Goal: Task Accomplishment & Management: Use online tool/utility

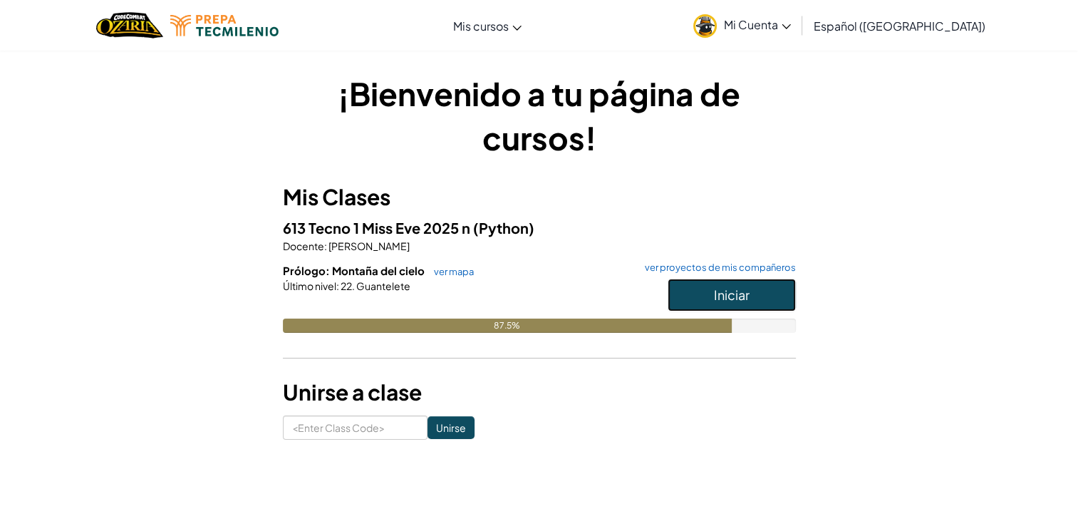
click at [733, 286] on span "Iniciar" at bounding box center [732, 294] width 36 height 16
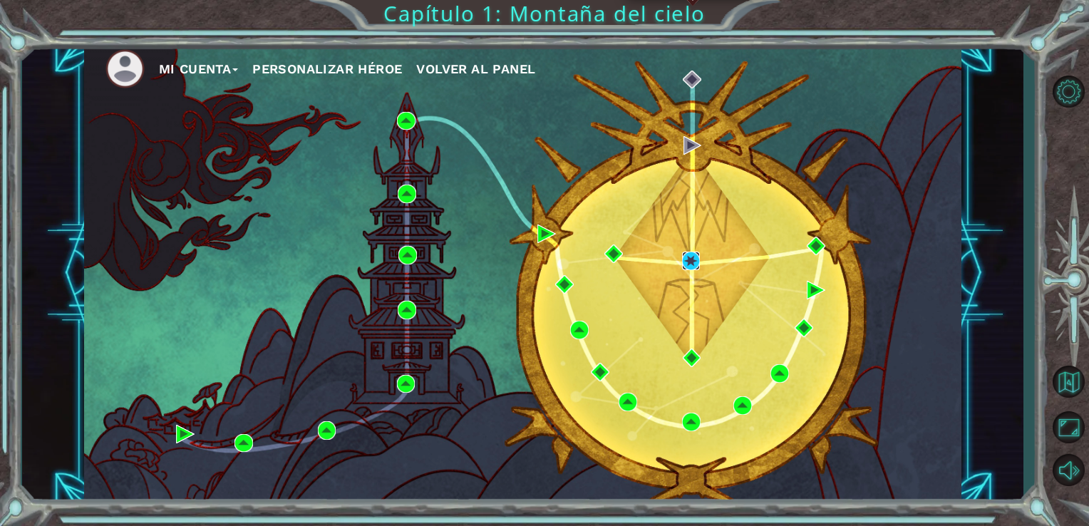
click at [693, 267] on img at bounding box center [691, 261] width 19 height 19
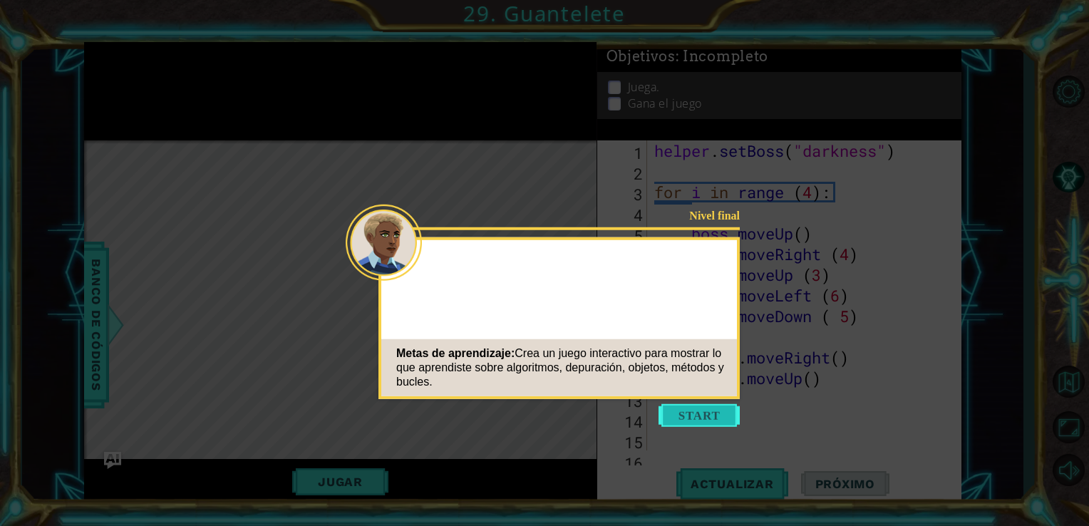
click at [696, 418] on button "Start" at bounding box center [698, 415] width 81 height 23
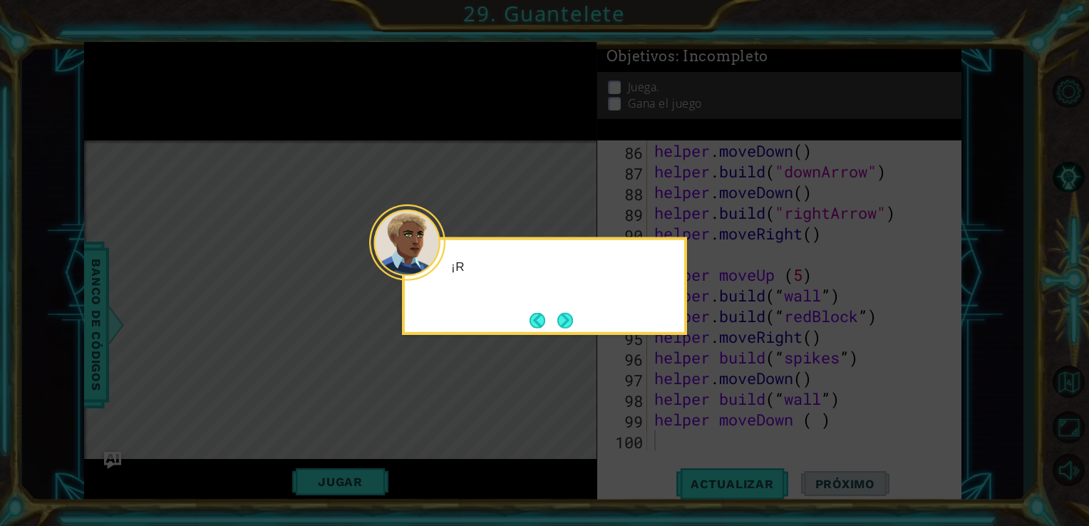
scroll to position [1756, 0]
click at [568, 316] on button "Next" at bounding box center [566, 320] width 18 height 18
click at [567, 316] on button "Next" at bounding box center [566, 321] width 24 height 24
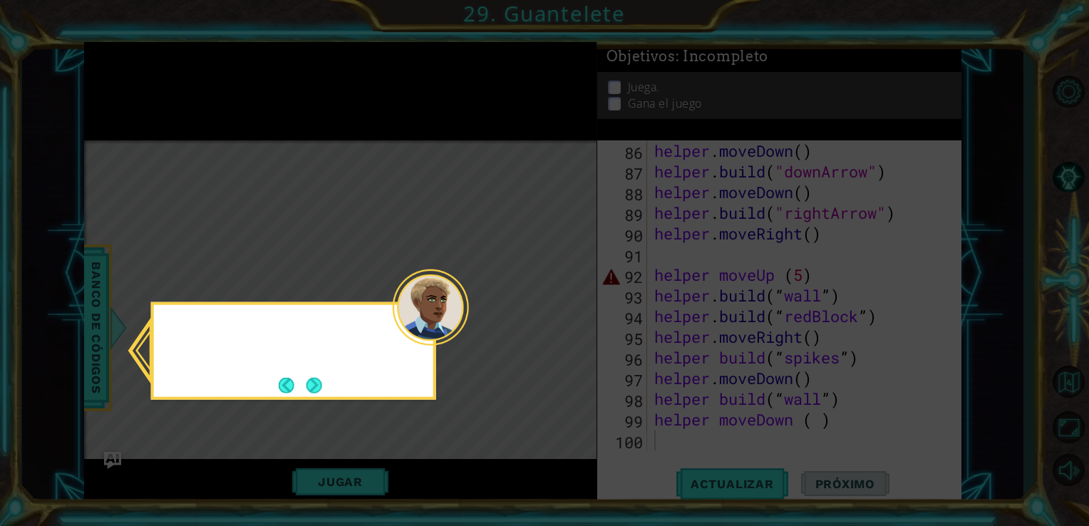
scroll to position [202, 0]
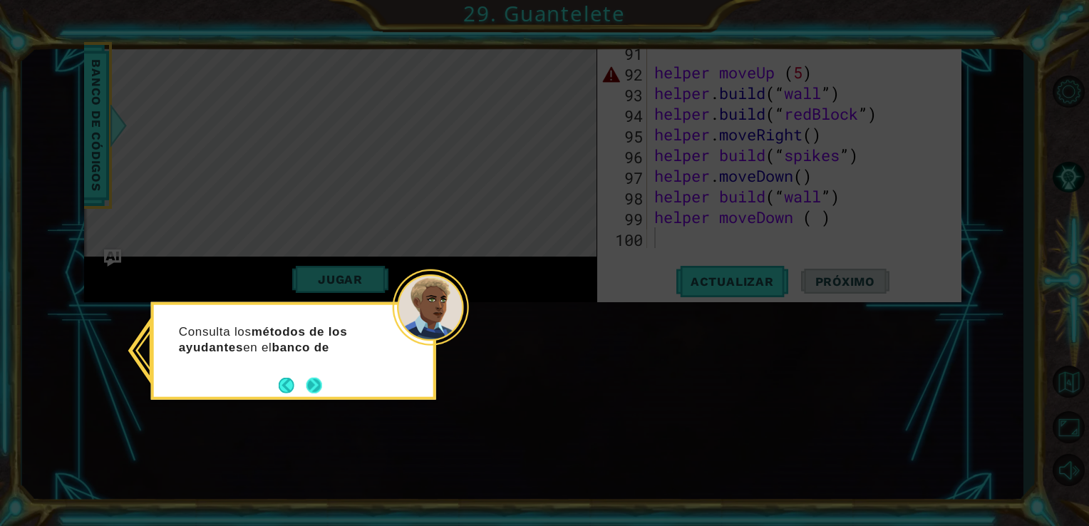
click at [317, 382] on button "Next" at bounding box center [314, 385] width 26 height 26
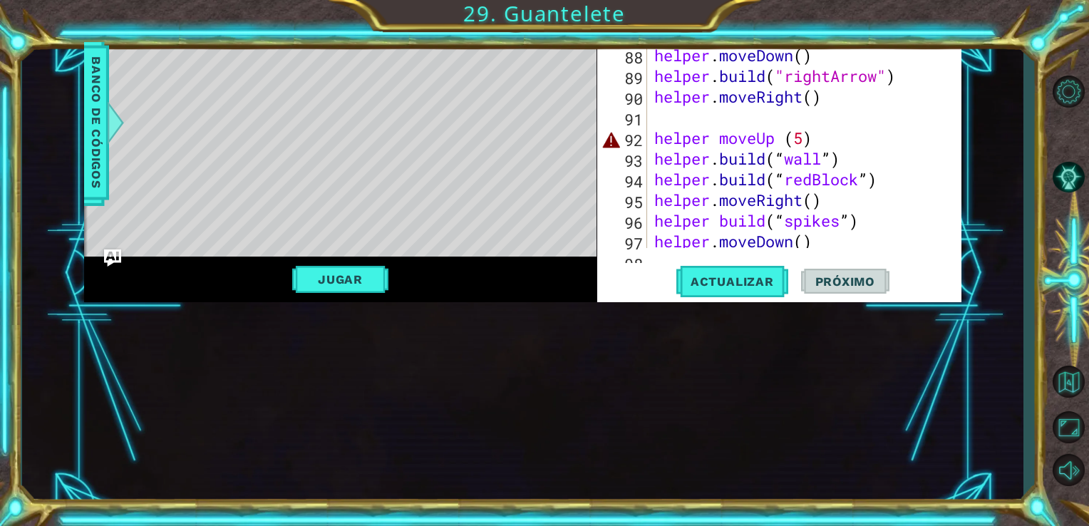
scroll to position [1691, 0]
click at [331, 281] on button "Jugar" at bounding box center [340, 279] width 96 height 27
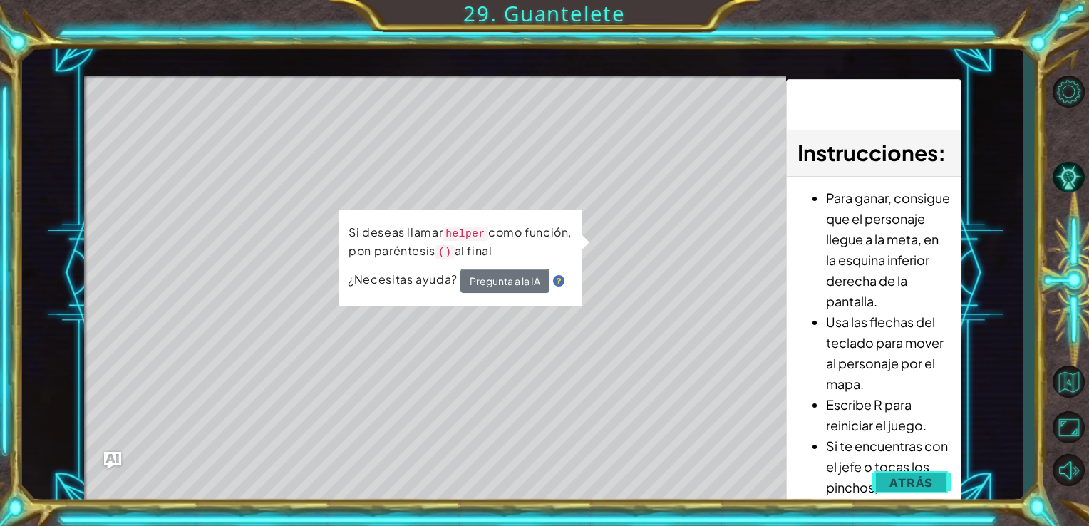
click at [892, 475] on span "Atrás" at bounding box center [910, 482] width 43 height 14
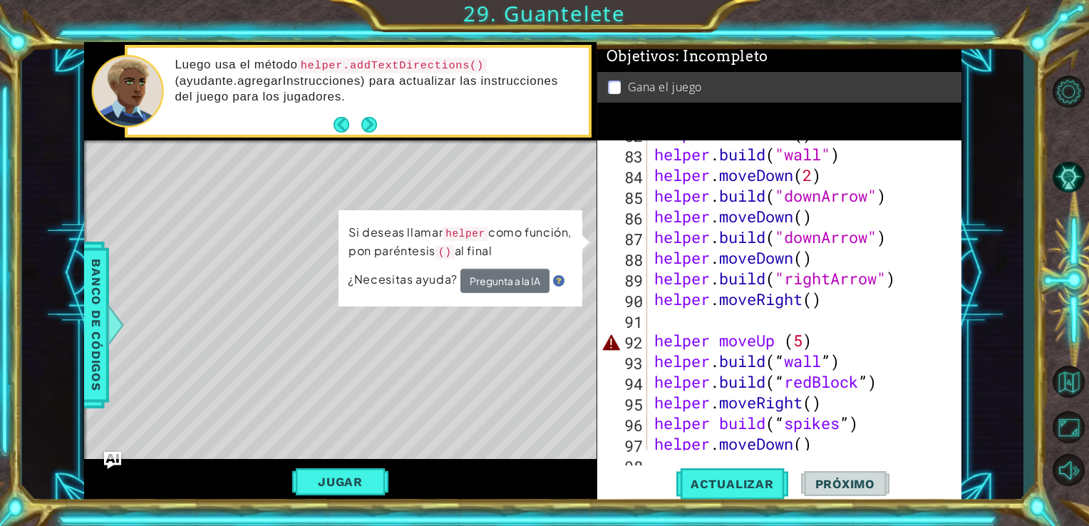
scroll to position [1756, 0]
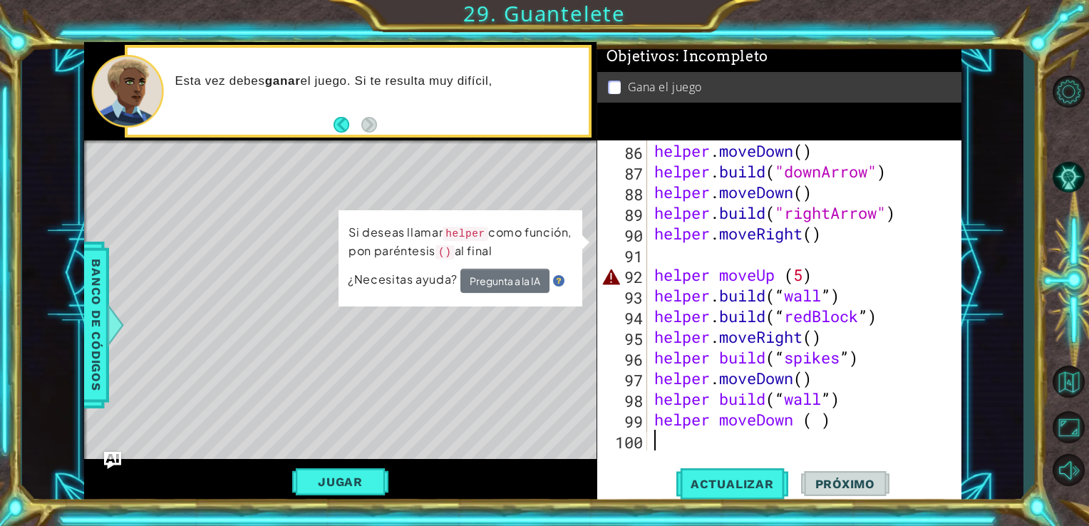
click at [710, 438] on div "helper . moveDown ( ) helper . build ( "downArrow" ) helper . moveDown ( ) help…" at bounding box center [803, 315] width 304 height 351
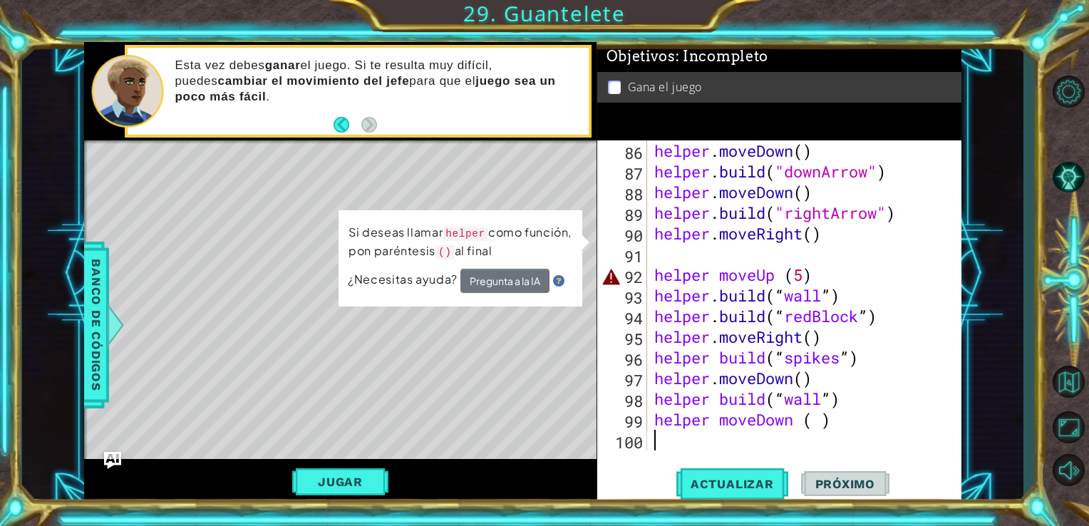
paste textarea "helper build(“spikes”)"
type textarea "helper build(“spikes”)"
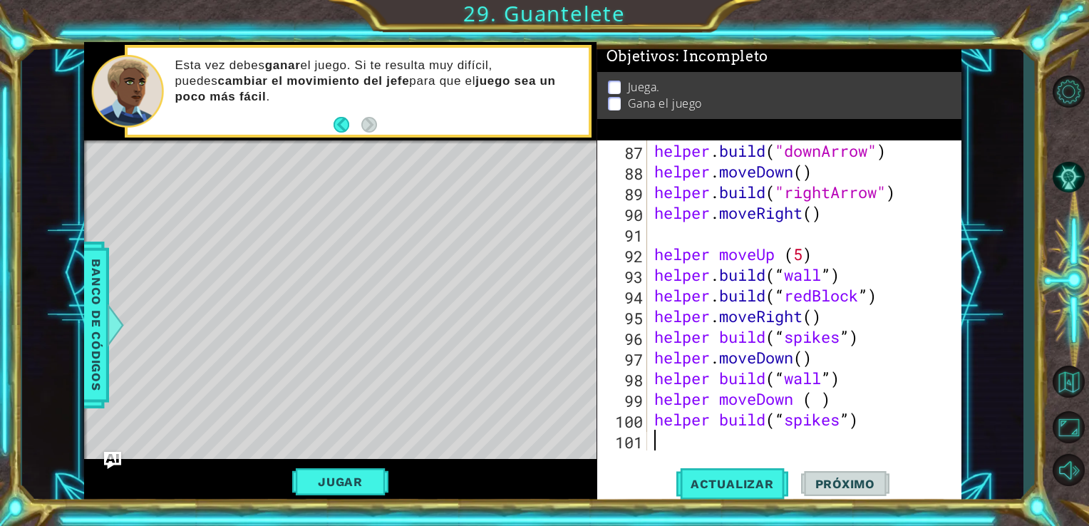
click at [663, 438] on div "helper . build ( "downArrow" ) helper . moveDown ( ) helper . build ( "rightArr…" at bounding box center [803, 315] width 304 height 351
paste textarea "helper .moveDown()"
type textarea "helper .moveDown()"
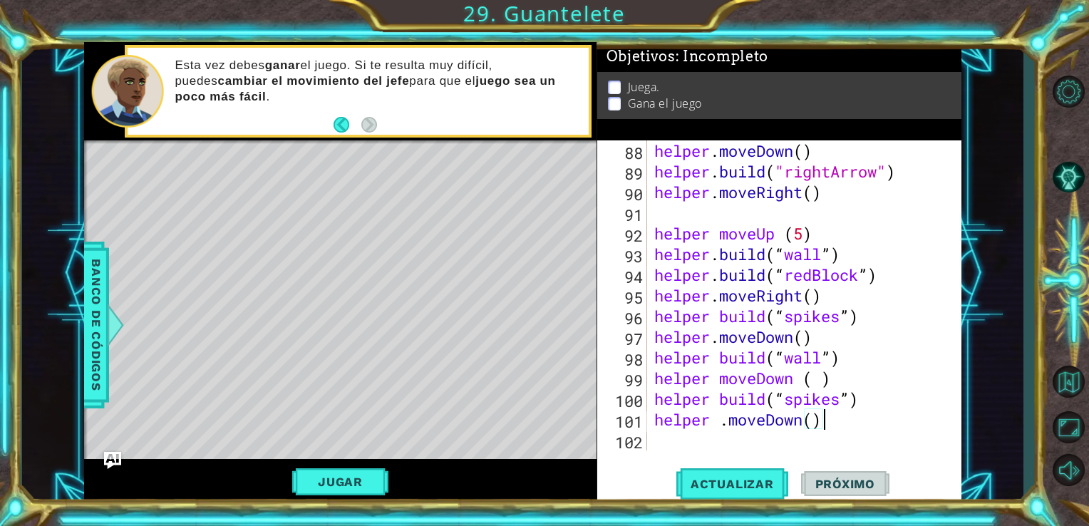
scroll to position [1819, 0]
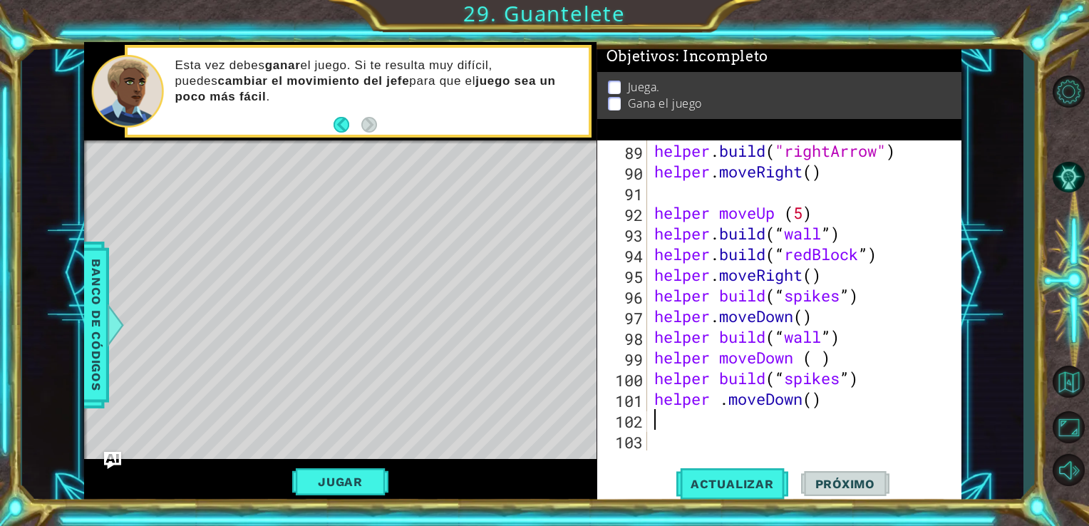
paste textarea "helper. build(“redBlock” )"
type textarea "helper. build(“redBlock” )"
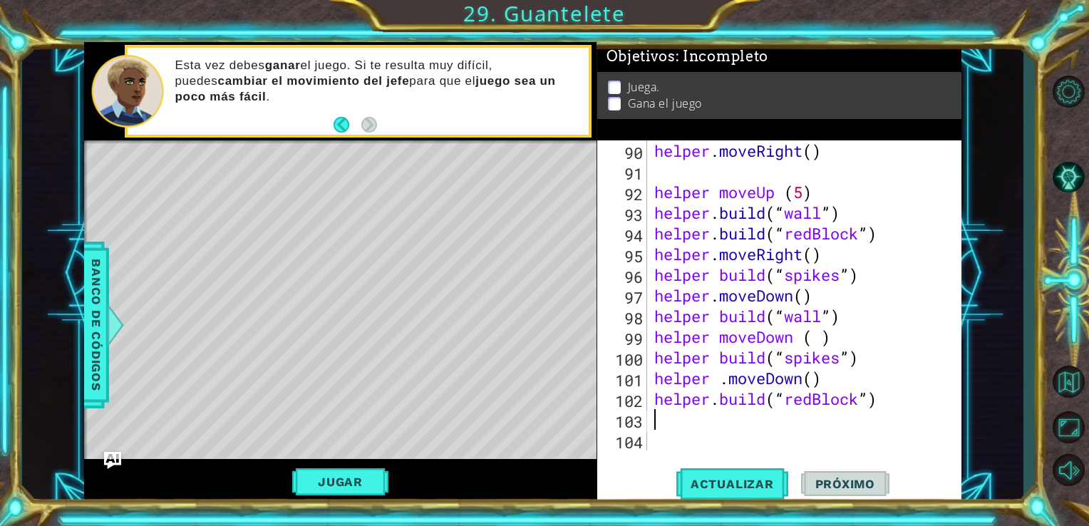
paste textarea "helper.moveDown()"
type textarea "helper.moveDown()"
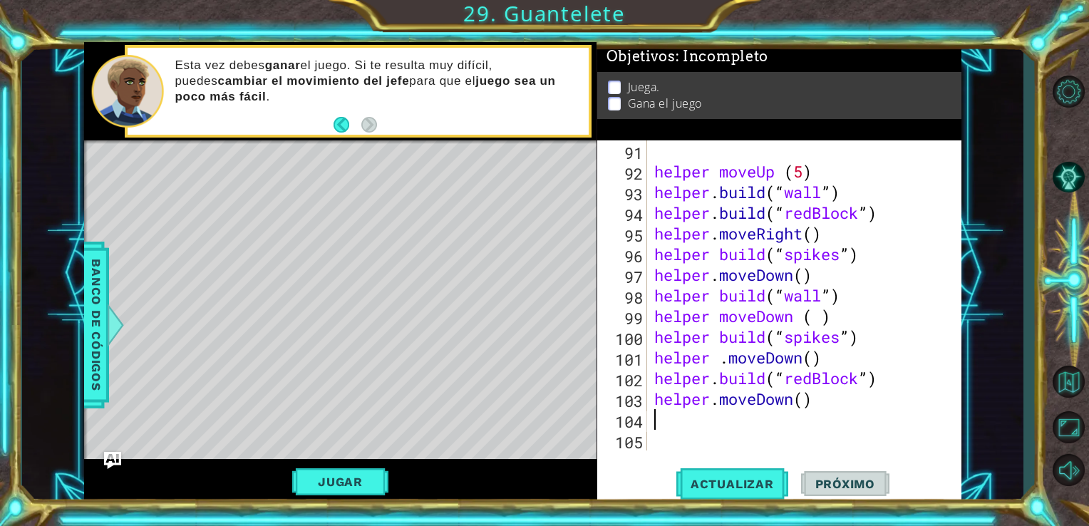
paste textarea "[DOMAIN_NAME](“redBlock”)"
type textarea "[DOMAIN_NAME](“redBlock”)"
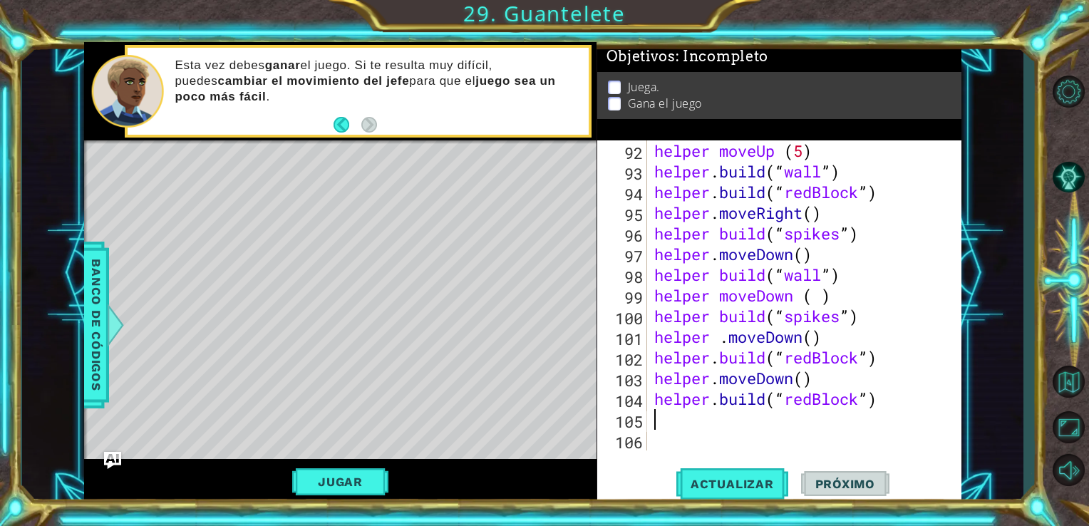
paste textarea "helper moveleft"
click at [721, 418] on div "helper moveUp ( 5 ) helper . build ( “ wall ” ) helper . build ( “ redBlock ” )…" at bounding box center [803, 315] width 304 height 351
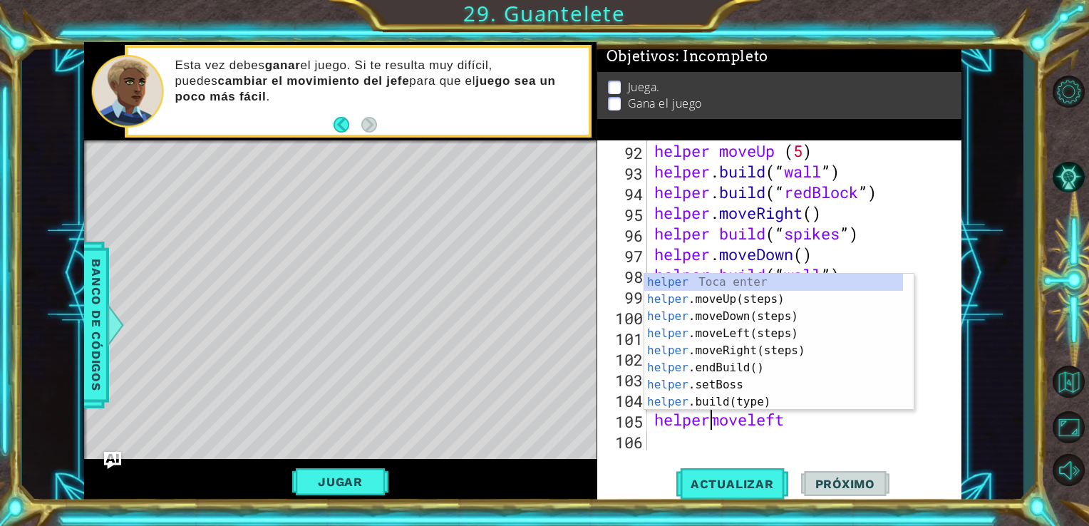
scroll to position [0, 3]
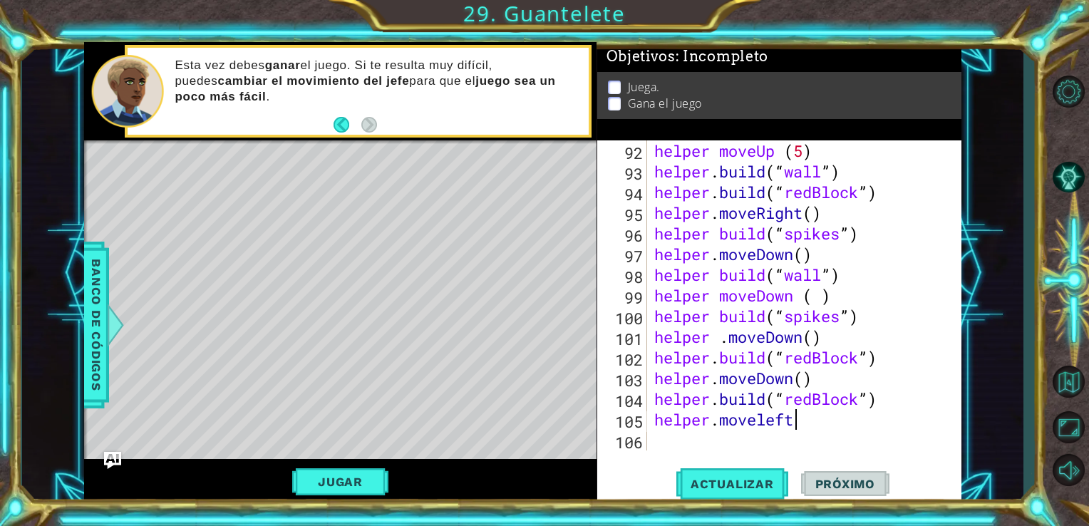
click at [814, 429] on div "helper moveUp ( 5 ) helper . build ( “ wall ” ) helper . build ( “ redBlock ” )…" at bounding box center [803, 315] width 304 height 351
click at [862, 400] on div "helper moveUp ( 5 ) helper . build ( “ wall ” ) helper . build ( “ redBlock ” )…" at bounding box center [803, 315] width 304 height 351
click at [872, 363] on div "helper moveUp ( 5 ) helper . build ( “ wall ” ) helper . build ( “ redBlock ” )…" at bounding box center [803, 315] width 304 height 351
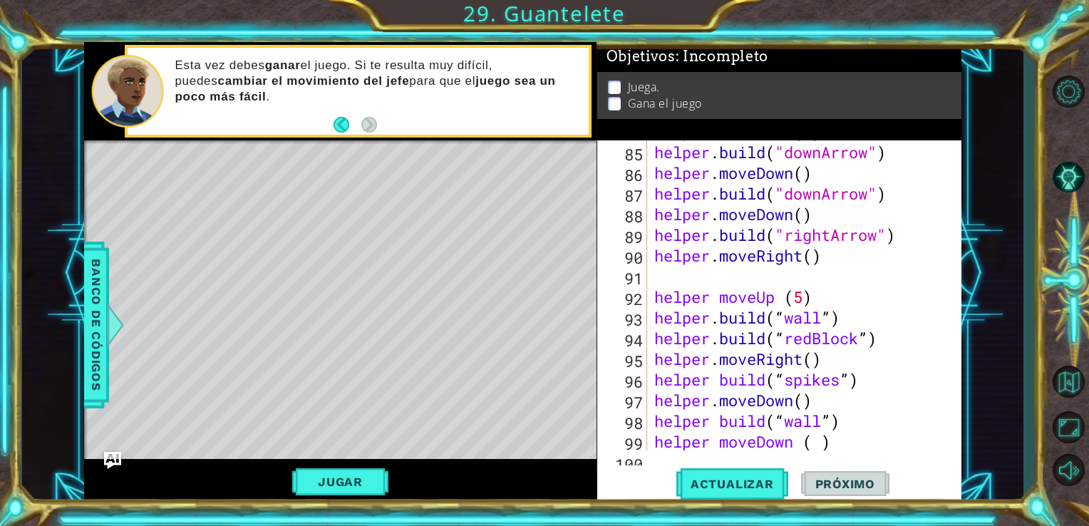
scroll to position [1735, 0]
click at [865, 348] on div "helper . moveDown ( 2 ) helper . build ( "downArrow" ) helper . moveDown ( ) he…" at bounding box center [803, 296] width 304 height 351
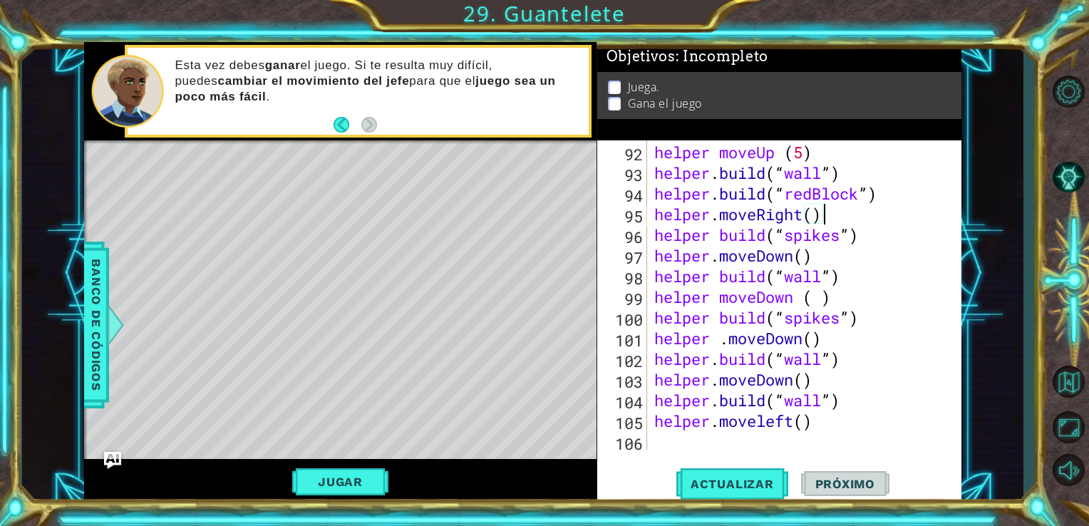
scroll to position [1879, 0]
click at [834, 355] on div "helper moveUp ( 5 ) helper . build ( “ wall ” ) helper . build ( “ redBlock ” )…" at bounding box center [803, 296] width 304 height 351
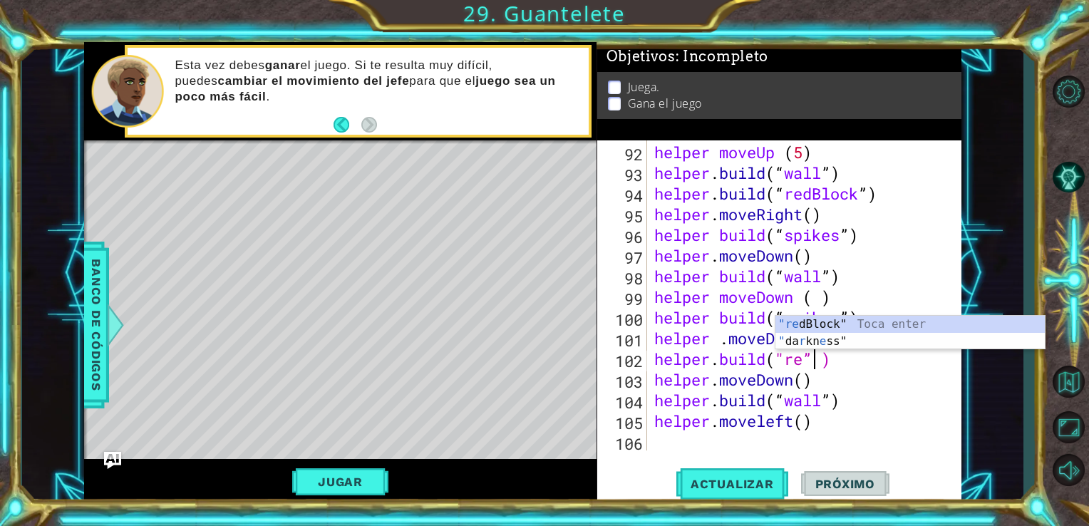
scroll to position [0, 7]
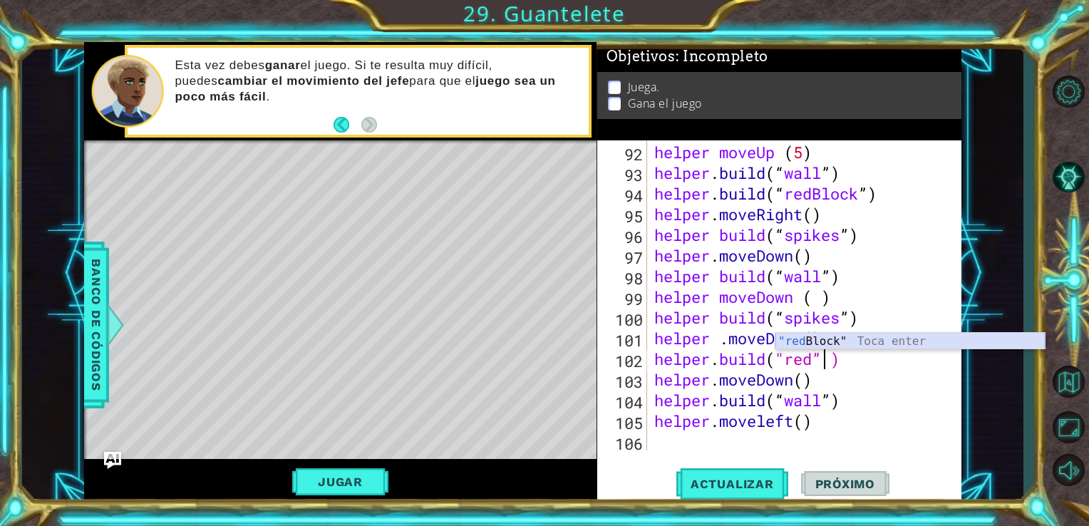
click at [849, 346] on div ""red Block" Toca enter" at bounding box center [909, 358] width 269 height 51
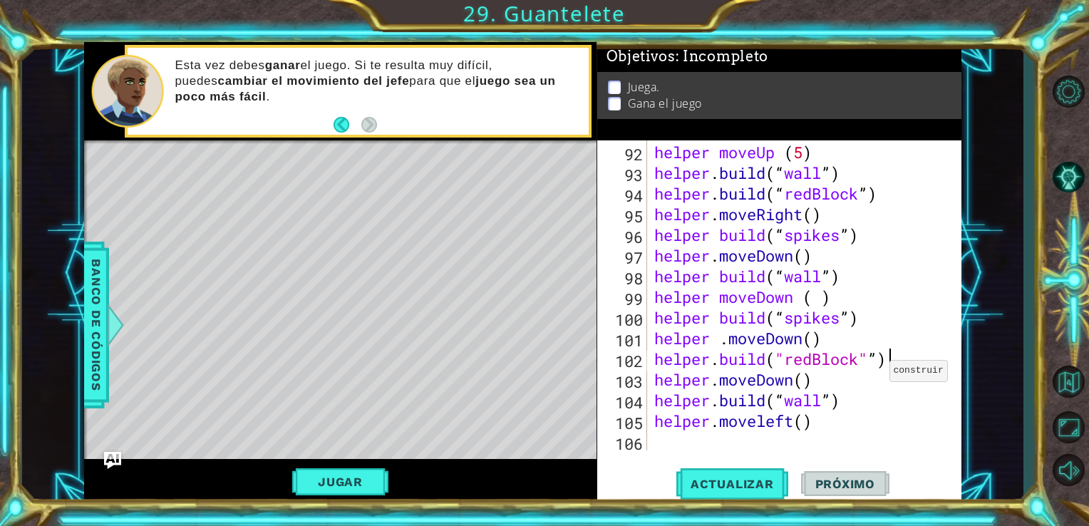
click at [886, 355] on div "helper moveUp ( 5 ) helper . build ( “ wall ” ) helper . build ( “ redBlock ” )…" at bounding box center [803, 296] width 304 height 351
drag, startPoint x: 886, startPoint y: 398, endPoint x: 835, endPoint y: 406, distance: 51.2
click at [835, 406] on div "helper moveUp ( 5 ) helper . build ( “ wall ” ) helper . build ( “ redBlock ” )…" at bounding box center [803, 296] width 304 height 351
click at [835, 406] on div "helper moveUp ( 5 ) helper . build ( “ wall ” ) helper . build ( “ redBlock ” )…" at bounding box center [799, 295] width 296 height 310
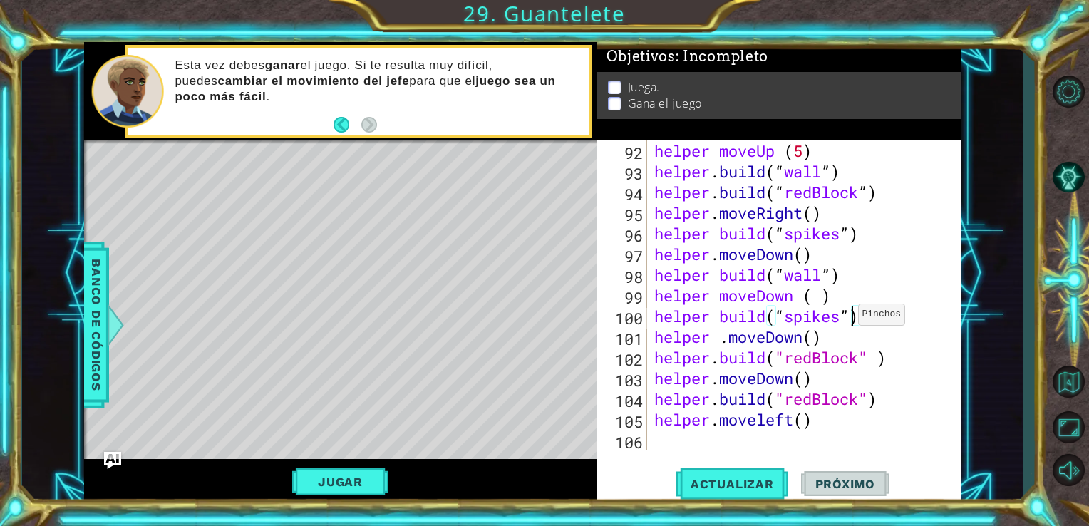
click at [854, 318] on div "helper moveUp ( 5 ) helper . build ( “ wall ” ) helper . build ( “ redBlock ” )…" at bounding box center [803, 315] width 304 height 351
click at [785, 316] on div "helper moveUp ( 5 ) helper . build ( “ wall ” ) helper . build ( “ redBlock ” )…" at bounding box center [803, 315] width 304 height 351
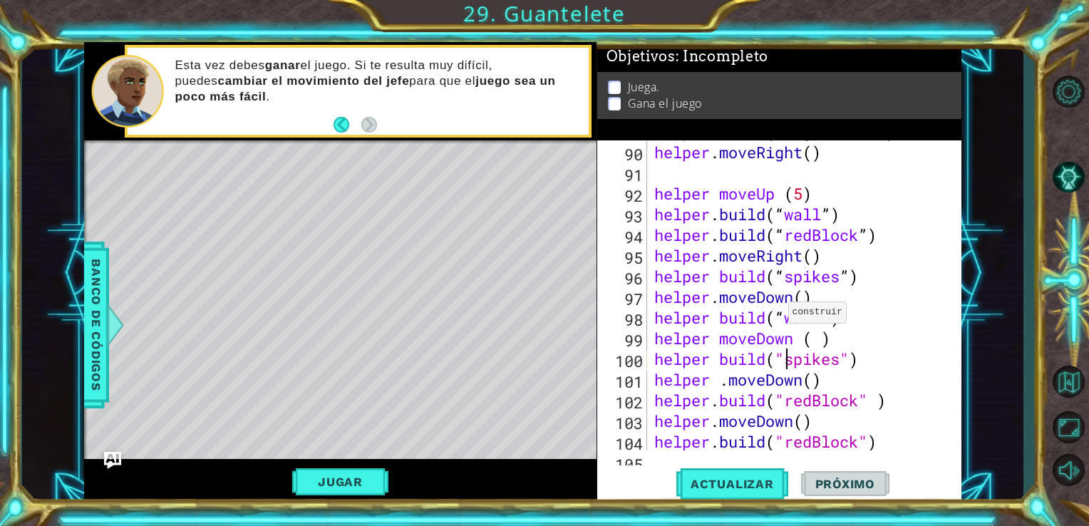
scroll to position [1835, 0]
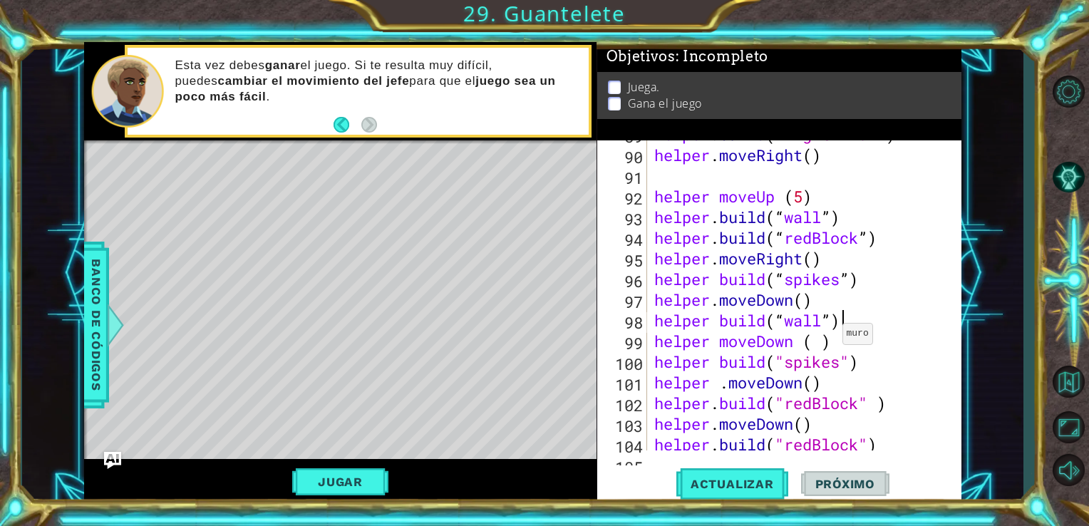
click at [839, 321] on div "helper . build ( "rightArrow" ) helper . moveRight ( ) helper moveUp ( 5 ) help…" at bounding box center [803, 299] width 304 height 351
click at [794, 323] on div "helper . build ( "rightArrow" ) helper . moveRight ( ) helper moveUp ( 5 ) help…" at bounding box center [803, 299] width 304 height 351
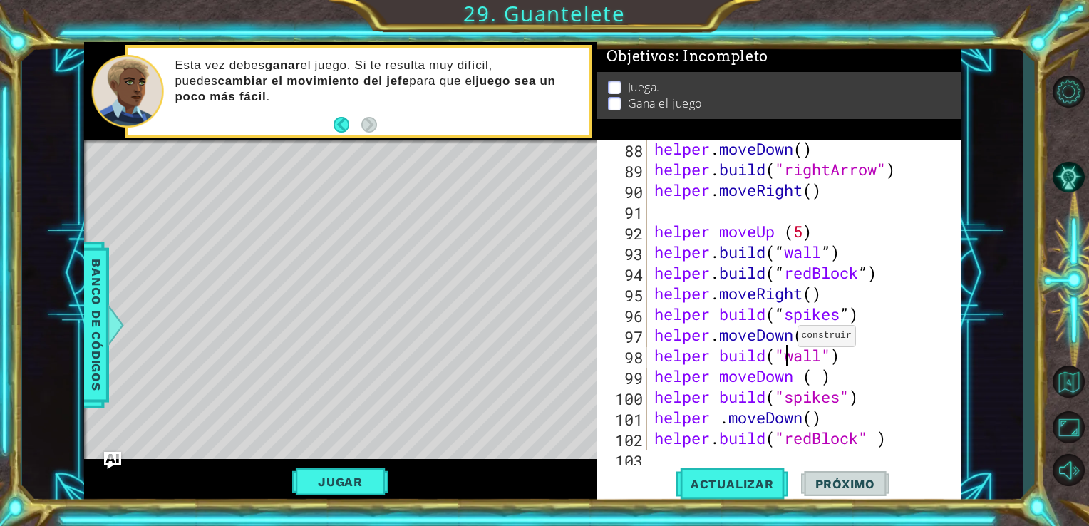
scroll to position [1793, 0]
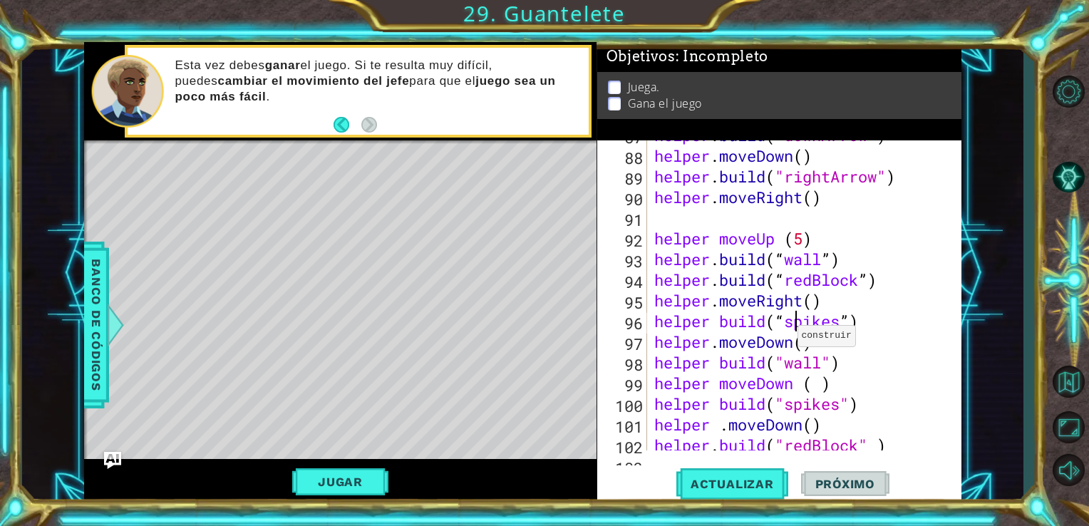
click at [794, 323] on div "helper . build ( "downArrow" ) helper . moveDown ( ) helper . build ( "rightArr…" at bounding box center [803, 300] width 304 height 351
click at [852, 333] on div "helper . build ( "downArrow" ) helper . moveDown ( ) helper . build ( "rightArr…" at bounding box center [803, 300] width 304 height 351
click at [849, 321] on div "helper . build ( "downArrow" ) helper . moveDown ( ) helper . build ( "rightArr…" at bounding box center [803, 300] width 304 height 351
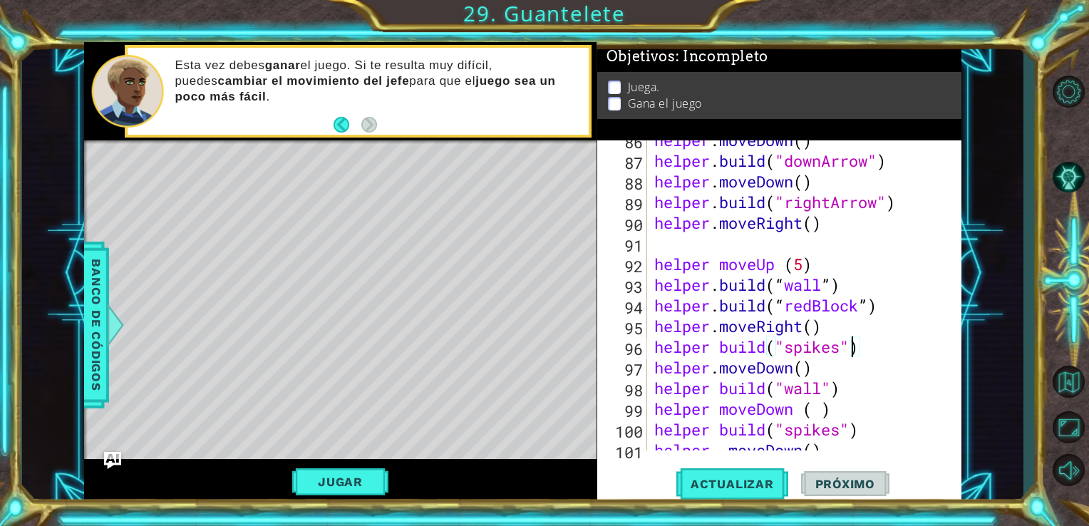
scroll to position [1765, 0]
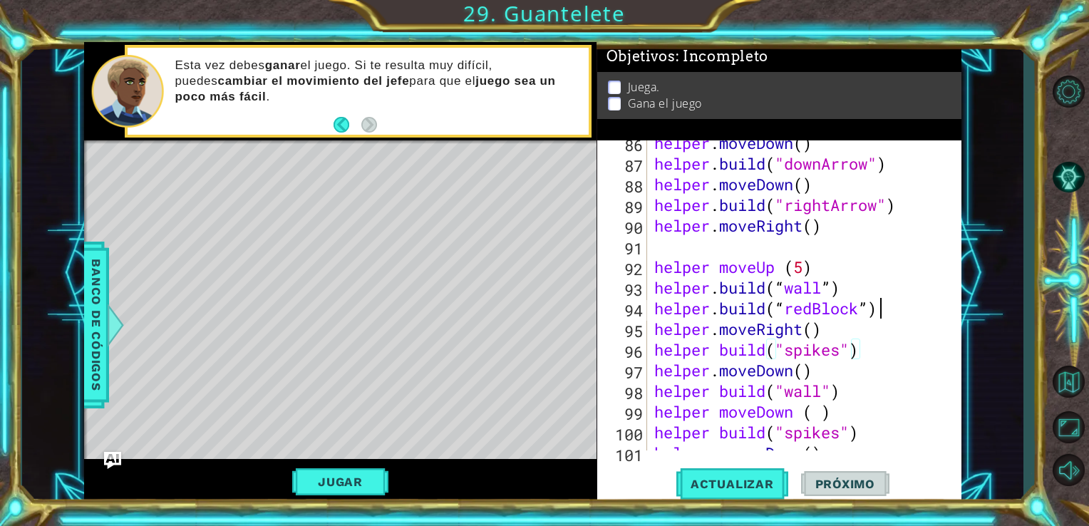
click at [876, 306] on div "helper . moveDown ( ) helper . build ( "downArrow" ) helper . moveDown ( ) help…" at bounding box center [803, 308] width 304 height 351
click at [872, 307] on div "helper . moveDown ( ) helper . build ( "downArrow" ) helper . moveDown ( ) help…" at bounding box center [803, 308] width 304 height 351
click at [792, 309] on div "helper . moveDown ( ) helper . build ( "downArrow" ) helper . moveDown ( ) help…" at bounding box center [803, 308] width 304 height 351
click at [787, 309] on div "helper . moveDown ( ) helper . build ( "downArrow" ) helper . moveDown ( ) help…" at bounding box center [803, 308] width 304 height 351
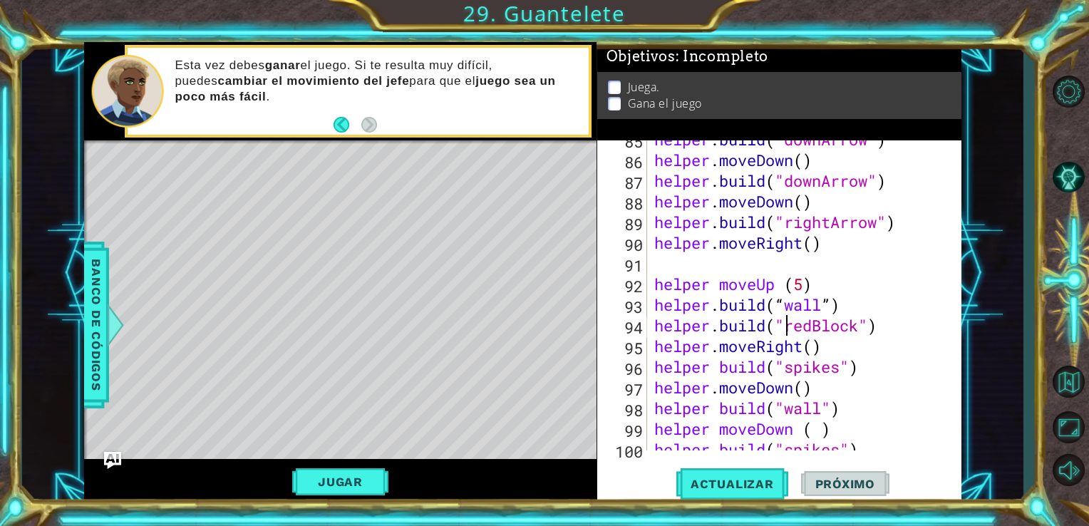
scroll to position [1747, 0]
click at [795, 303] on div "helper . build ( "downArrow" ) helper . moveDown ( ) helper . build ( "downArro…" at bounding box center [803, 305] width 304 height 351
click at [830, 306] on div "helper . build ( "downArrow" ) helper . moveDown ( ) helper . build ( "downArro…" at bounding box center [803, 305] width 304 height 351
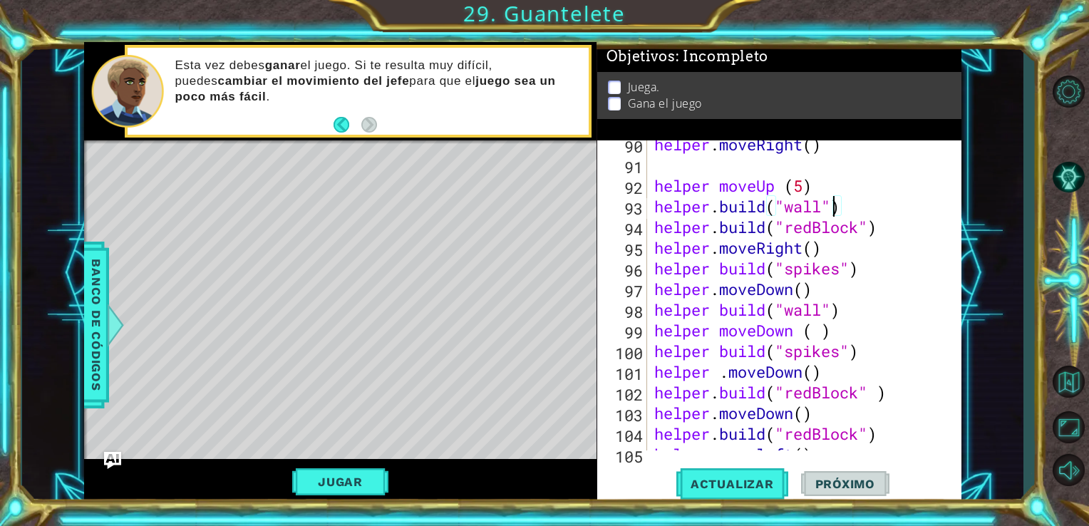
scroll to position [1846, 0]
click at [717, 187] on div "helper . moveRight ( ) helper moveUp ( 5 ) helper . build ( "wall" ) helper . b…" at bounding box center [803, 308] width 304 height 351
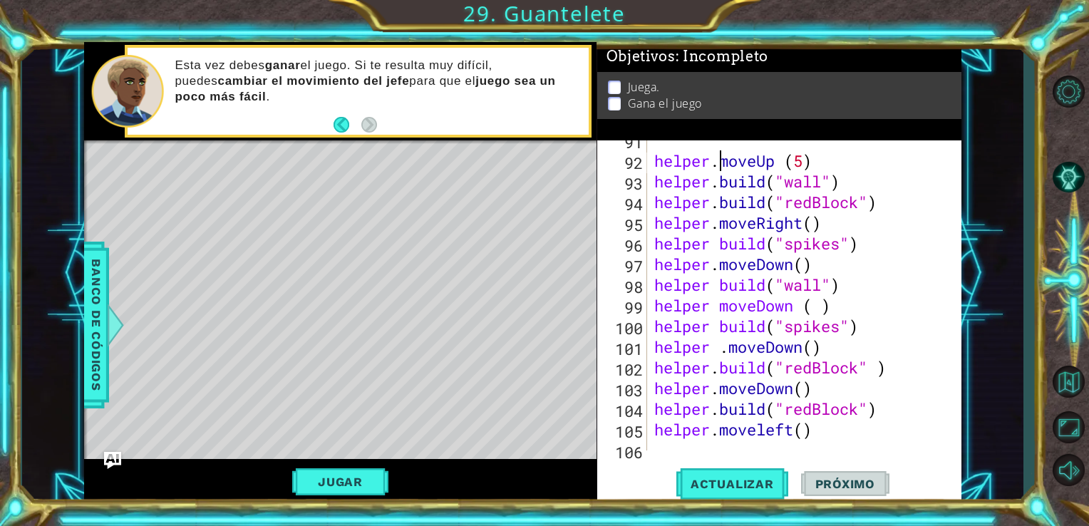
scroll to position [1871, 0]
click at [718, 250] on div "helper . moveUp ( 5 ) helper . build ( "wall" ) helper . build ( "redBlock" ) h…" at bounding box center [803, 304] width 304 height 351
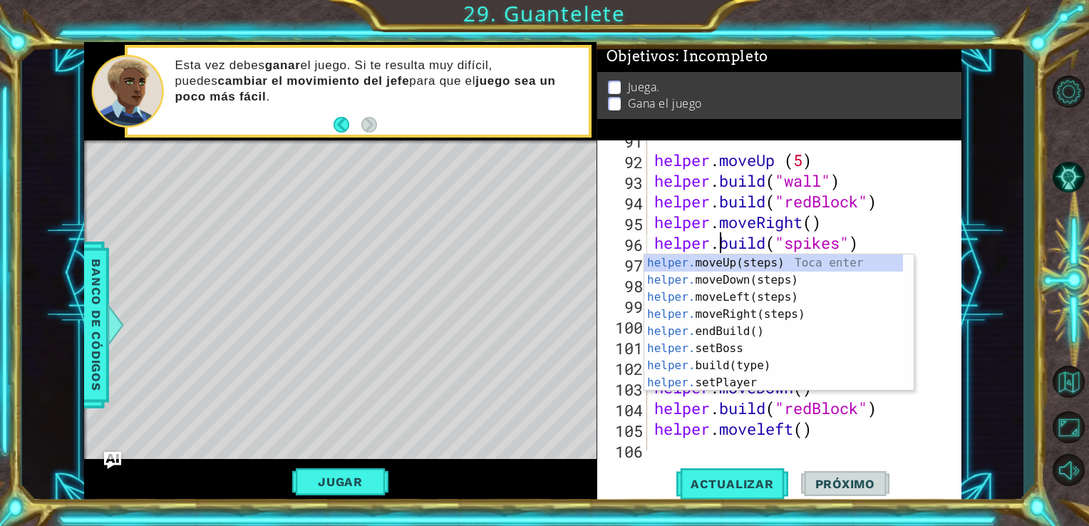
scroll to position [1881, 0]
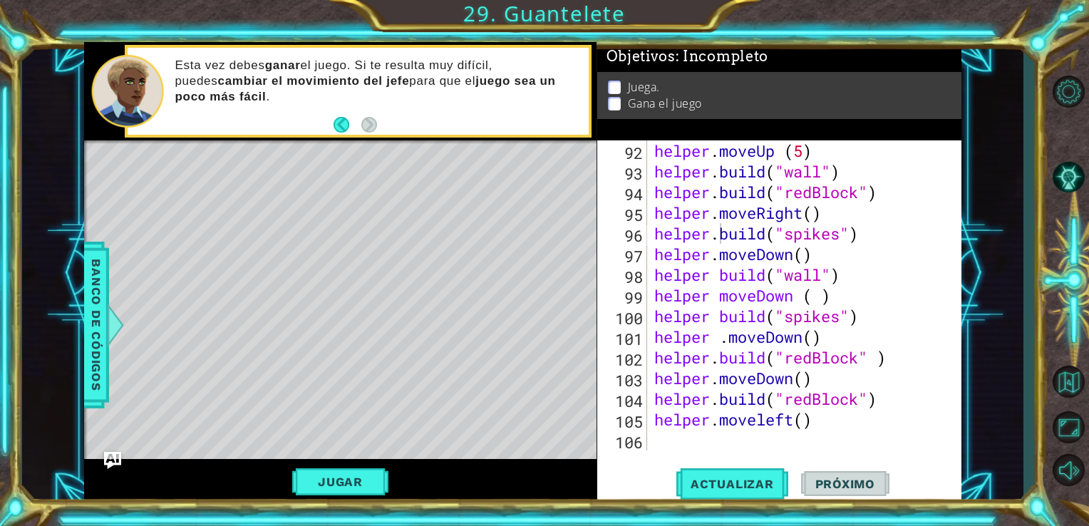
click at [722, 274] on div "helper . moveUp ( 5 ) helper . build ( "wall" ) helper . build ( "redBlock" ) h…" at bounding box center [803, 315] width 304 height 351
click at [718, 296] on div "helper . moveUp ( 5 ) helper . build ( "wall" ) helper . build ( "redBlock" ) h…" at bounding box center [803, 315] width 304 height 351
click at [717, 315] on div "helper . moveUp ( 5 ) helper . build ( "wall" ) helper . build ( "redBlock" ) h…" at bounding box center [803, 315] width 304 height 351
click at [721, 346] on div "helper . moveUp ( 5 ) helper . build ( "wall" ) helper . build ( "redBlock" ) h…" at bounding box center [803, 315] width 304 height 351
click at [727, 358] on div "helper . moveUp ( 5 ) helper . build ( "wall" ) helper . build ( "redBlock" ) h…" at bounding box center [803, 315] width 304 height 351
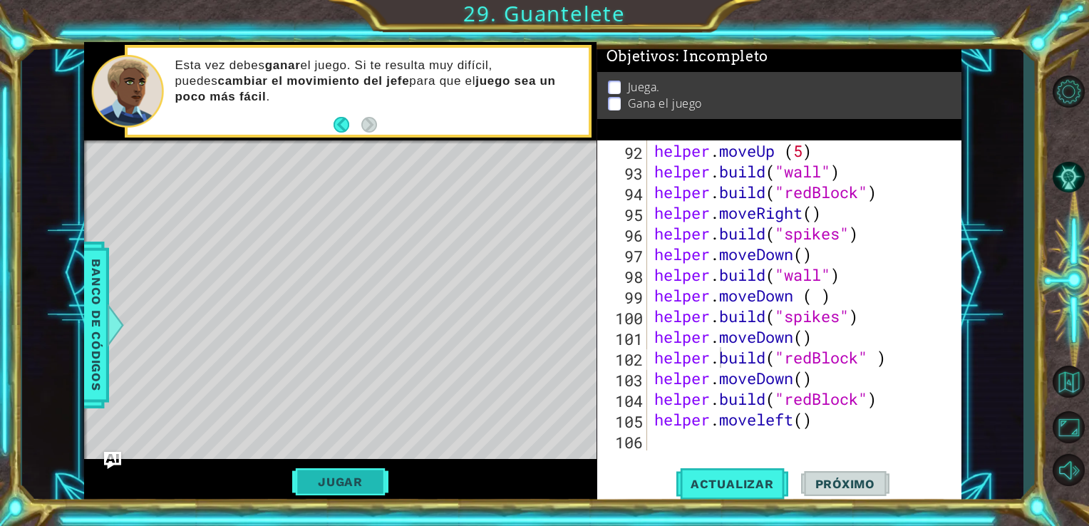
click at [371, 472] on button "Jugar" at bounding box center [340, 481] width 96 height 27
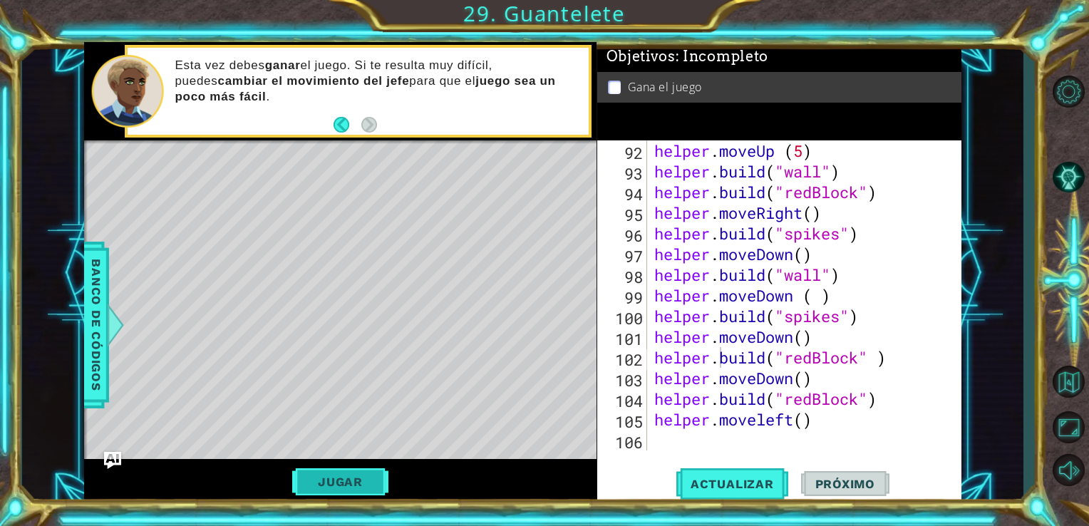
click at [342, 486] on button "Jugar" at bounding box center [340, 481] width 96 height 27
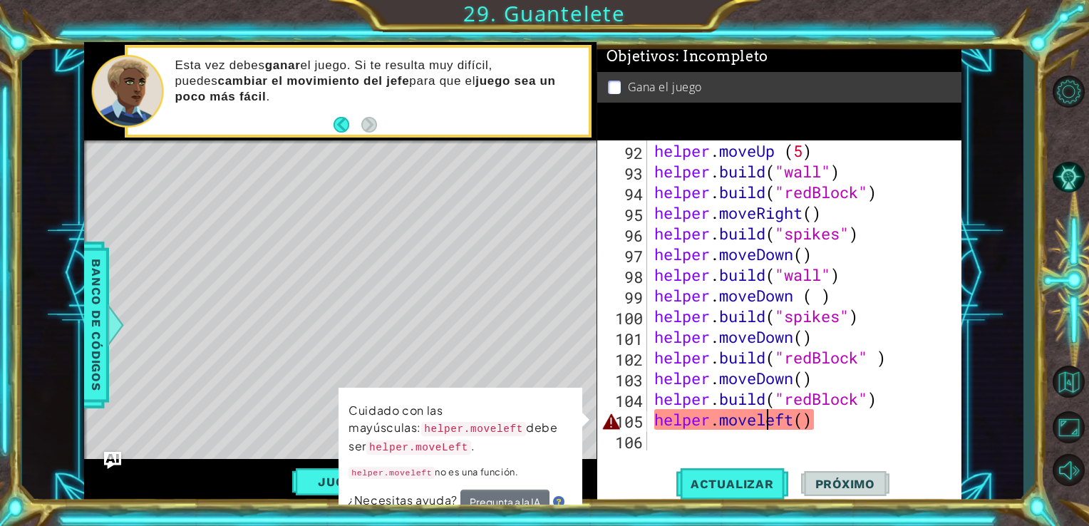
click at [768, 423] on div "helper . moveUp ( 5 ) helper . build ( "wall" ) helper . build ( "redBlock" ) h…" at bounding box center [803, 315] width 304 height 351
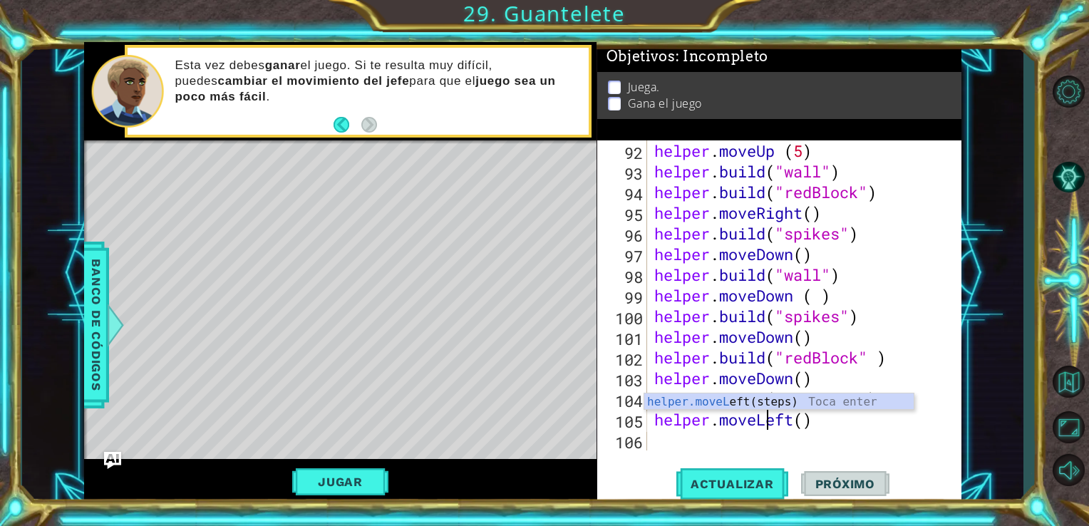
scroll to position [0, 4]
type textarea "helper.moveLeft()"
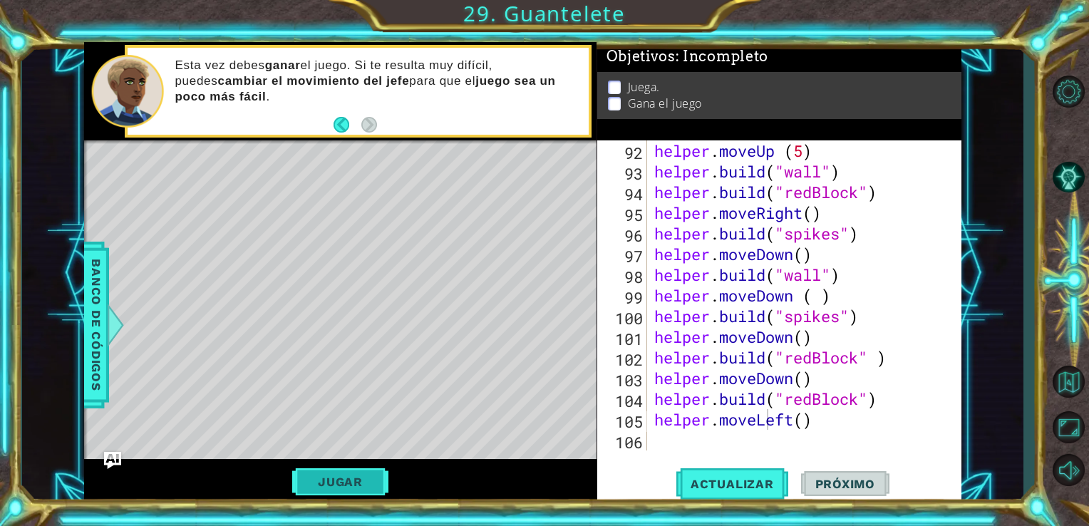
click at [346, 469] on button "Jugar" at bounding box center [340, 481] width 96 height 27
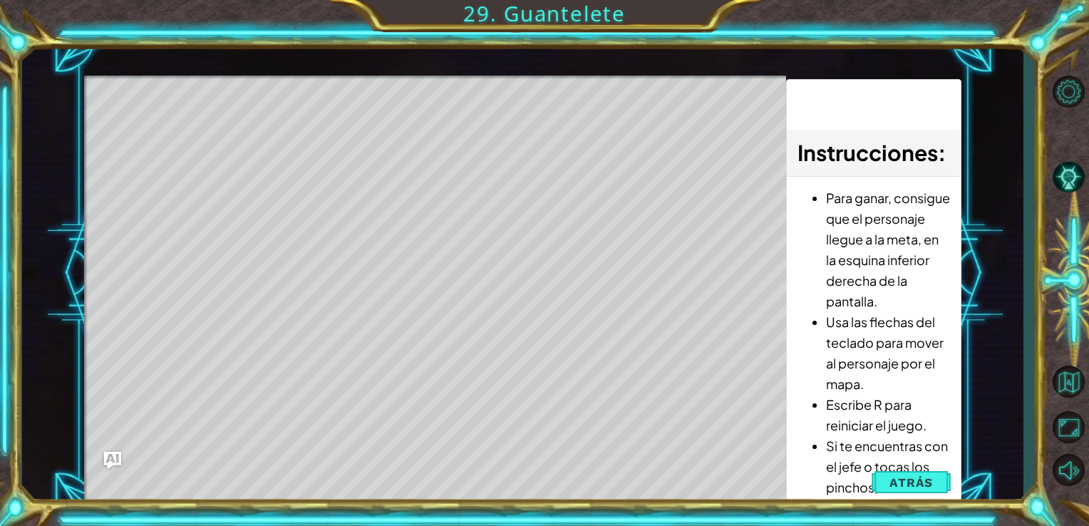
click at [296, 461] on div "Level Map" at bounding box center [413, 286] width 658 height 420
click at [899, 483] on span "Atrás" at bounding box center [910, 482] width 43 height 14
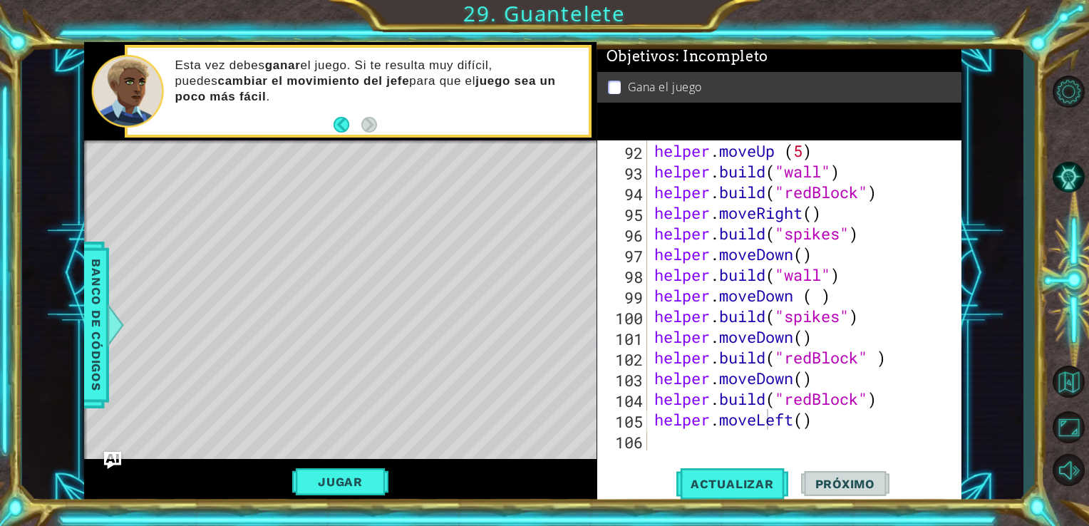
scroll to position [0, 0]
click at [835, 434] on div "helper . moveUp ( 5 ) helper . build ( "wall" ) helper . build ( "redBlock" ) h…" at bounding box center [803, 315] width 304 height 351
paste textarea "helper-moveDown ()"
type textarea "helper-moveDown ()"
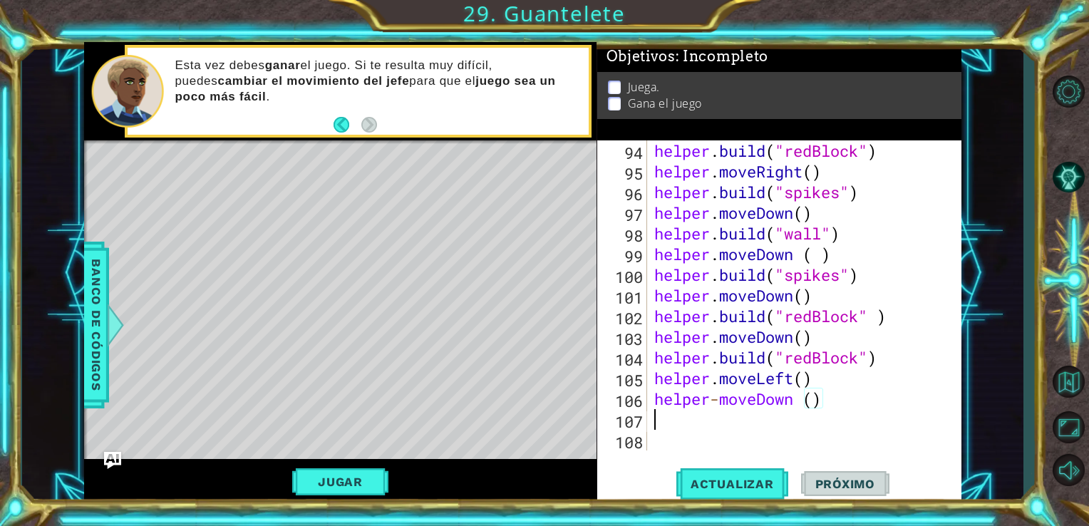
scroll to position [1921, 0]
click at [653, 398] on div "helper . build ( "redBlock" ) helper . moveRight ( ) helper . build ( "spikes" …" at bounding box center [803, 315] width 304 height 351
type textarea "helper-moveDown ()"
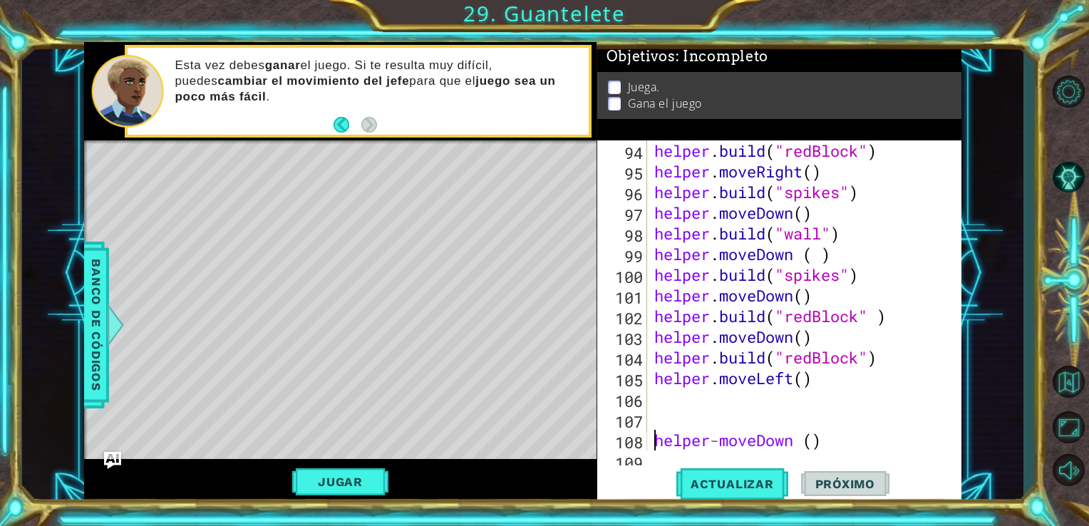
click at [852, 432] on div "helper . build ( "redBlock" ) helper . moveRight ( ) helper . build ( "spikes" …" at bounding box center [803, 315] width 304 height 351
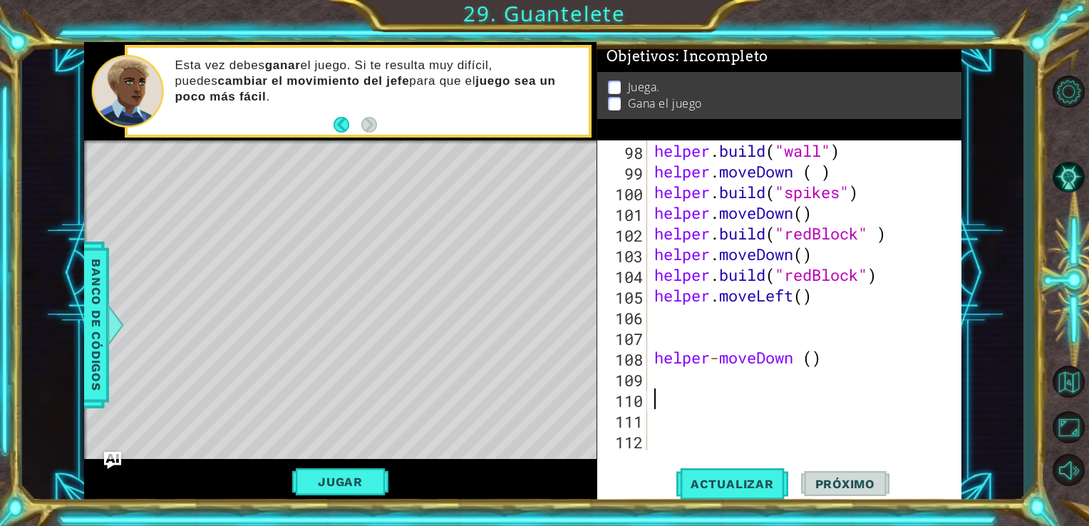
scroll to position [2004, 0]
paste textarea "[DOMAIN_NAME](“wall”)"
type textarea "[DOMAIN_NAME](“wall”)"
paste textarea "helper moveDown),"
type textarea "helper moveDown),"
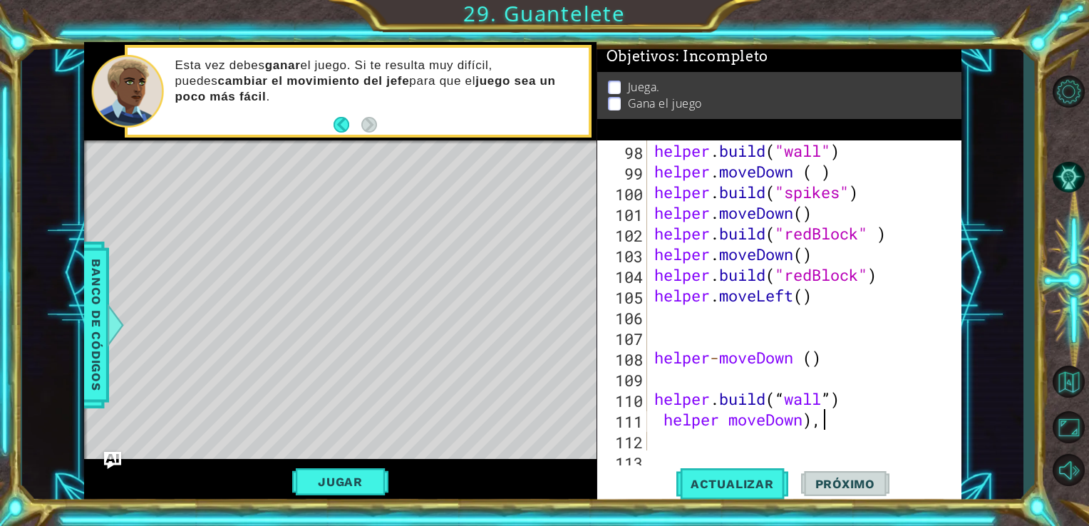
type textarea "helper moveDown)"
paste textarea "helper build(“spikes”)"
type textarea "helper build(“spikes”)"
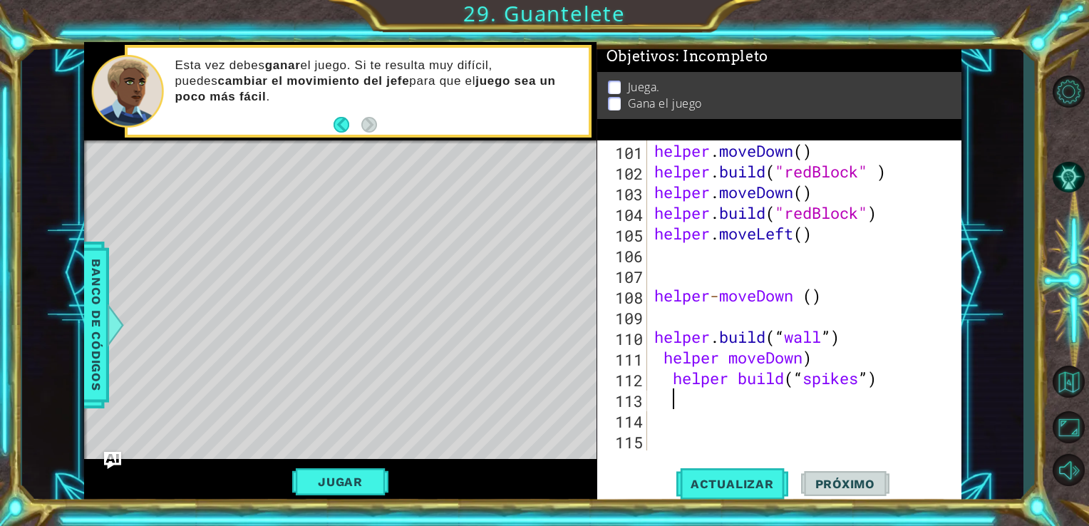
paste textarea "helper moveDown("
type textarea "helper moveDown"
paste textarea "helper build(“seeker”)"
type textarea "helper build(“seeker”)"
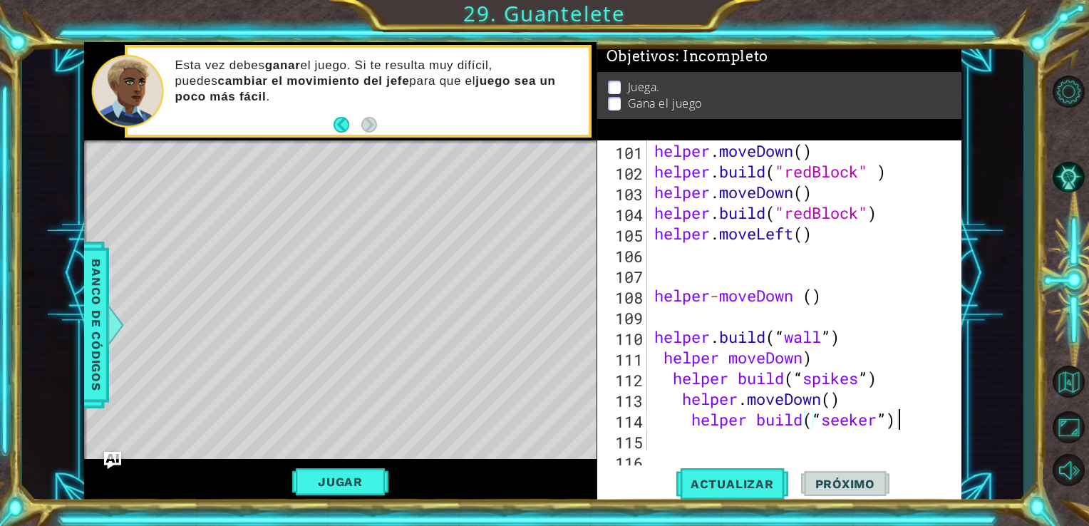
scroll to position [2087, 0]
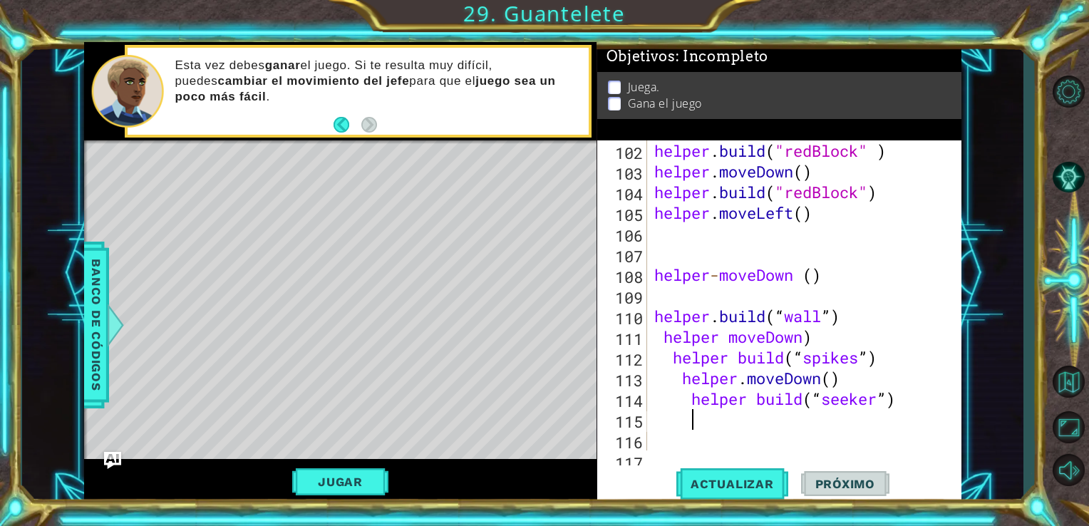
paste textarea "helper.moveLeft (3)"
type textarea "helper.moveLeft (3)"
paste textarea "[DOMAIN_NAME]( “wall”)"
type textarea "[DOMAIN_NAME]( “wall”)"
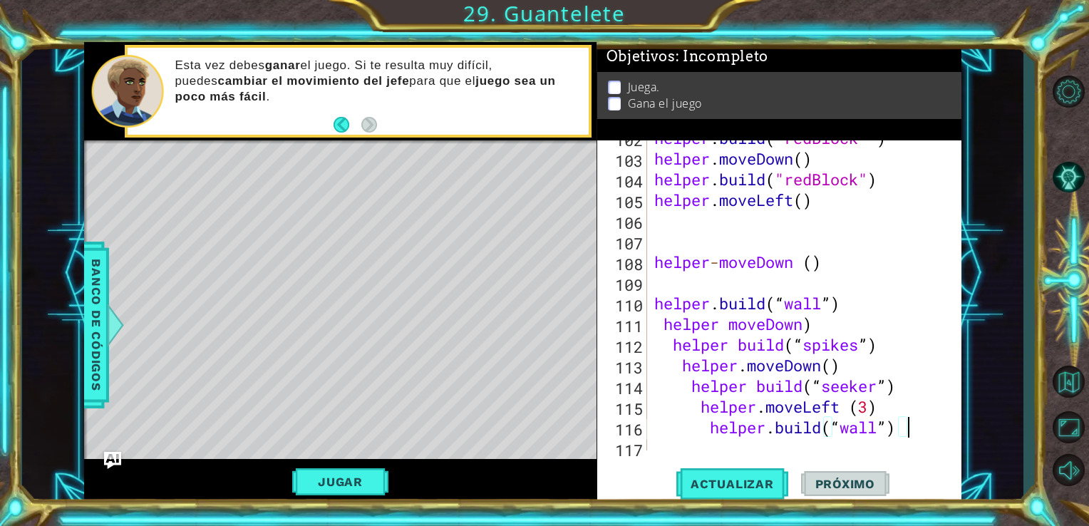
scroll to position [2129, 0]
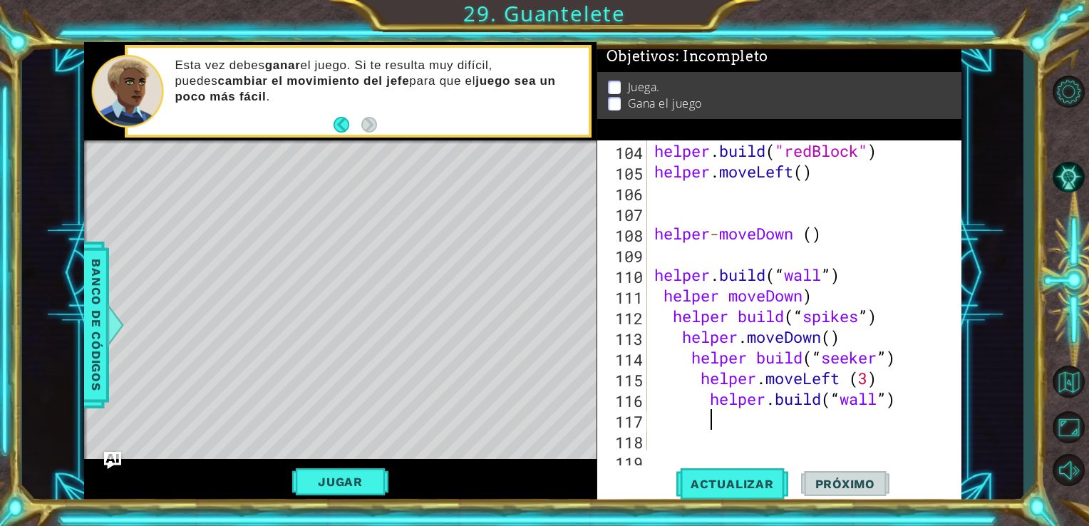
paste textarea "helper.moveRight()"
type textarea "helper.moveRight()"
paste textarea "helper build( “wall”)"
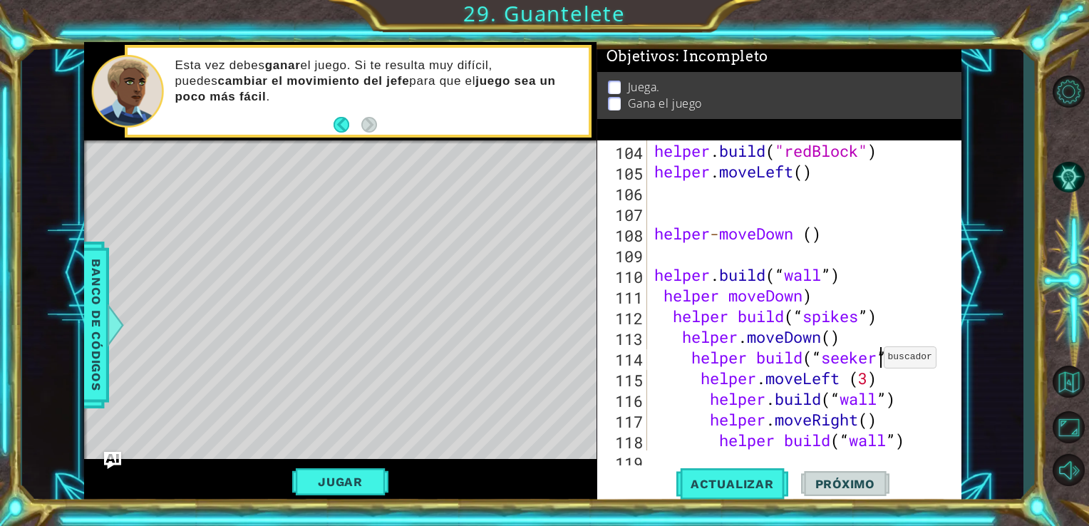
click at [880, 361] on div "helper . build ( "redBlock" ) helper . moveLeft ( ) helper - moveDown ( ) helpe…" at bounding box center [803, 315] width 304 height 351
click at [898, 404] on div "helper . build ( "redBlock" ) helper . moveLeft ( ) helper - moveDown ( ) helpe…" at bounding box center [803, 315] width 304 height 351
click at [906, 447] on div "helper . build ( "redBlock" ) helper . moveLeft ( ) helper - moveDown ( ) helpe…" at bounding box center [803, 315] width 304 height 351
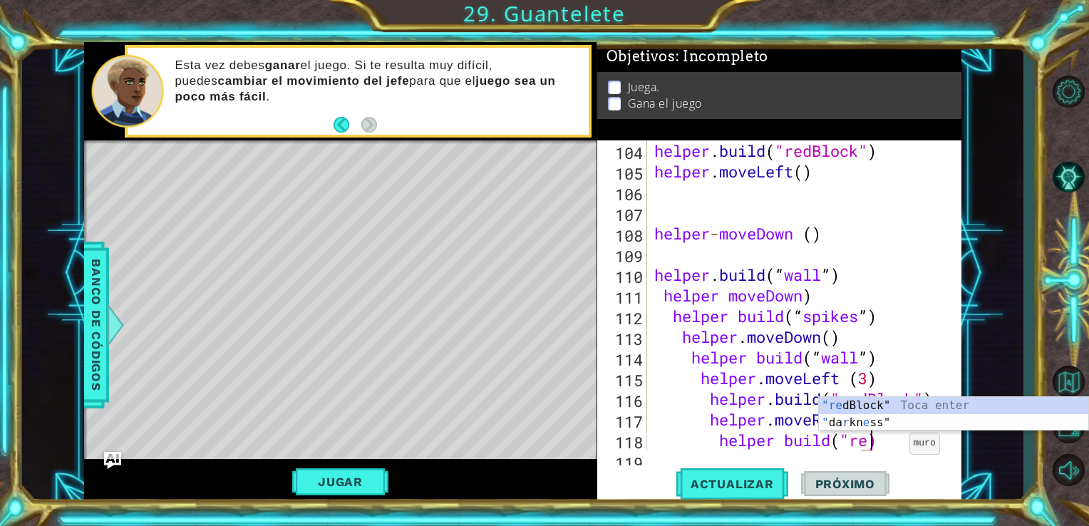
scroll to position [0, 9]
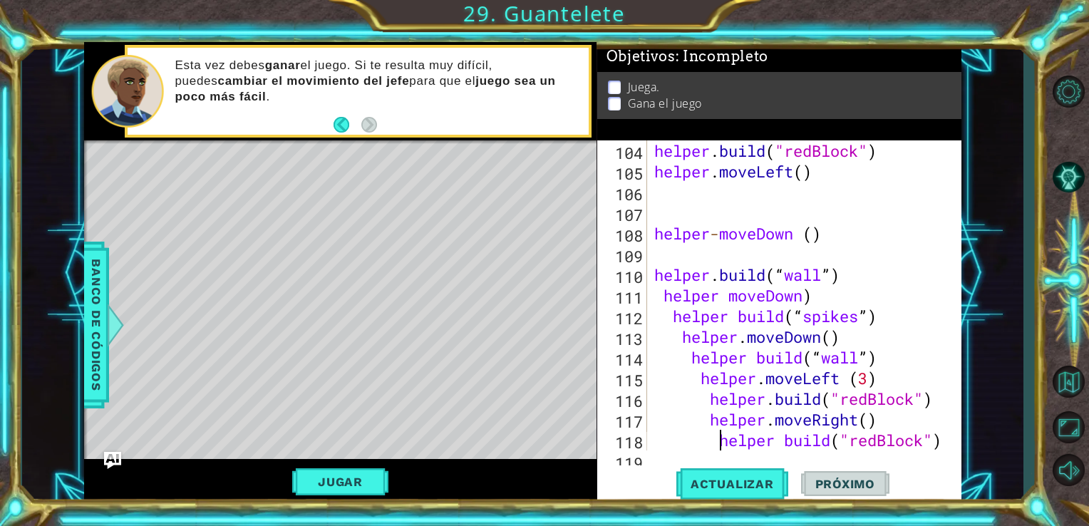
click at [715, 440] on div "helper . build ( "redBlock" ) helper . moveLeft ( ) helper - moveDown ( ) helpe…" at bounding box center [803, 315] width 304 height 351
click at [711, 422] on div "helper . build ( "redBlock" ) helper . moveLeft ( ) helper - moveDown ( ) helpe…" at bounding box center [803, 315] width 304 height 351
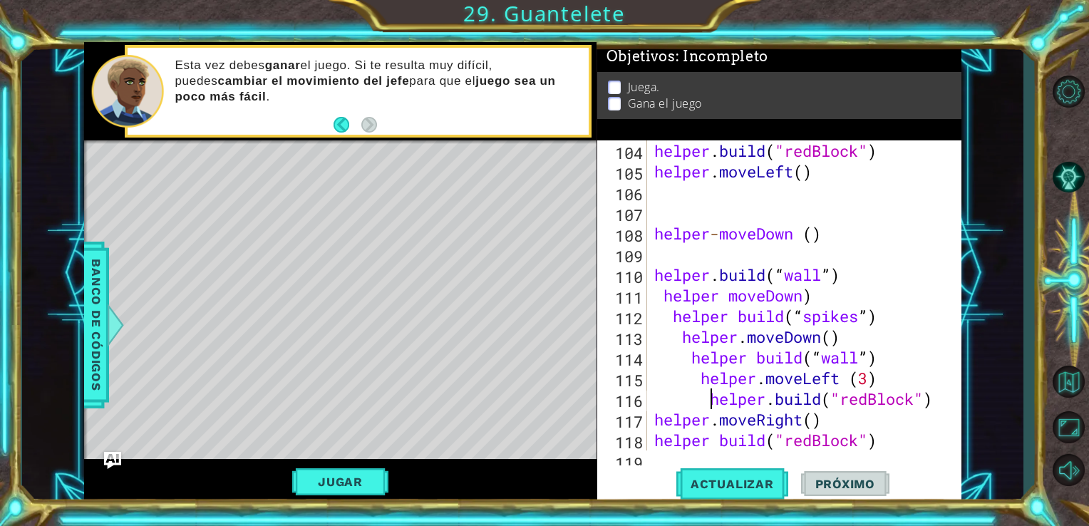
click at [708, 401] on div "helper . build ( "redBlock" ) helper . moveLeft ( ) helper - moveDown ( ) helpe…" at bounding box center [803, 315] width 304 height 351
click at [700, 378] on div "helper . build ( "redBlock" ) helper . moveLeft ( ) helper - moveDown ( ) helpe…" at bounding box center [803, 315] width 304 height 351
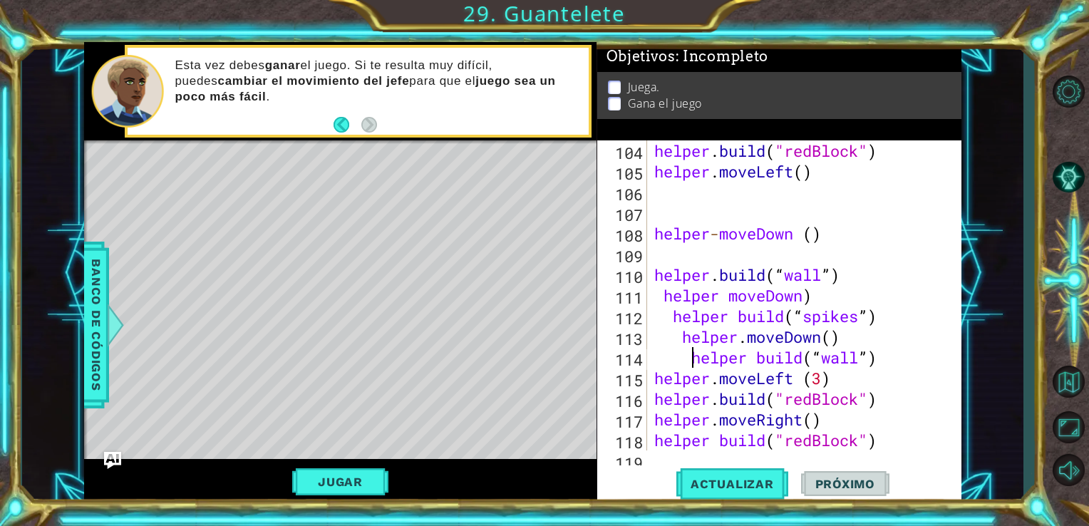
click at [688, 360] on div "helper . build ( "redBlock" ) helper . moveLeft ( ) helper - moveDown ( ) helpe…" at bounding box center [803, 315] width 304 height 351
click at [681, 337] on div "helper . build ( "redBlock" ) helper . moveLeft ( ) helper - moveDown ( ) helpe…" at bounding box center [803, 315] width 304 height 351
click at [671, 319] on div "helper . build ( "redBlock" ) helper . moveLeft ( ) helper - moveDown ( ) helpe…" at bounding box center [803, 315] width 304 height 351
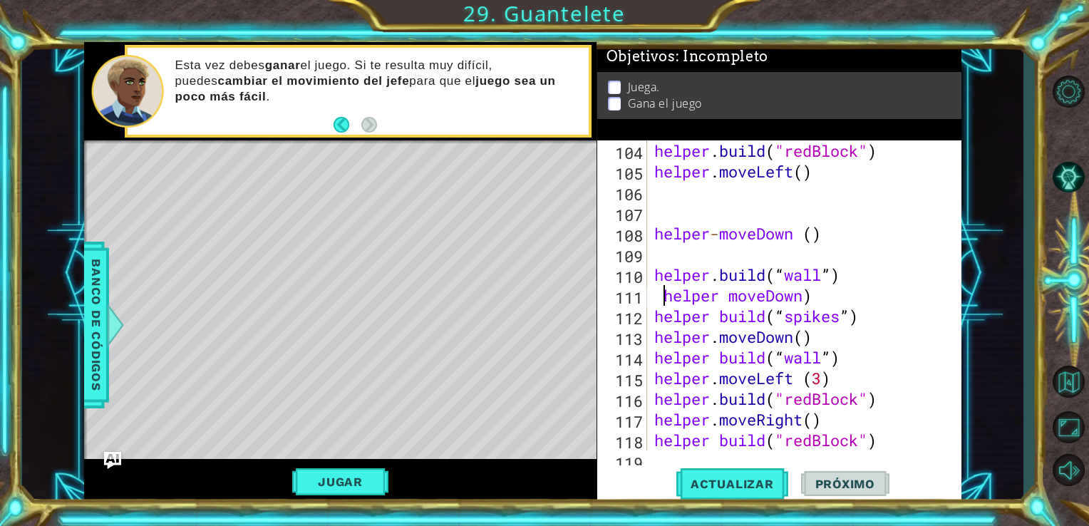
click at [661, 301] on div "helper . build ( "redBlock" ) helper . moveLeft ( ) helper - moveDown ( ) helpe…" at bounding box center [803, 315] width 304 height 351
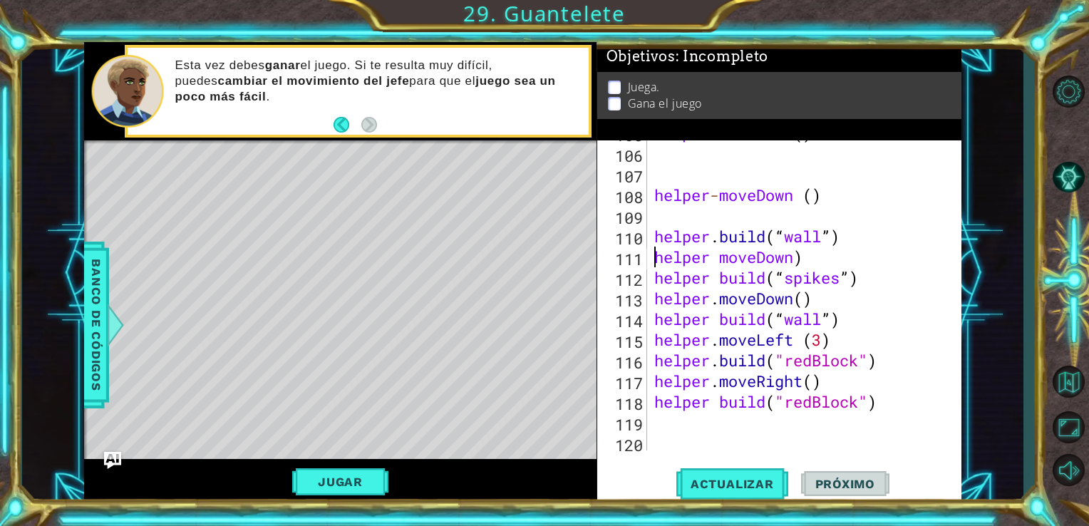
scroll to position [2166, 0]
click at [831, 235] on div "helper . moveLeft ( ) helper - moveDown ( ) helper . build ( “ wall ” ) helper …" at bounding box center [803, 298] width 304 height 351
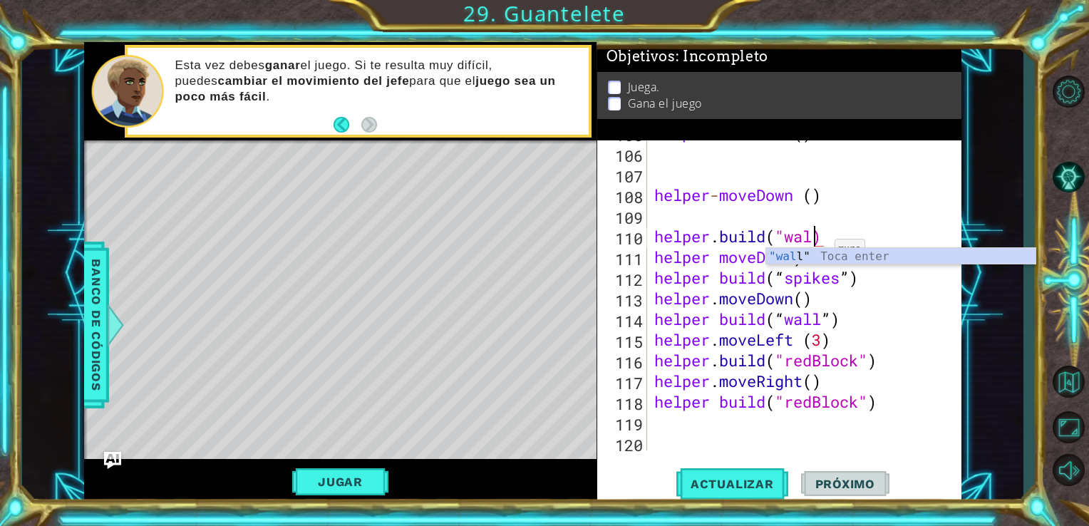
scroll to position [0, 7]
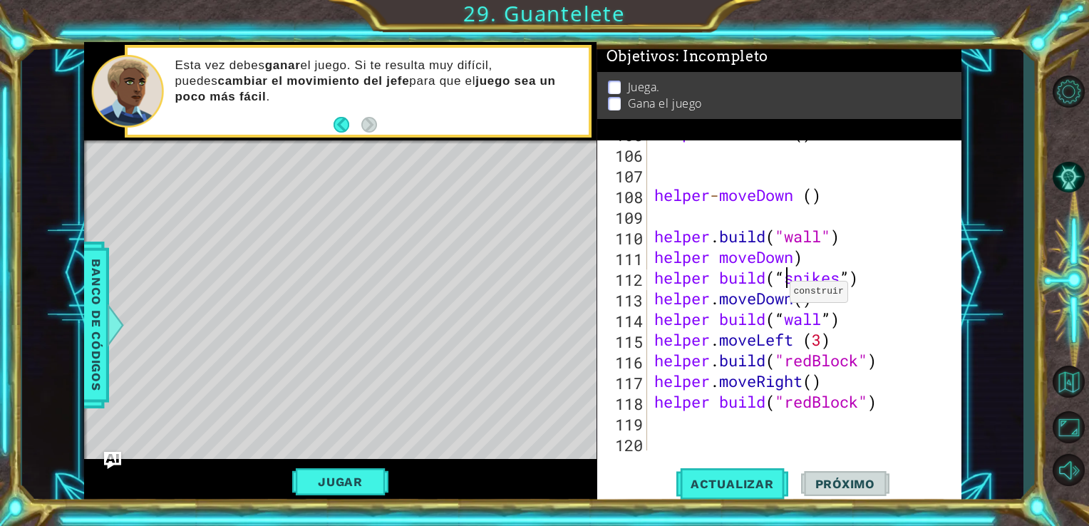
click at [787, 277] on div "helper . moveLeft ( ) helper - moveDown ( ) helper . build ( "wall" ) helper mo…" at bounding box center [803, 298] width 304 height 351
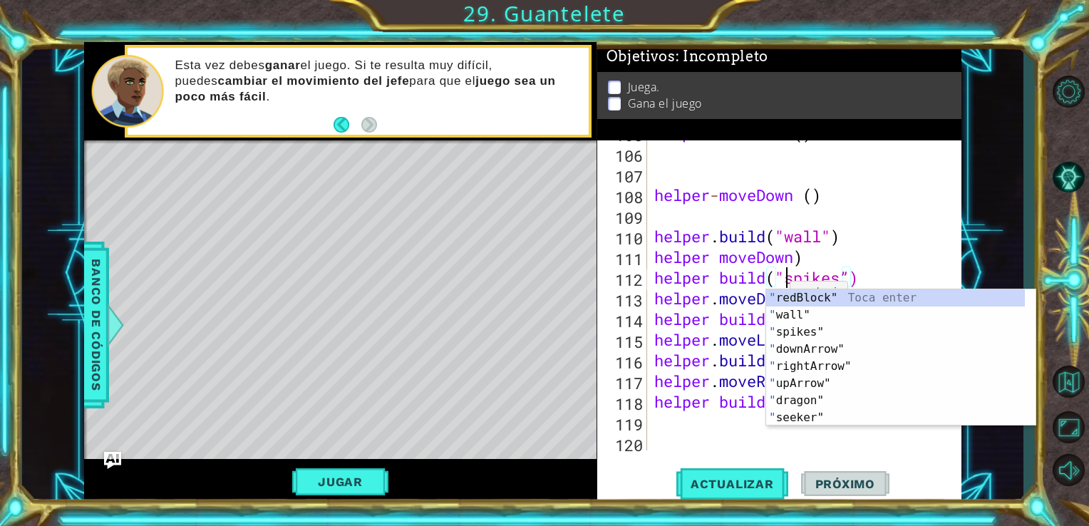
scroll to position [0, 6]
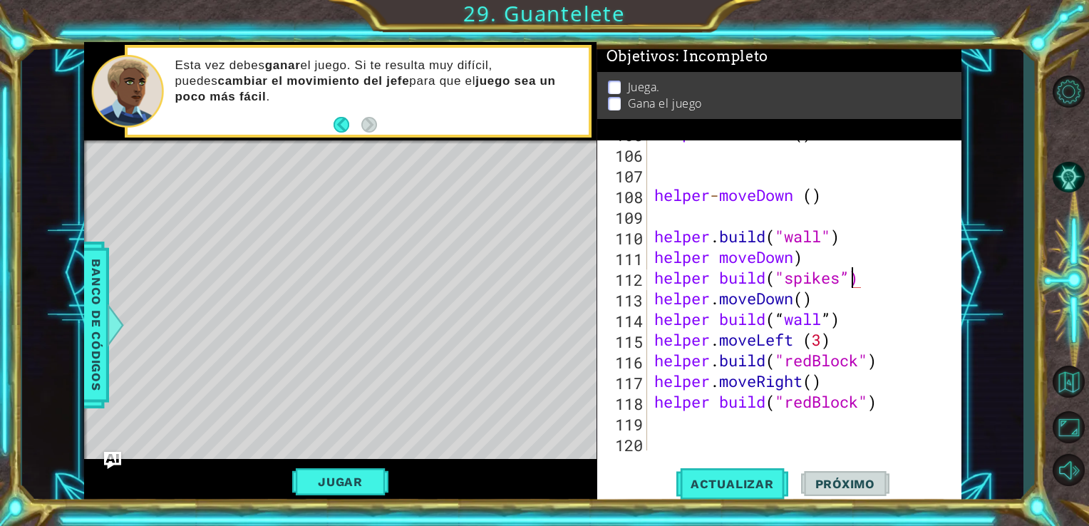
click at [849, 276] on div "helper . moveLeft ( ) helper - moveDown ( ) helper . build ( "wall" ) helper mo…" at bounding box center [803, 298] width 304 height 351
click at [827, 325] on div "helper . moveLeft ( ) helper - moveDown ( ) helper . build ( "wall" ) helper mo…" at bounding box center [803, 298] width 304 height 351
click at [832, 324] on div "helper . moveLeft ( ) helper - moveDown ( ) helper . build ( "wall" ) helper mo…" at bounding box center [803, 298] width 304 height 351
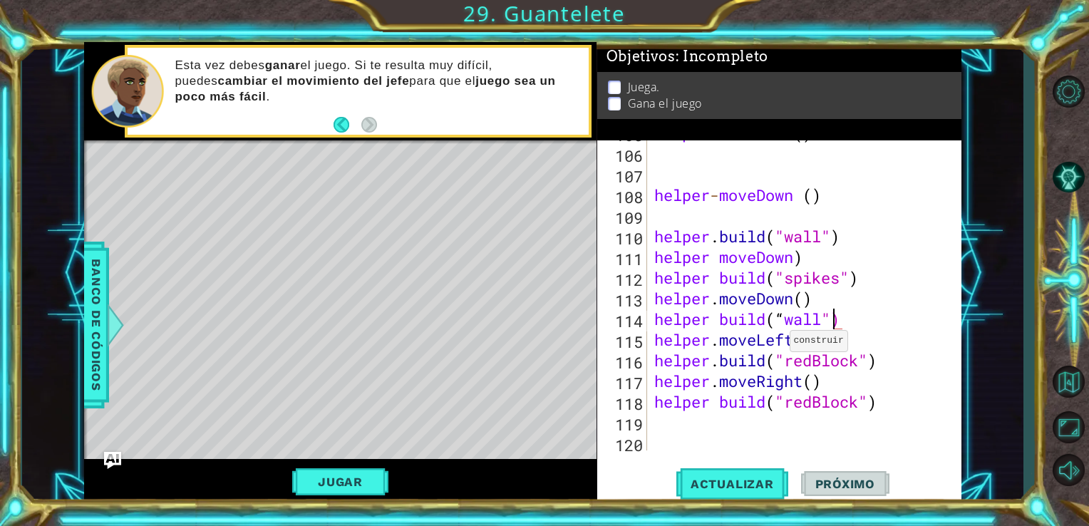
click at [787, 326] on div "helper . moveLeft ( ) helper - moveDown ( ) helper . build ( "wall" ) helper mo…" at bounding box center [803, 298] width 304 height 351
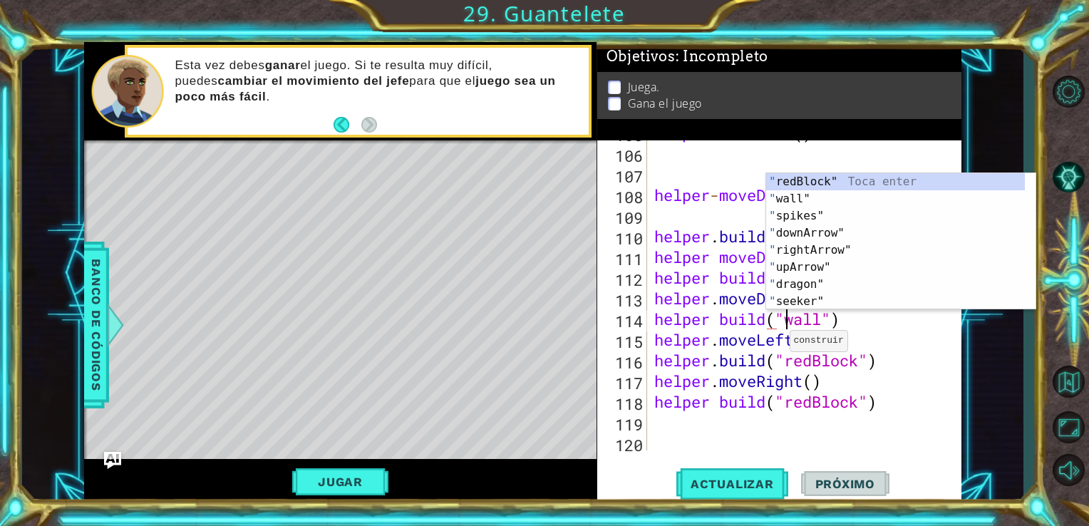
scroll to position [0, 6]
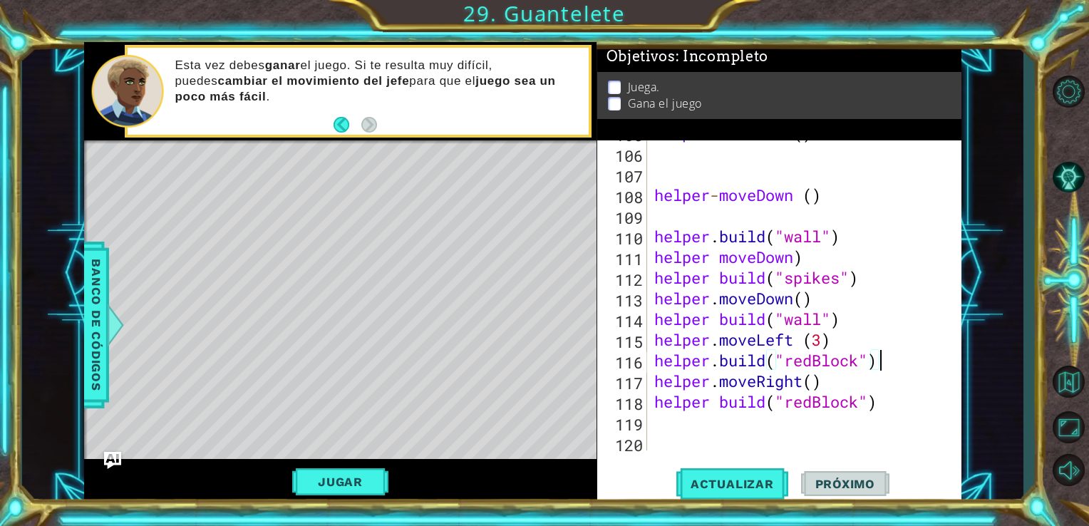
click at [935, 361] on div "helper . moveLeft ( ) helper - moveDown ( ) helper . build ( "wall" ) helper mo…" at bounding box center [803, 298] width 304 height 351
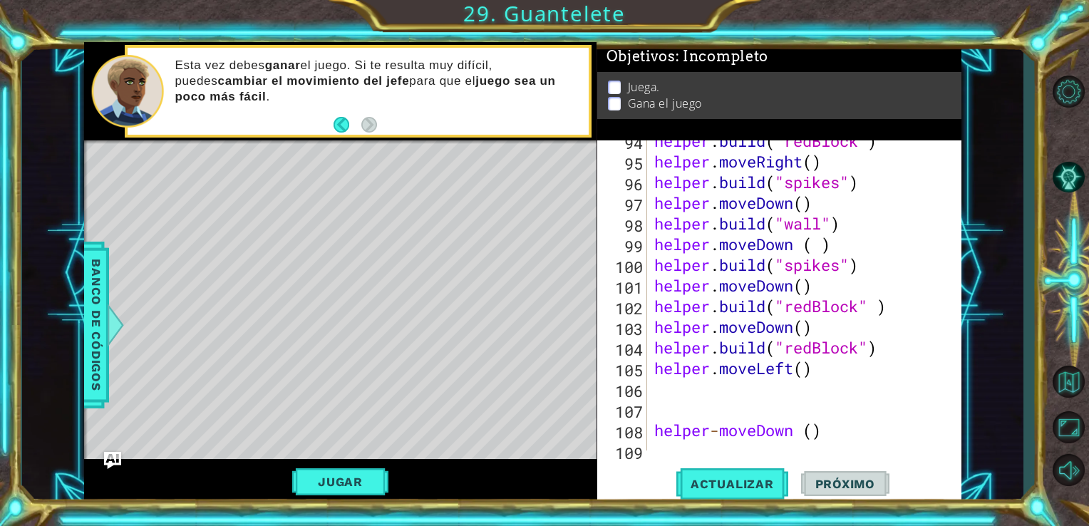
scroll to position [2169, 0]
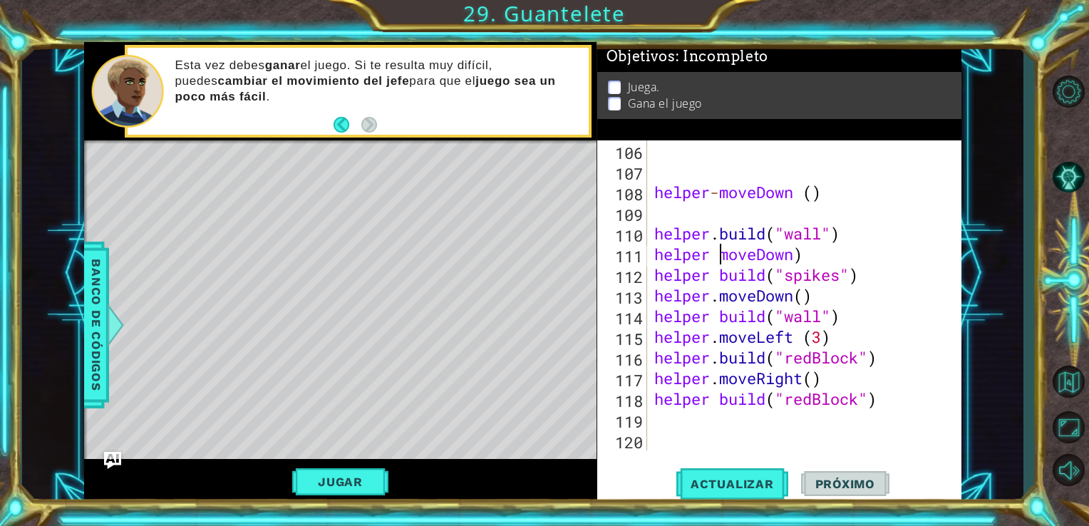
click at [715, 259] on div "helper - moveDown ( ) helper . build ( "wall" ) helper moveDown ) helper build …" at bounding box center [803, 315] width 304 height 351
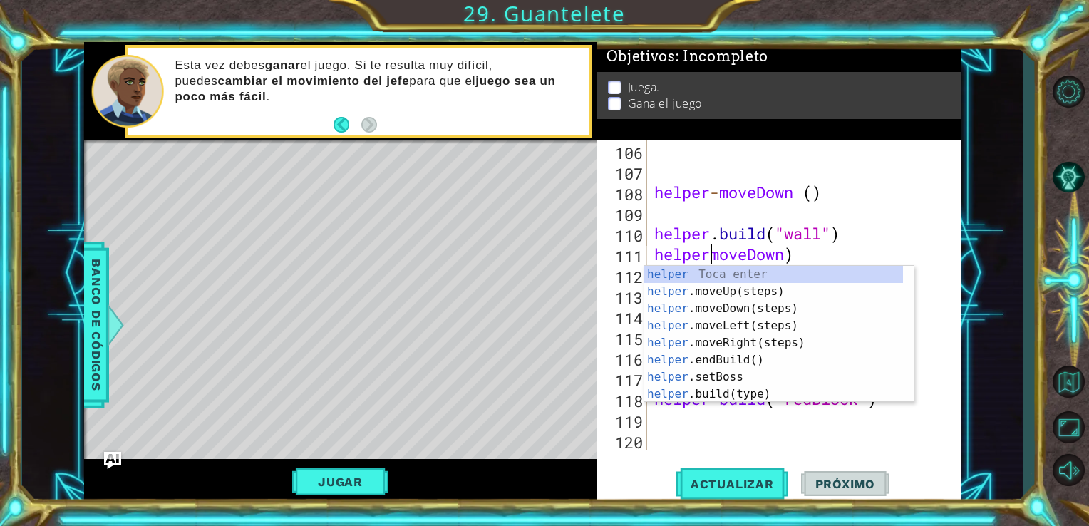
scroll to position [0, 3]
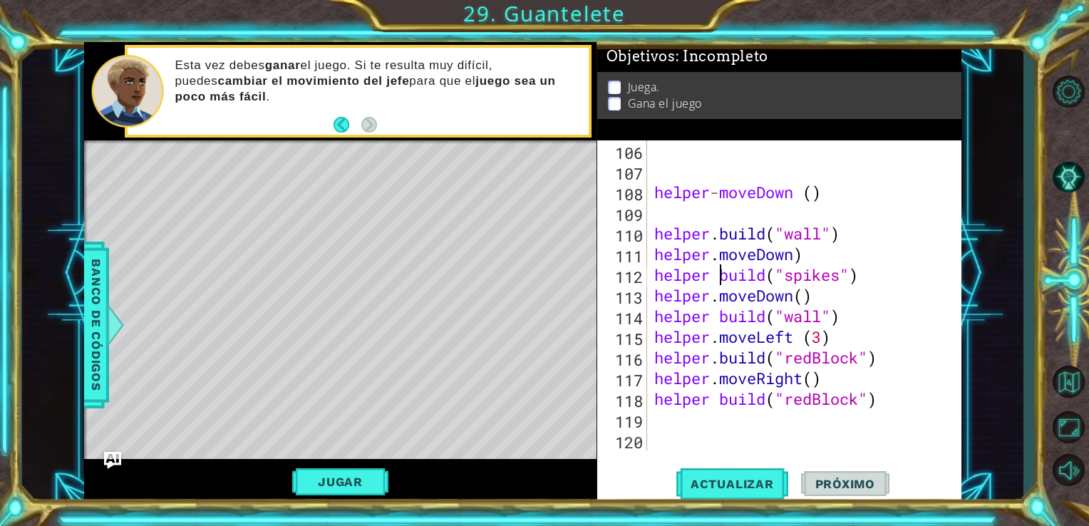
click at [716, 272] on div "helper - moveDown ( ) helper . build ( "wall" ) helper . moveDown ) helper buil…" at bounding box center [803, 315] width 304 height 351
click at [719, 321] on div "helper - moveDown ( ) helper . build ( "wall" ) helper . moveDown ) helper . bu…" at bounding box center [803, 315] width 304 height 351
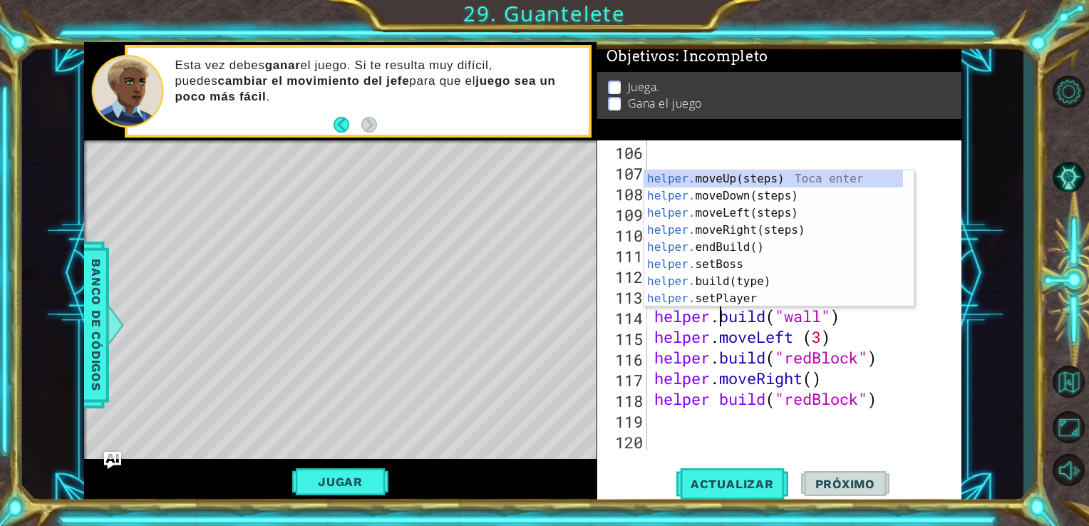
click at [714, 398] on div "helper - moveDown ( ) helper . build ( "wall" ) helper . moveDown ) helper . bu…" at bounding box center [803, 315] width 304 height 351
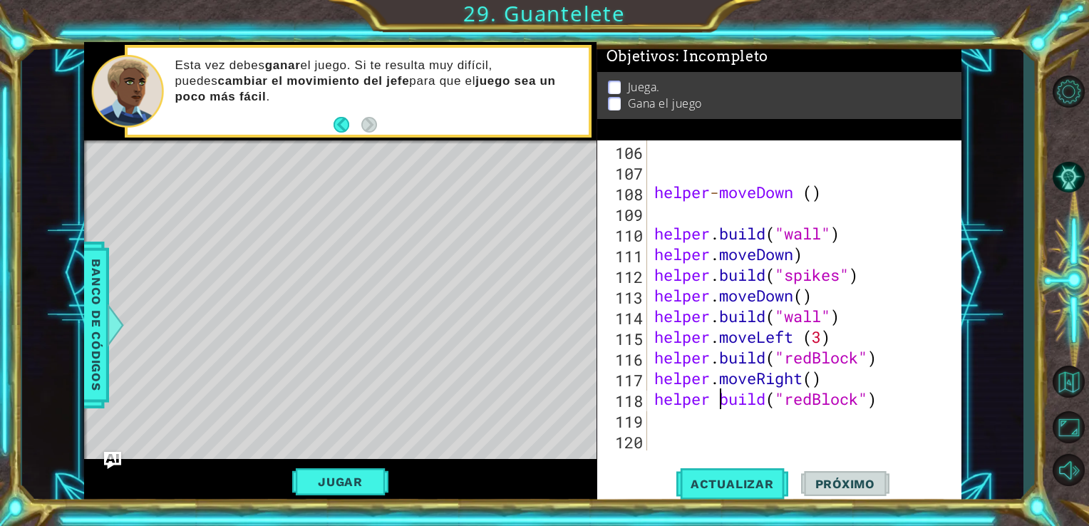
click at [719, 401] on div "helper - moveDown ( ) helper . build ( "wall" ) helper . moveDown ) helper . bu…" at bounding box center [803, 315] width 304 height 351
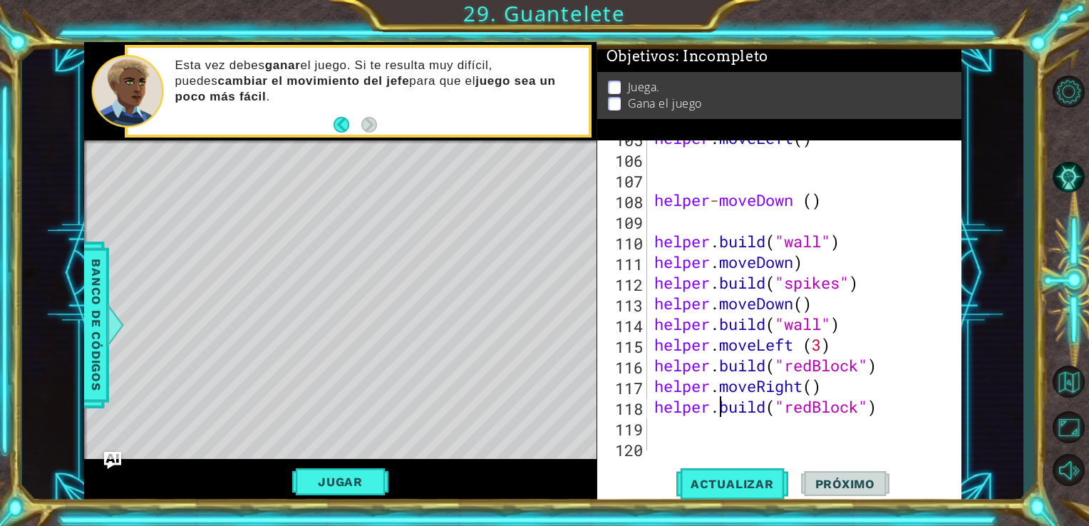
scroll to position [2169, 0]
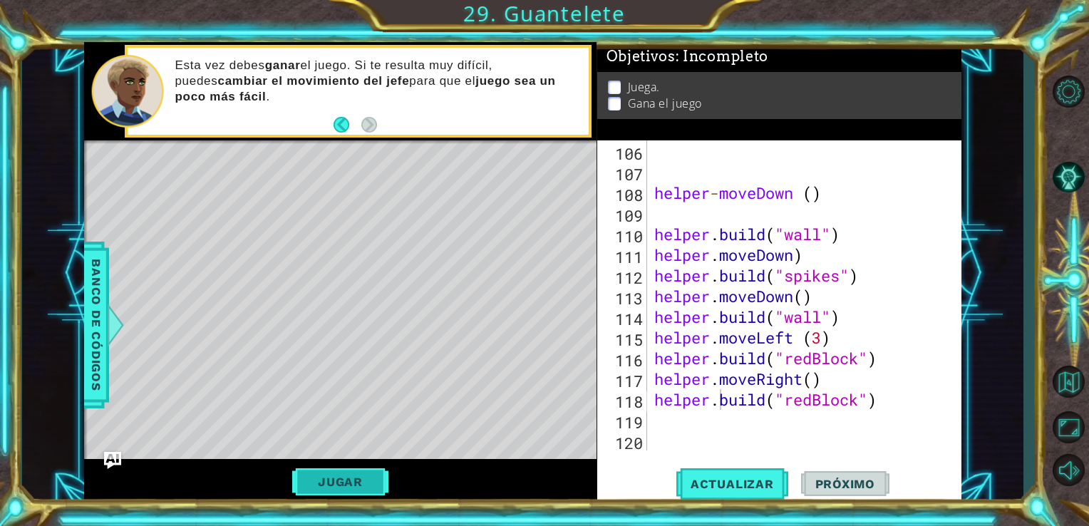
click at [311, 477] on button "Jugar" at bounding box center [340, 481] width 96 height 27
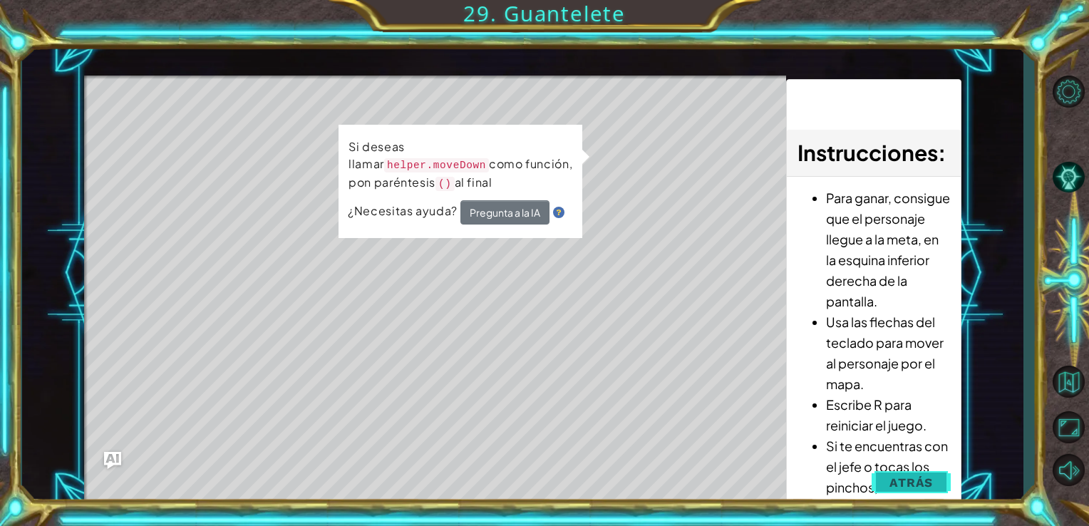
click at [884, 480] on button "Atrás" at bounding box center [911, 482] width 79 height 29
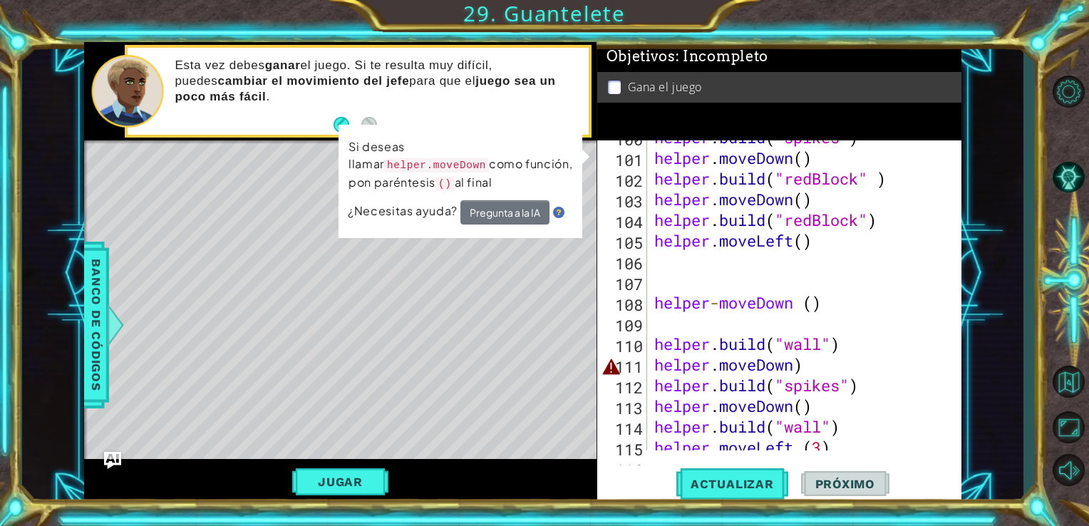
scroll to position [2059, 0]
click at [807, 376] on div "helper . build ( "spikes" ) helper . moveDown ( ) helper . build ( "redBlock" )…" at bounding box center [803, 303] width 304 height 351
click at [807, 363] on div "helper . build ( "spikes" ) helper . moveDown ( ) helper . build ( "redBlock" )…" at bounding box center [803, 303] width 304 height 351
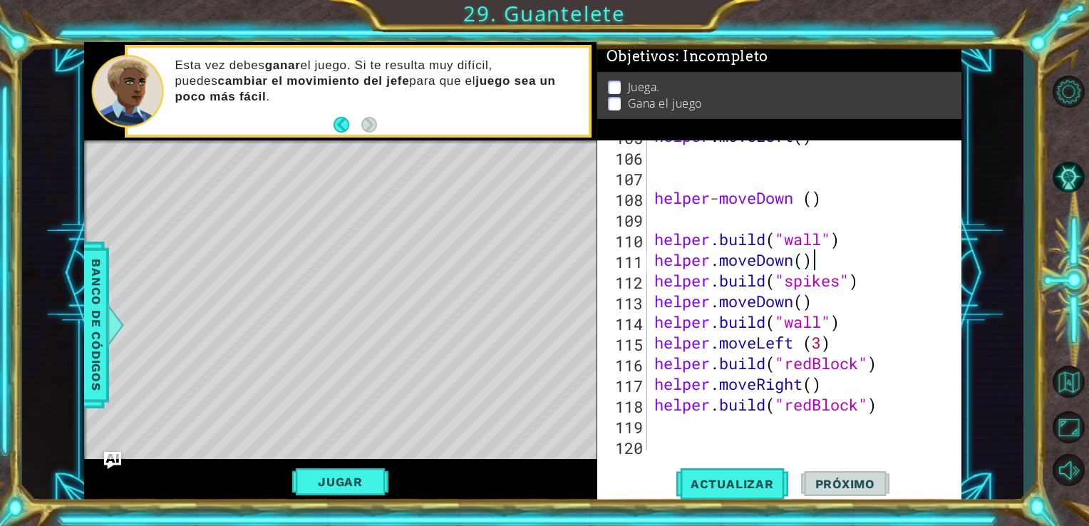
scroll to position [2164, 0]
click at [363, 473] on button "Jugar" at bounding box center [340, 481] width 96 height 27
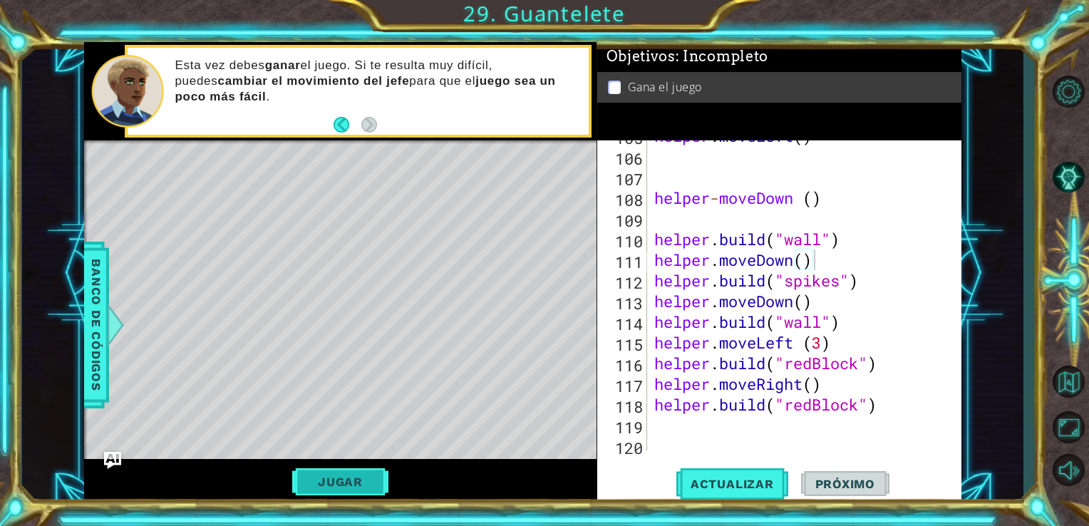
click at [363, 473] on button "Jugar" at bounding box center [340, 481] width 96 height 27
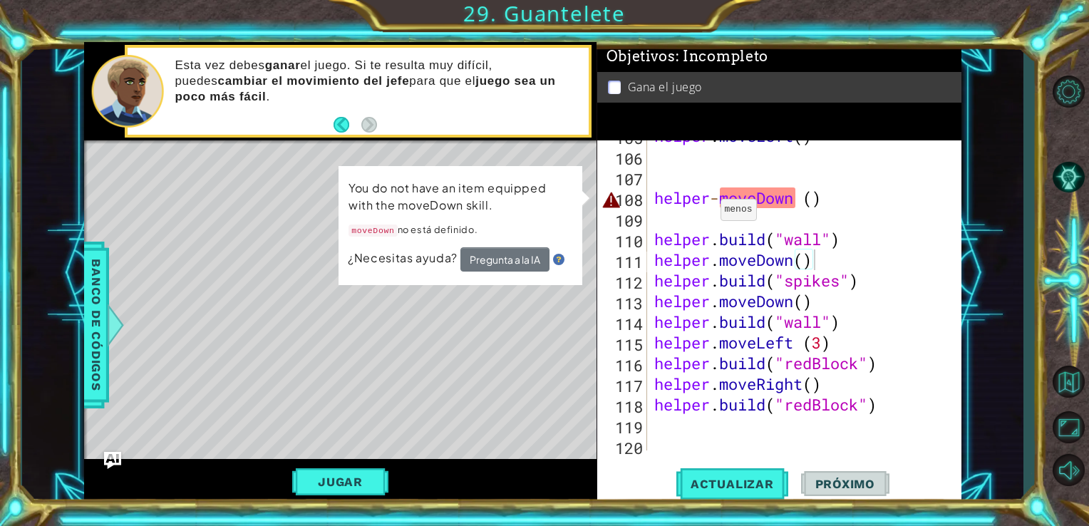
click at [717, 198] on div "helper . moveLeft ( ) helper - moveDown ( ) helper . build ( "wall" ) helper . …" at bounding box center [803, 300] width 304 height 351
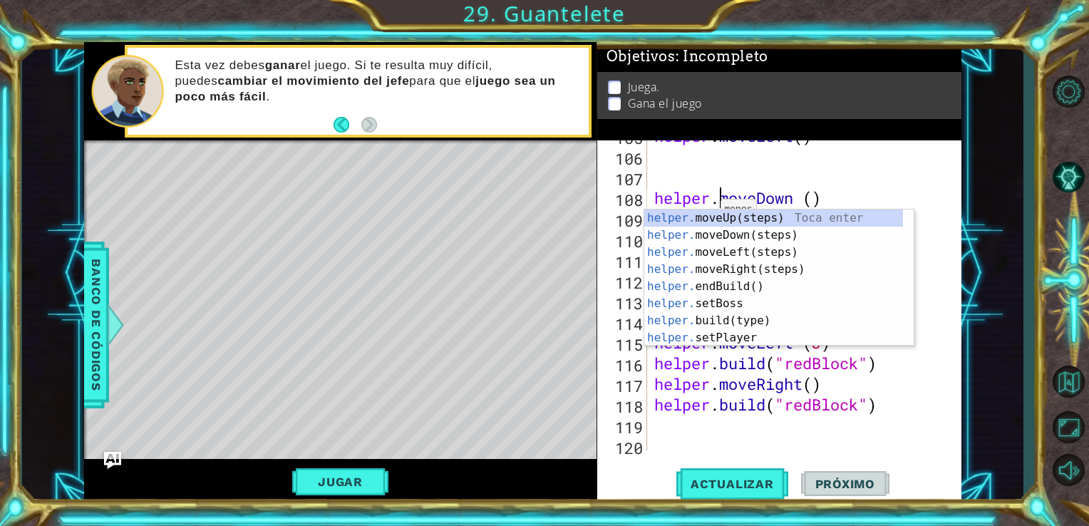
scroll to position [0, 3]
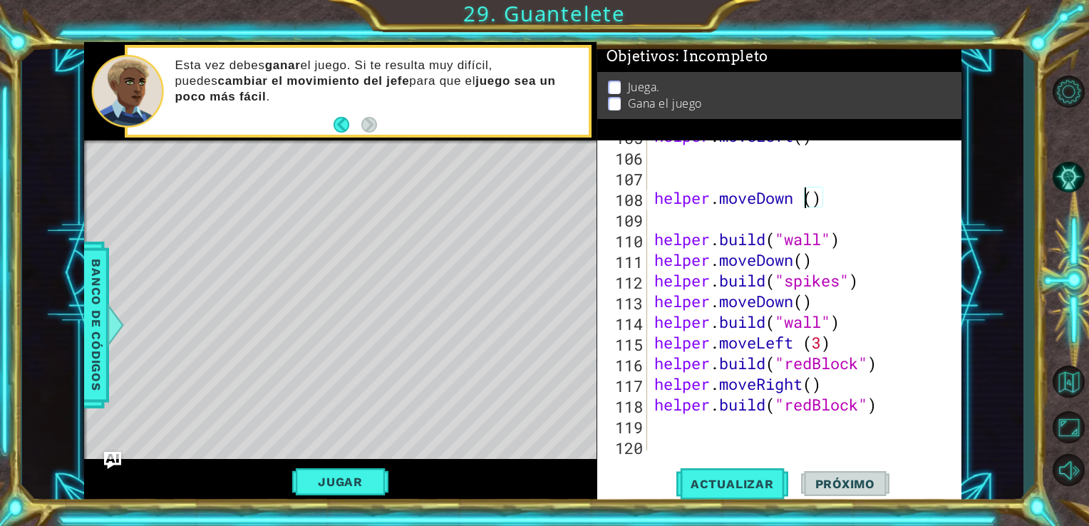
click at [807, 198] on div "helper . moveLeft ( ) helper . moveDown ( ) helper . build ( "wall" ) helper . …" at bounding box center [803, 300] width 304 height 351
click at [361, 486] on button "Jugar" at bounding box center [340, 481] width 96 height 27
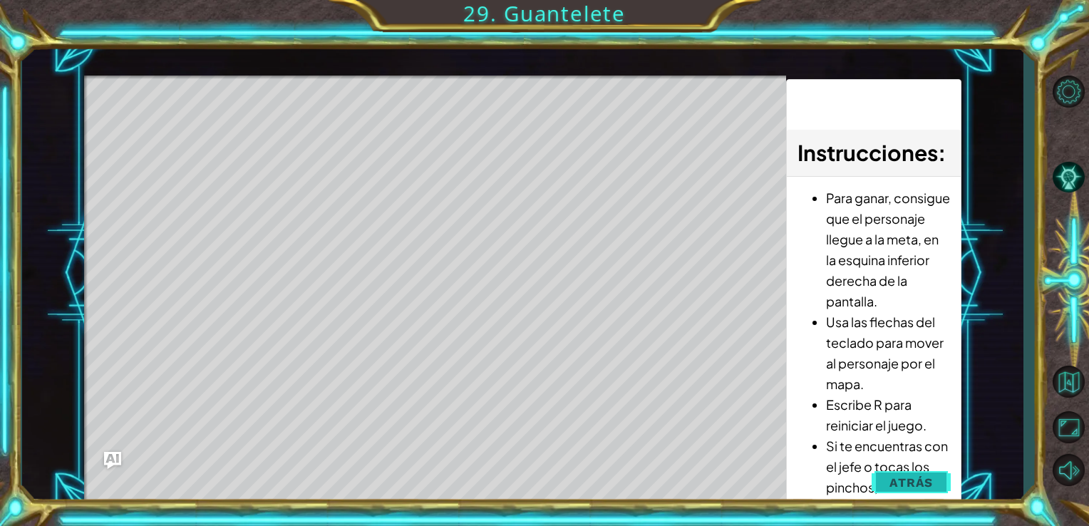
click at [941, 475] on button "Atrás" at bounding box center [911, 482] width 79 height 29
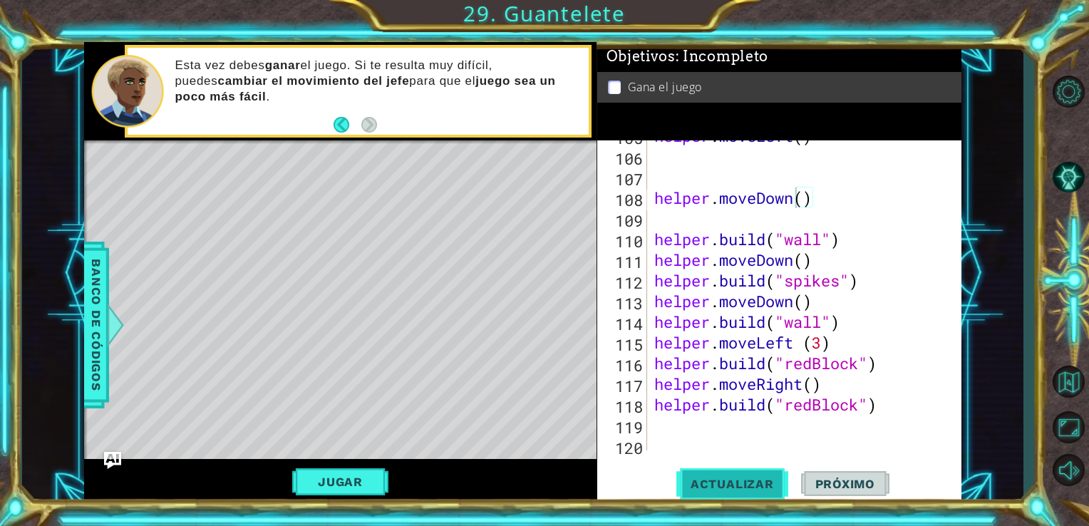
click at [773, 470] on button "Actualizar" at bounding box center [732, 483] width 112 height 36
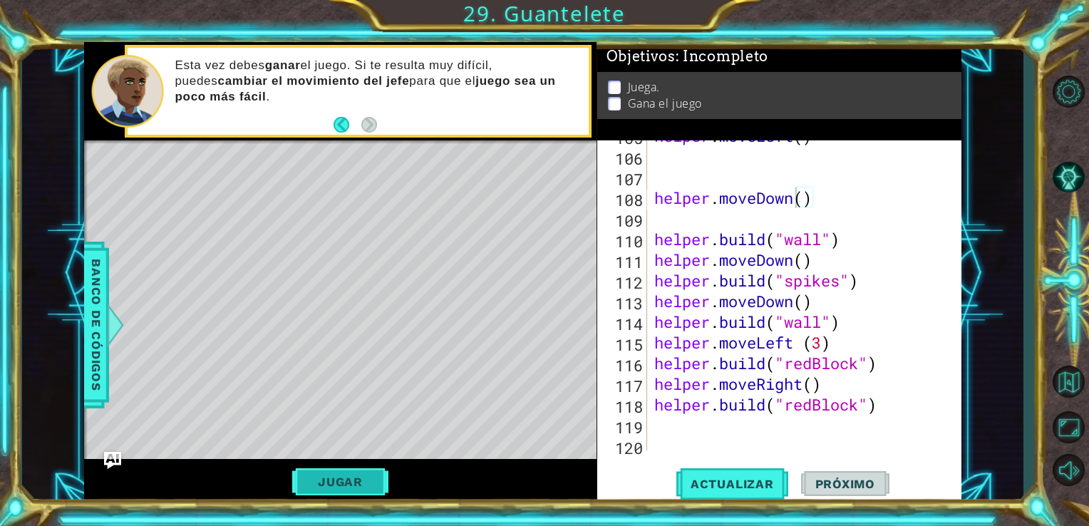
click at [330, 490] on button "Jugar" at bounding box center [340, 481] width 96 height 27
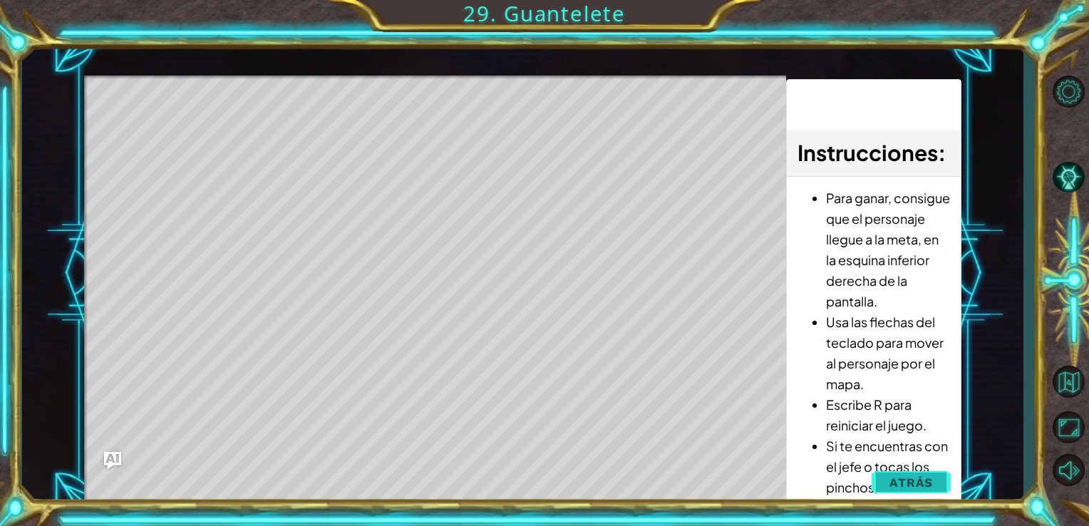
click at [905, 477] on span "Atrás" at bounding box center [910, 482] width 43 height 14
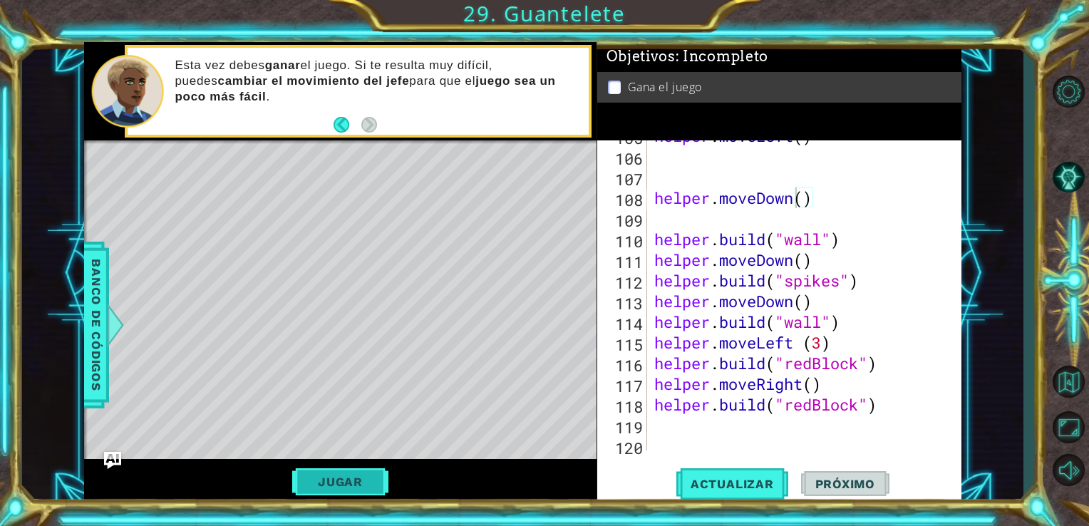
click at [368, 485] on button "Jugar" at bounding box center [340, 481] width 96 height 27
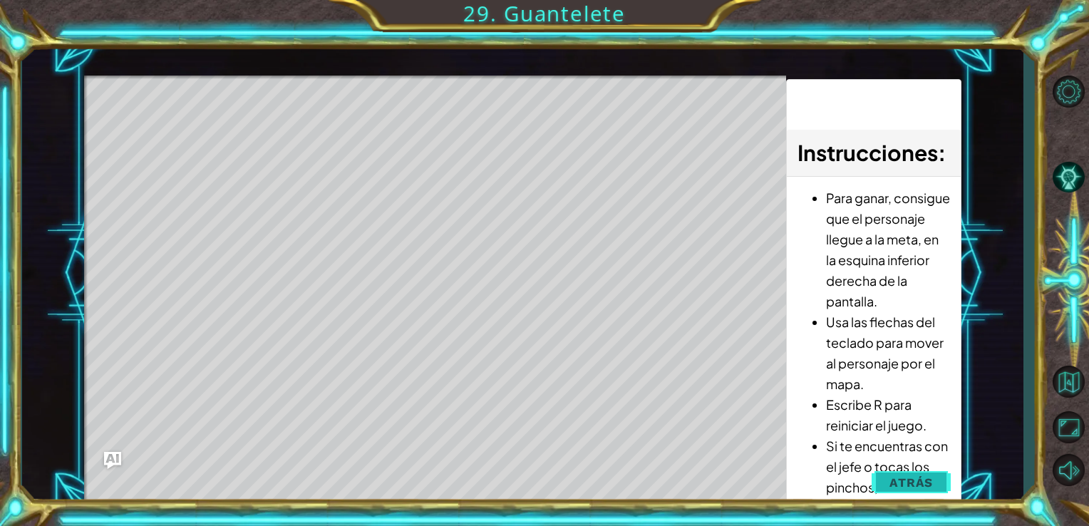
click at [881, 474] on button "Atrás" at bounding box center [911, 482] width 79 height 29
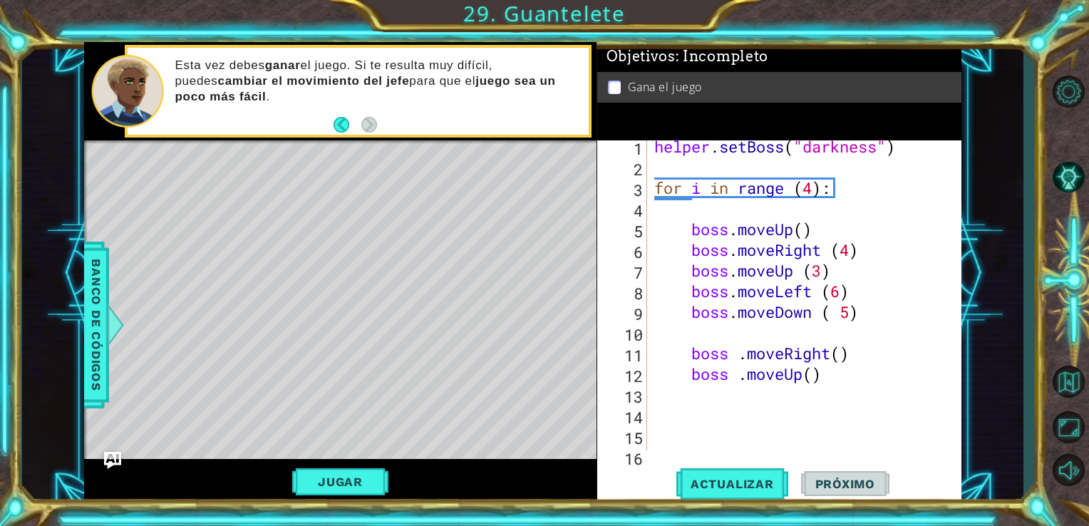
scroll to position [0, 0]
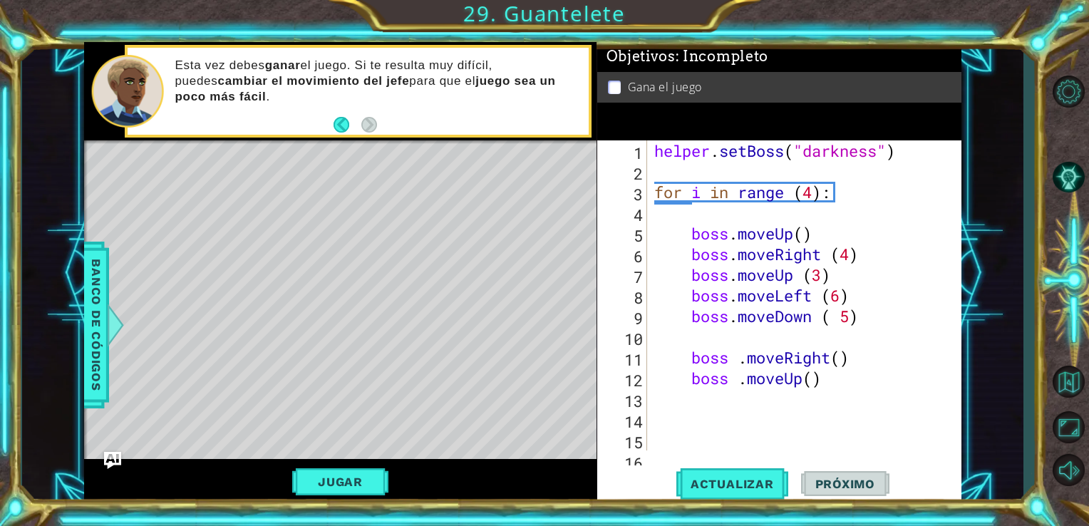
type textarea "for i in range (4):"
click at [894, 201] on div "helper . setBoss ( "darkness" ) for i in range ( 4 ) : boss . moveUp ( ) boss .…" at bounding box center [803, 315] width 304 height 351
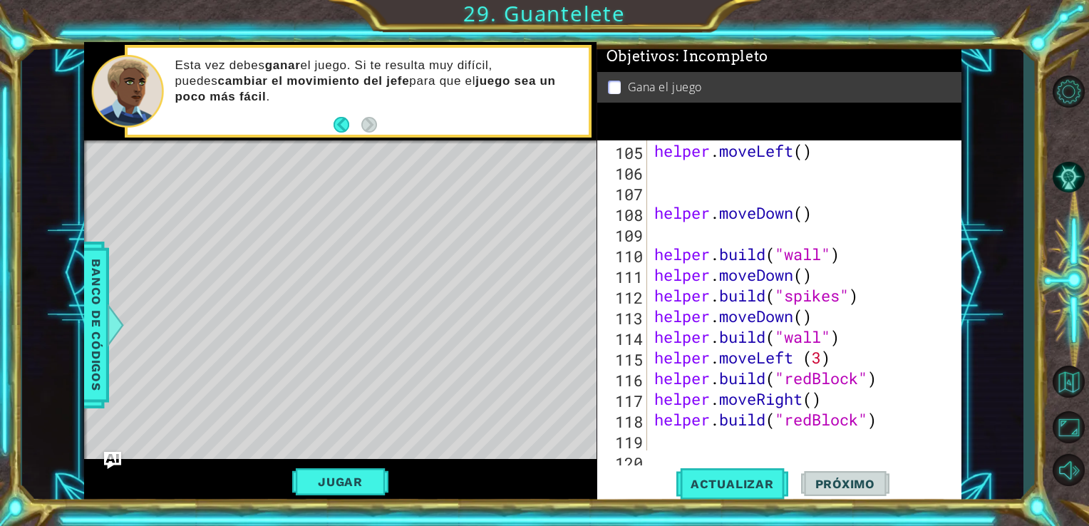
scroll to position [2169, 0]
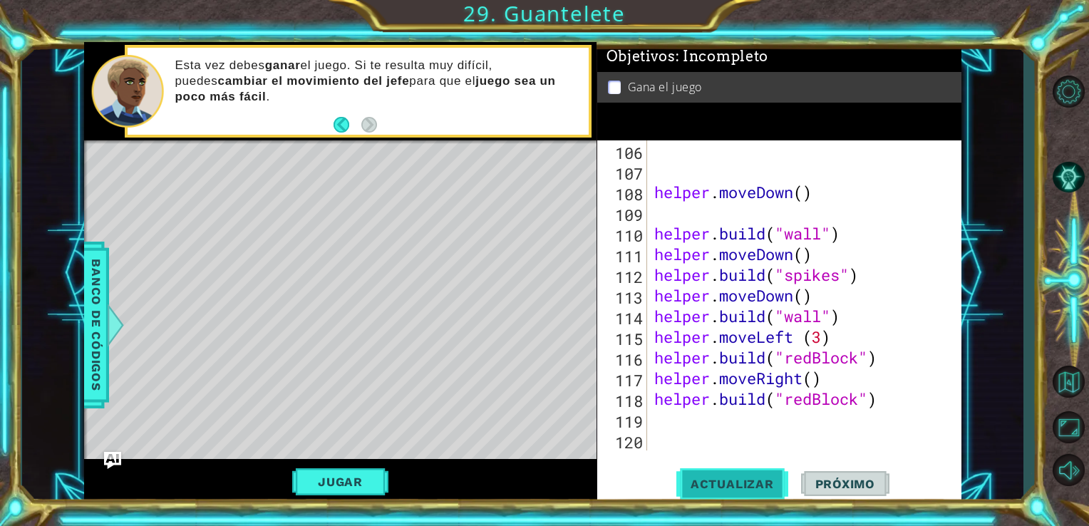
click at [767, 495] on button "Actualizar" at bounding box center [732, 483] width 112 height 36
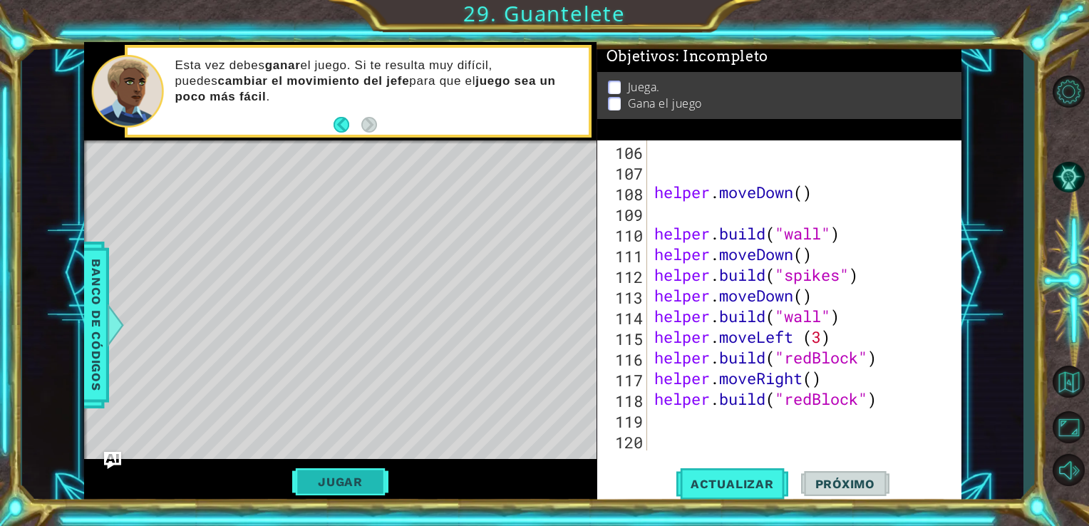
click at [325, 489] on button "Jugar" at bounding box center [340, 481] width 96 height 27
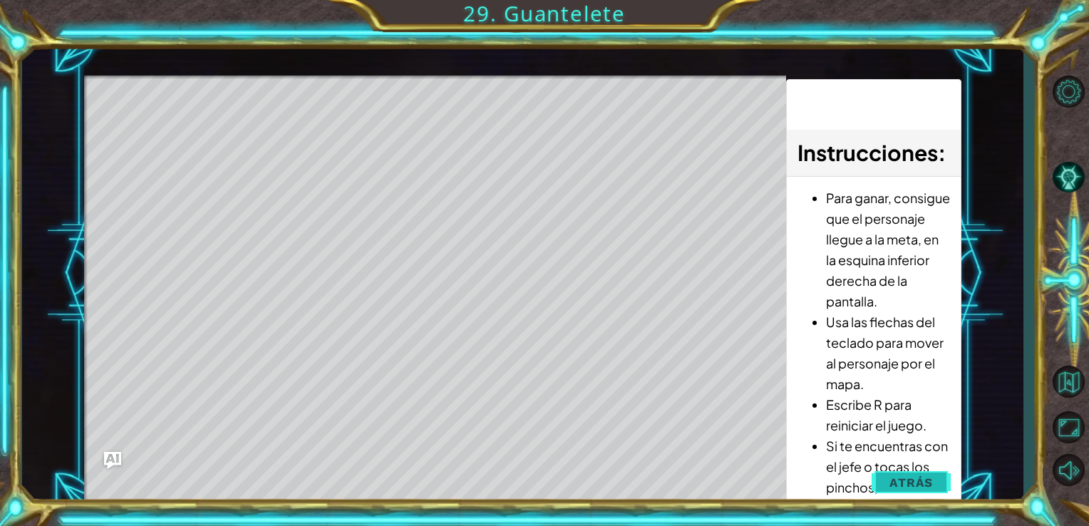
click at [906, 476] on span "Atrás" at bounding box center [910, 482] width 43 height 14
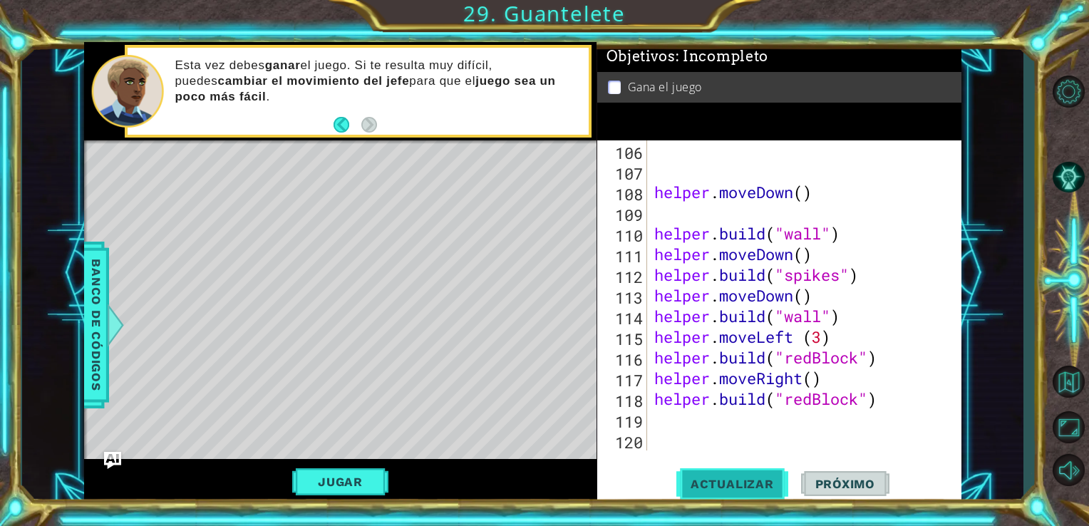
click at [782, 474] on button "Actualizar" at bounding box center [732, 483] width 112 height 36
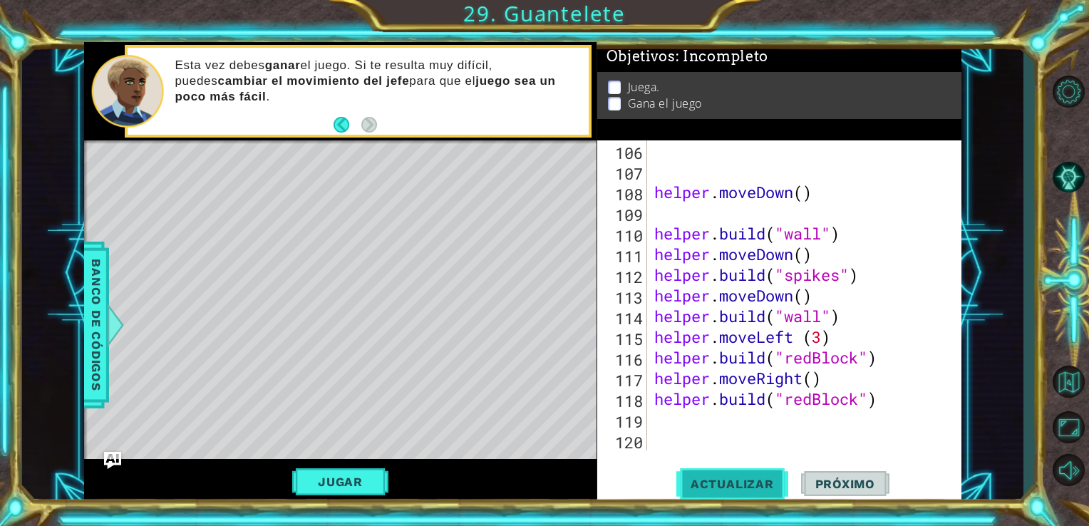
click at [773, 472] on button "Actualizar" at bounding box center [732, 483] width 112 height 36
click at [741, 484] on span "Actualizar" at bounding box center [732, 484] width 112 height 14
click at [361, 484] on button "Jugar" at bounding box center [340, 481] width 96 height 27
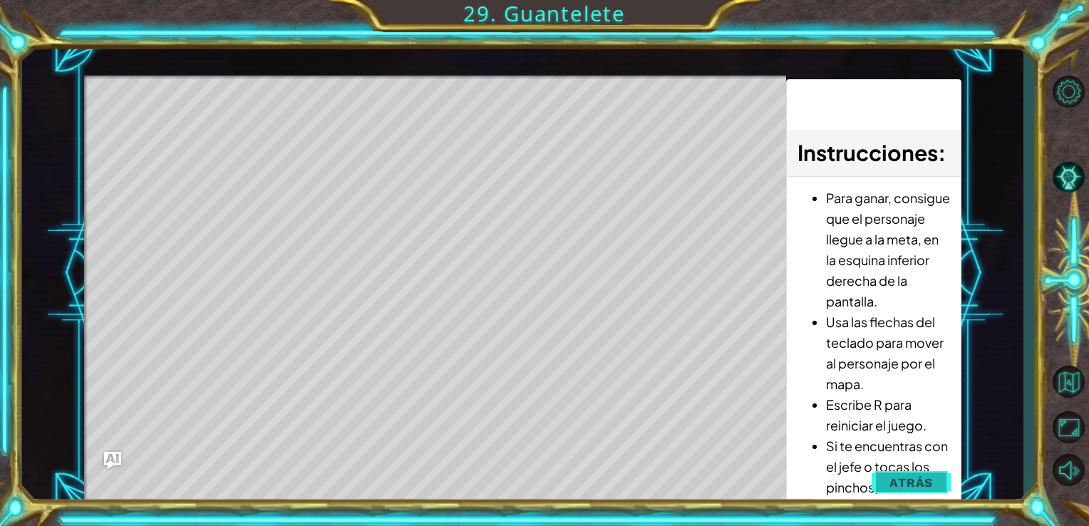
click at [915, 478] on span "Atrás" at bounding box center [910, 482] width 43 height 14
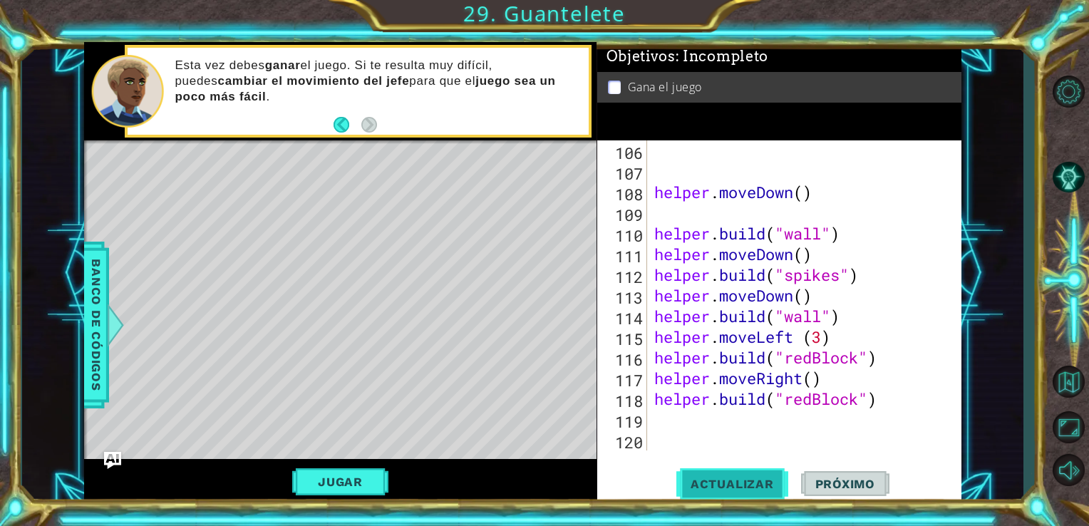
click at [773, 488] on span "Actualizar" at bounding box center [732, 484] width 112 height 14
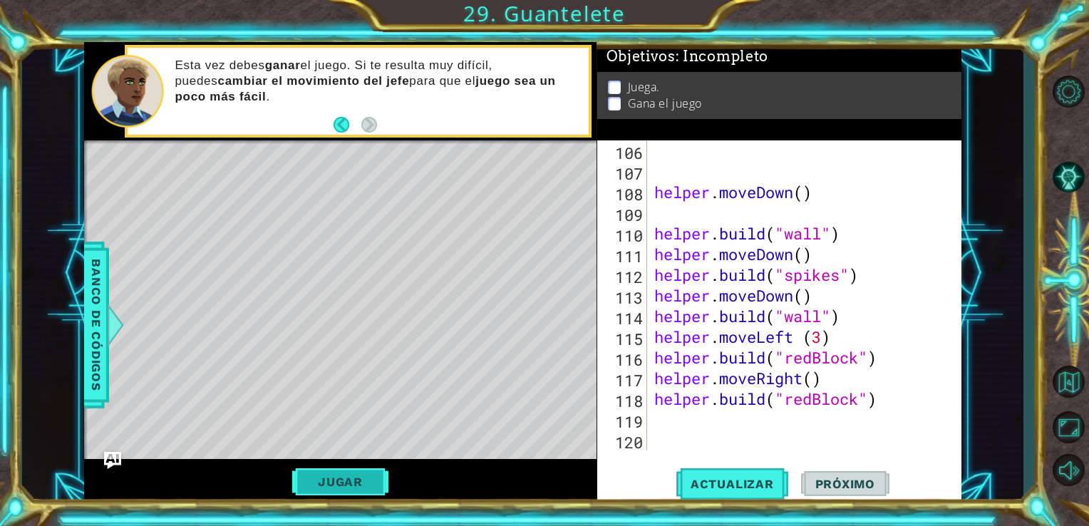
click at [299, 486] on button "Jugar" at bounding box center [340, 481] width 96 height 27
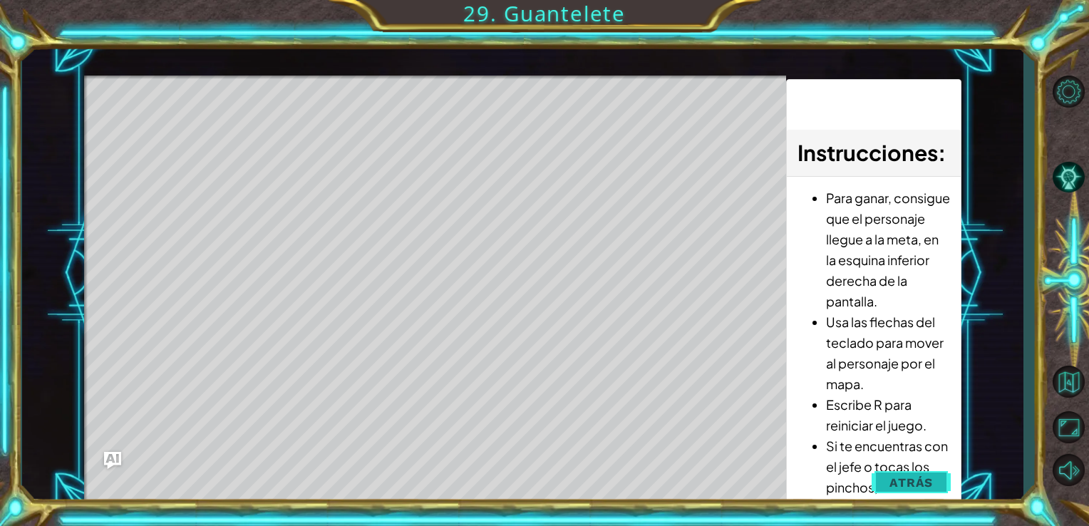
click at [898, 483] on span "Atrás" at bounding box center [910, 482] width 43 height 14
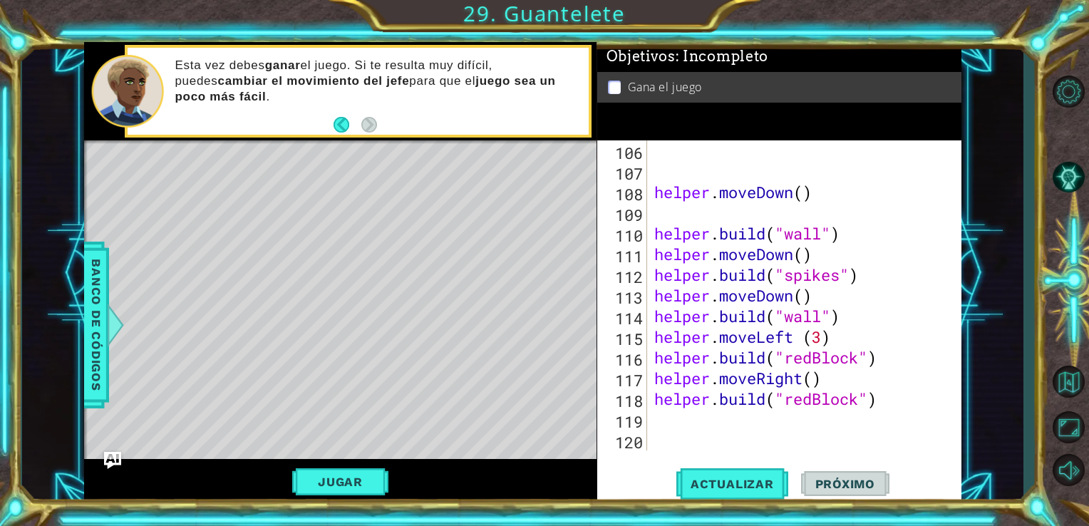
scroll to position [0, 0]
click at [865, 412] on div "helper . moveDown ( ) helper . build ( "wall" ) helper . moveDown ( ) helper . …" at bounding box center [803, 315] width 304 height 351
click at [864, 405] on div "helper . moveDown ( ) helper . build ( "wall" ) helper . moveDown ( ) helper . …" at bounding box center [803, 315] width 304 height 351
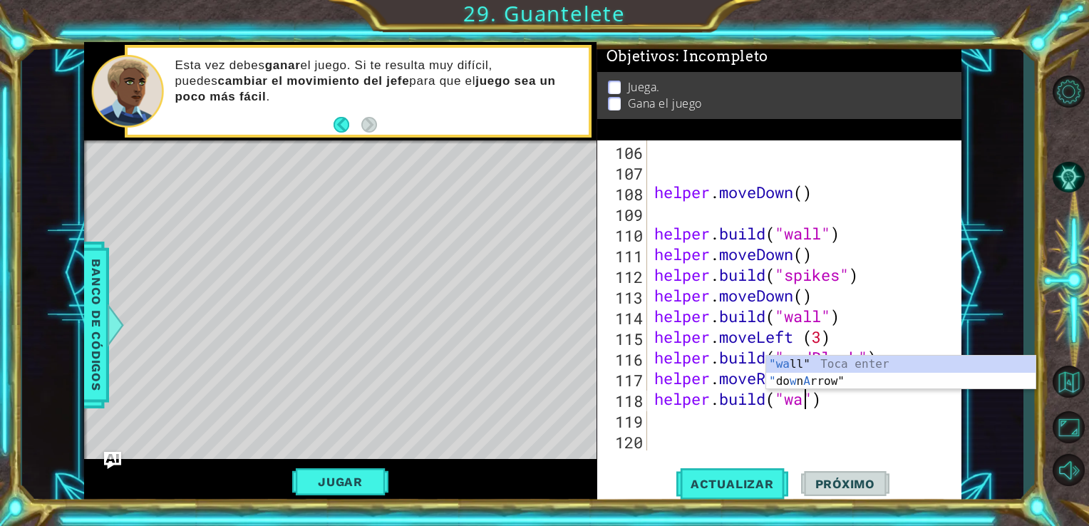
scroll to position [0, 7]
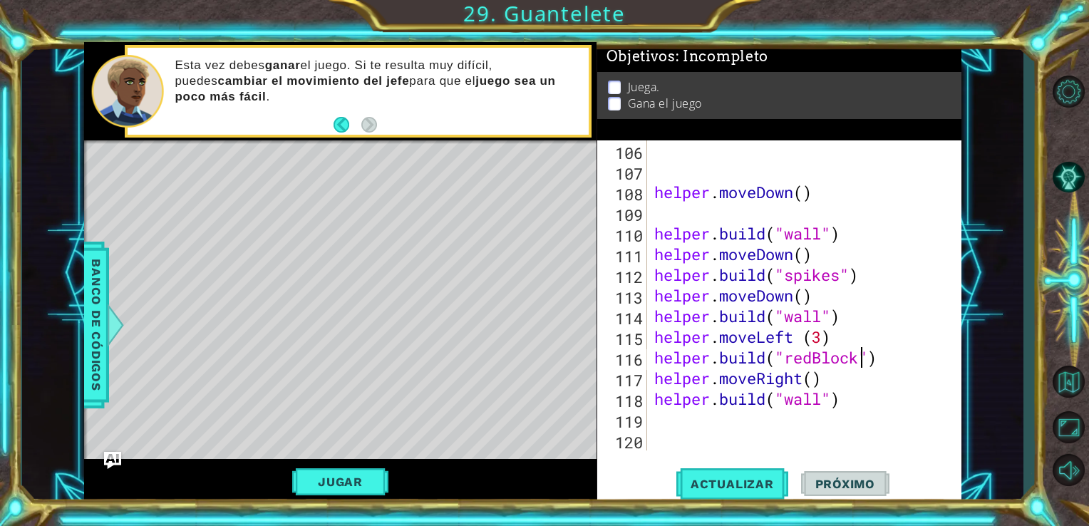
click at [859, 362] on div "helper . moveDown ( ) helper . build ( "wall" ) helper . moveDown ( ) helper . …" at bounding box center [803, 315] width 304 height 351
click at [376, 471] on button "Jugar" at bounding box center [340, 481] width 96 height 27
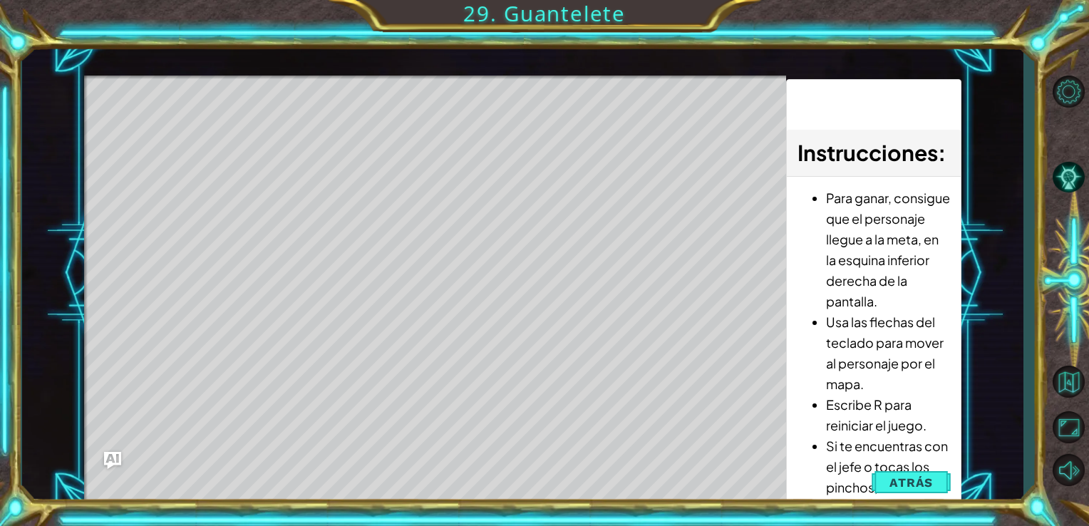
drag, startPoint x: 926, startPoint y: 284, endPoint x: 730, endPoint y: 338, distance: 203.1
click at [730, 338] on div "Level Map" at bounding box center [413, 286] width 658 height 420
click at [899, 475] on button "Atrás" at bounding box center [911, 482] width 79 height 29
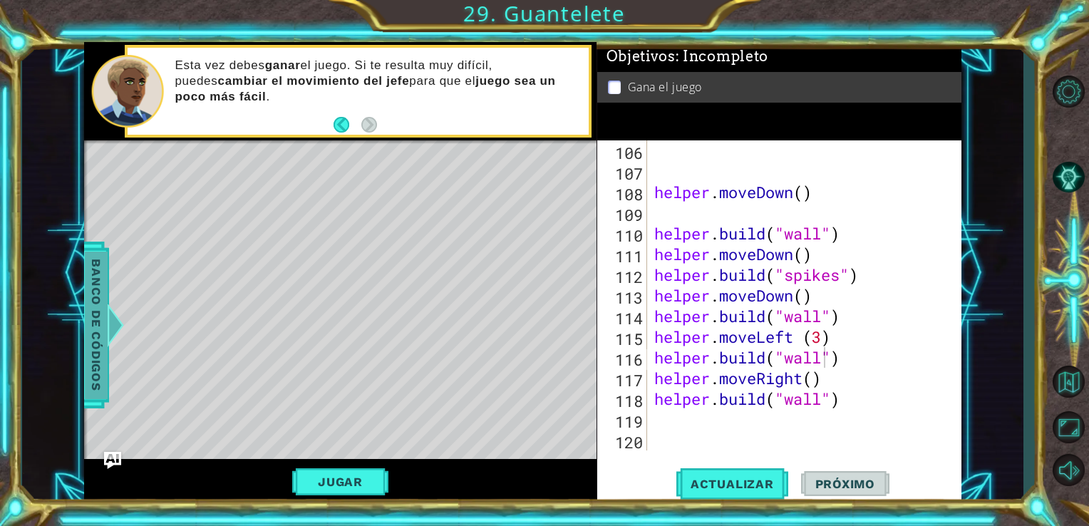
click at [93, 289] on span "Banco de códigos" at bounding box center [96, 325] width 23 height 148
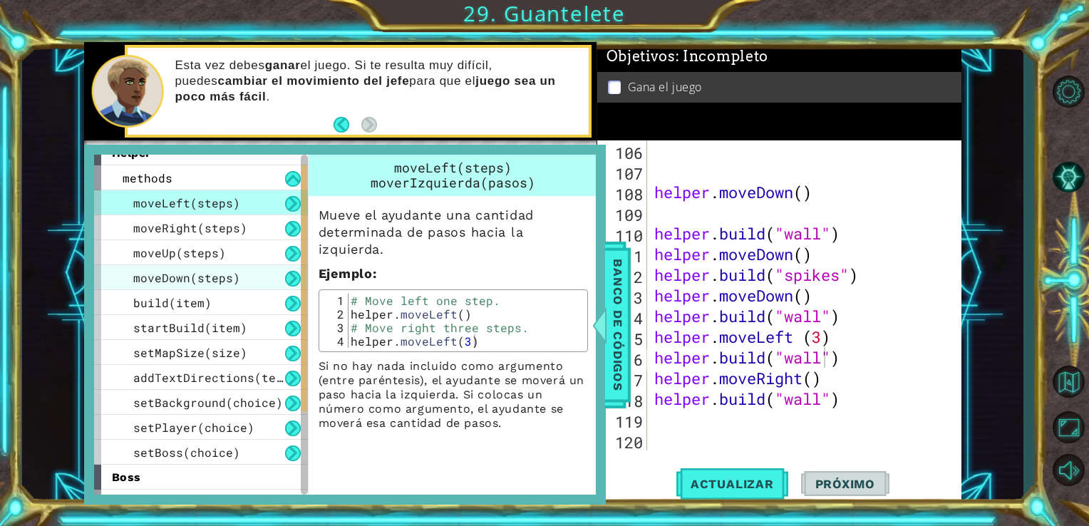
scroll to position [9, 0]
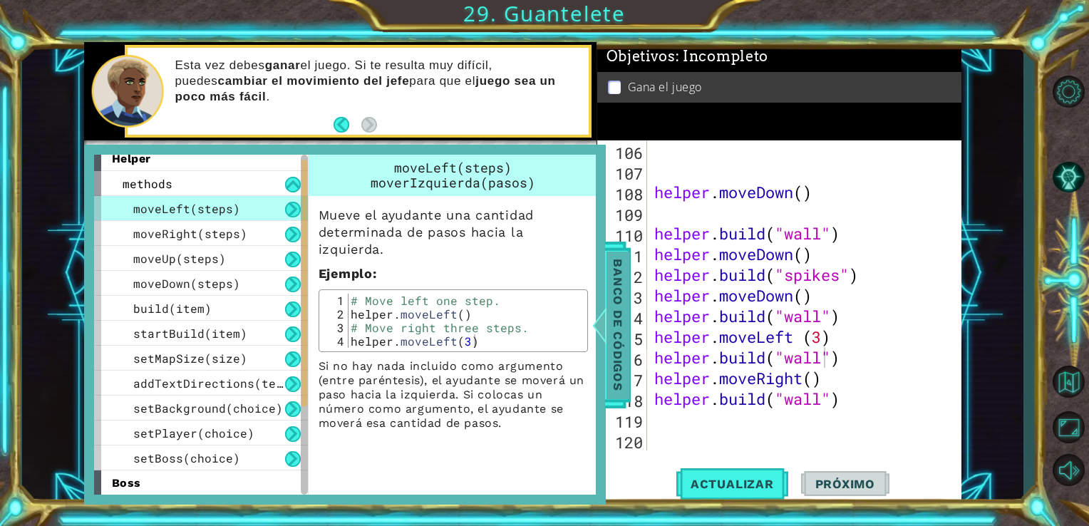
click at [613, 275] on span "Banco de códigos" at bounding box center [617, 325] width 23 height 148
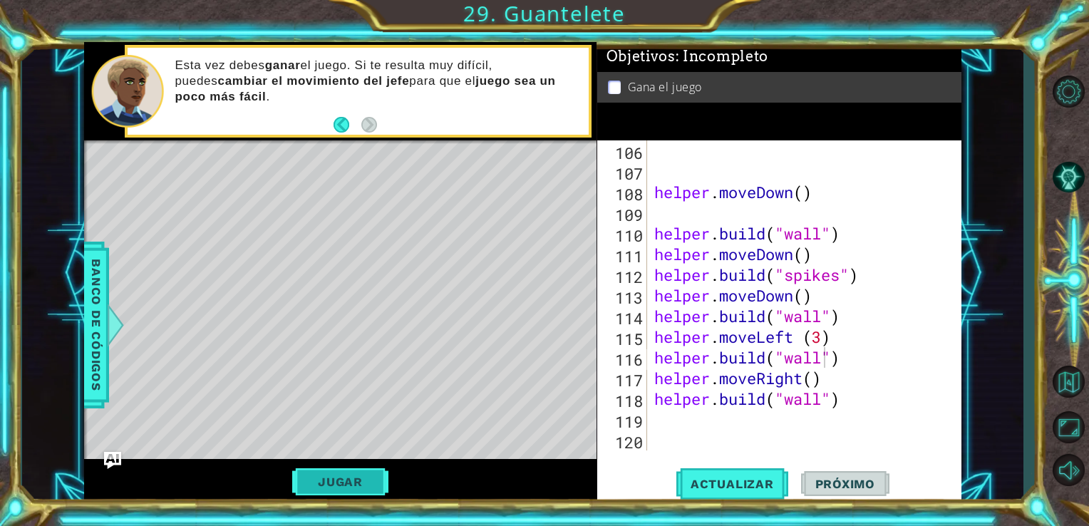
click at [353, 480] on button "Jugar" at bounding box center [340, 481] width 96 height 27
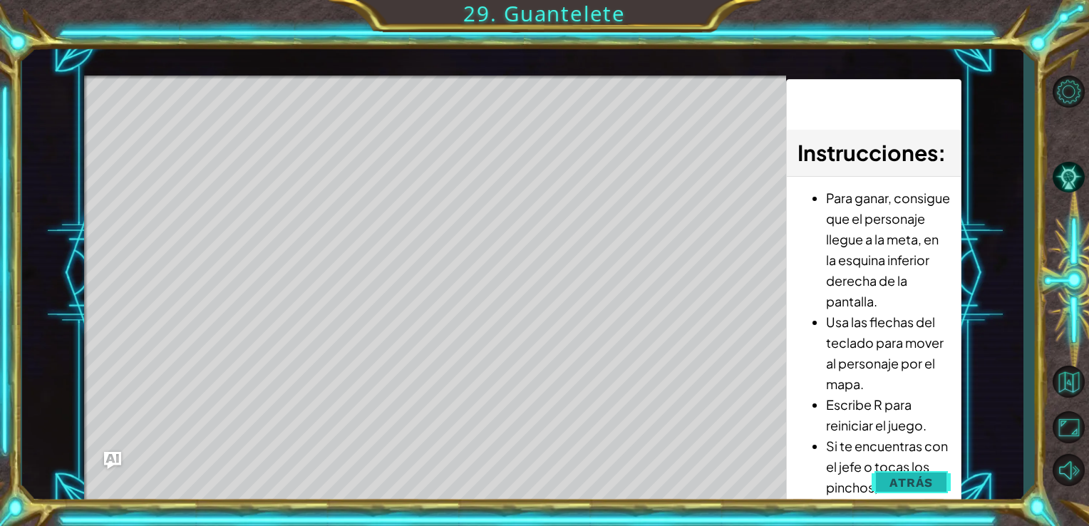
click at [936, 480] on button "Atrás" at bounding box center [911, 482] width 79 height 29
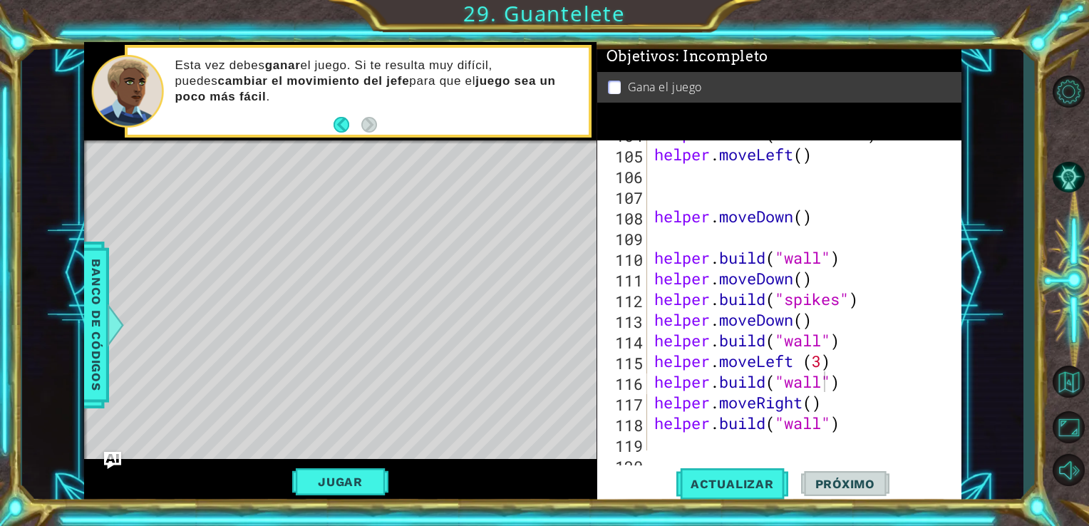
scroll to position [2169, 0]
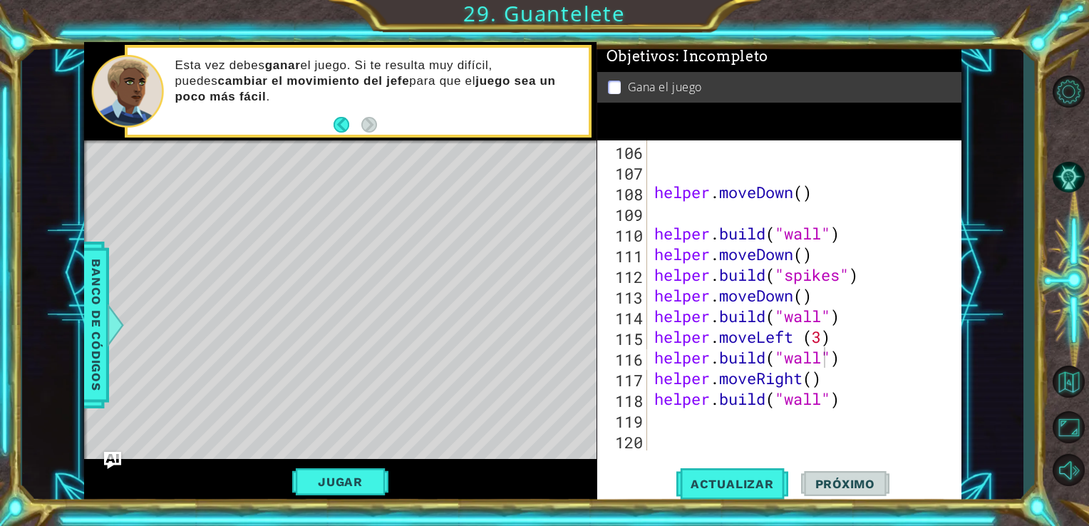
type textarea "helper.moveRight()"
click at [859, 382] on div "helper . moveDown ( ) helper . build ( "wall" ) helper . moveDown ( ) helper . …" at bounding box center [803, 315] width 304 height 351
click at [750, 486] on span "Actualizar" at bounding box center [732, 484] width 112 height 14
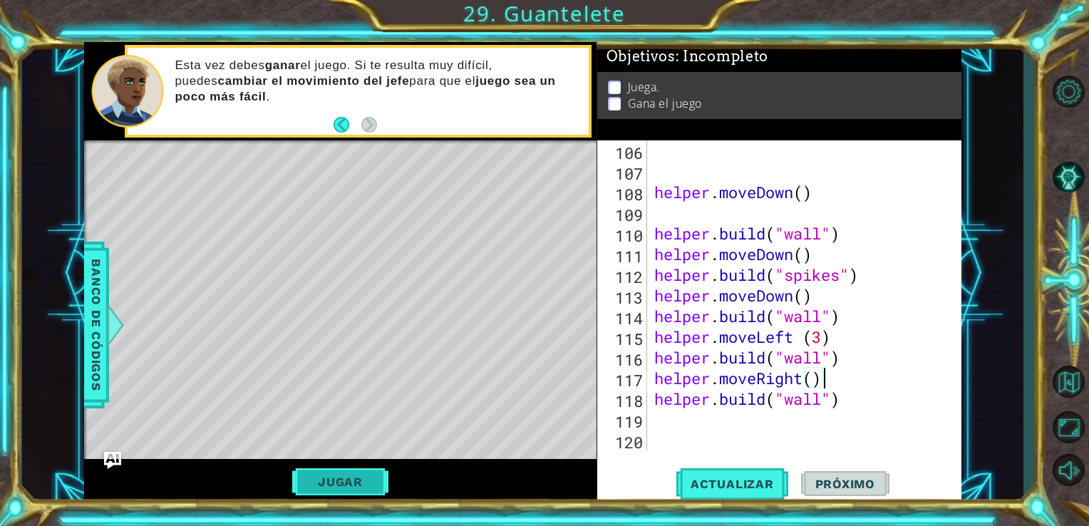
click at [344, 474] on button "Jugar" at bounding box center [340, 481] width 96 height 27
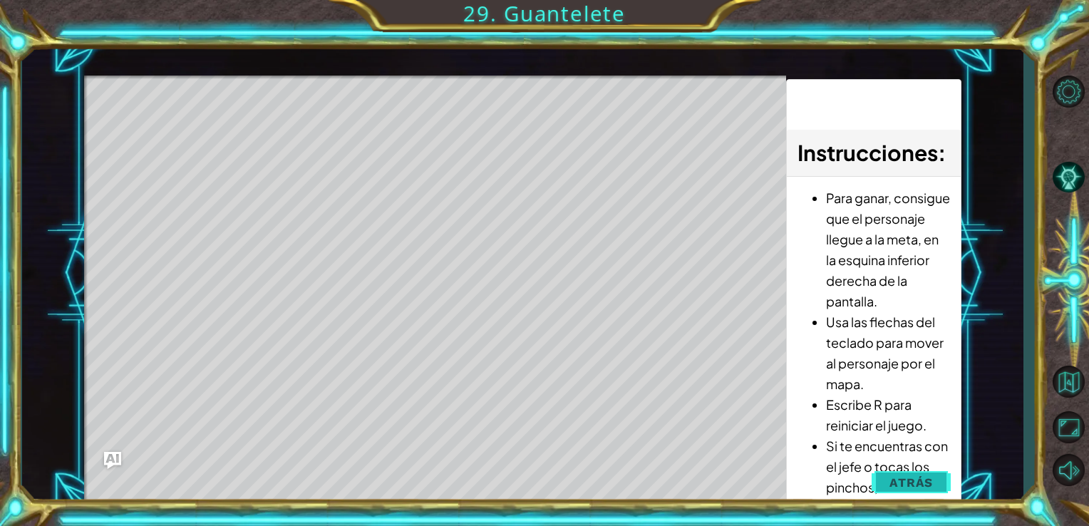
click at [893, 477] on span "Atrás" at bounding box center [910, 482] width 43 height 14
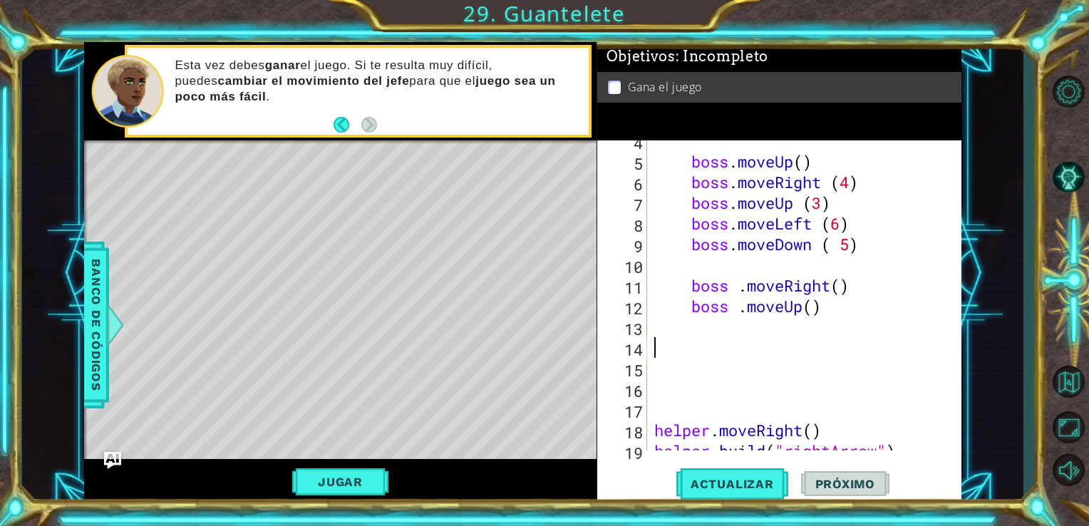
scroll to position [0, 0]
click at [696, 341] on div "boss . moveUp ( ) boss . moveRight ( 4 ) boss . moveUp ( 3 ) boss . moveLeft ( …" at bounding box center [803, 305] width 304 height 351
click at [688, 332] on div "boss . moveUp ( ) boss . moveRight ( 4 ) boss . moveUp ( 3 ) boss . moveLeft ( …" at bounding box center [803, 305] width 304 height 351
paste textarea "helper.setMapSize (“medium”)"
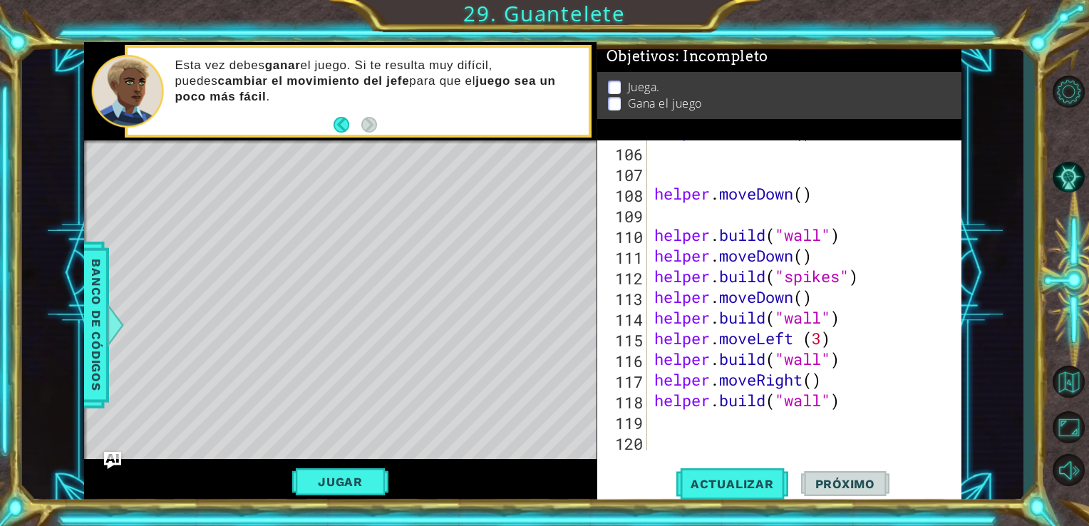
scroll to position [2169, 0]
click at [822, 401] on div "helper . moveLeft ( ) helper . moveDown ( ) helper . build ( "wall" ) helper . …" at bounding box center [803, 296] width 304 height 351
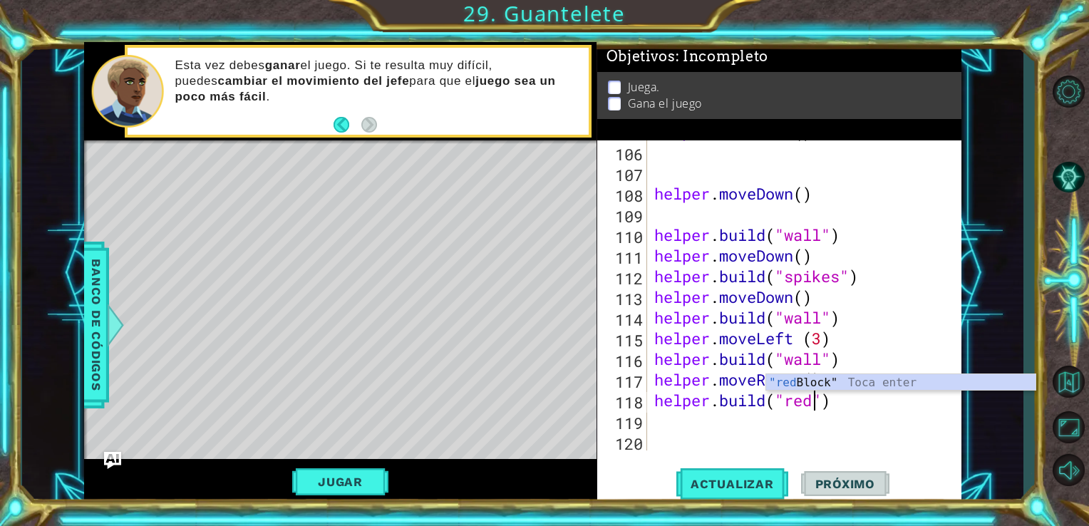
scroll to position [0, 7]
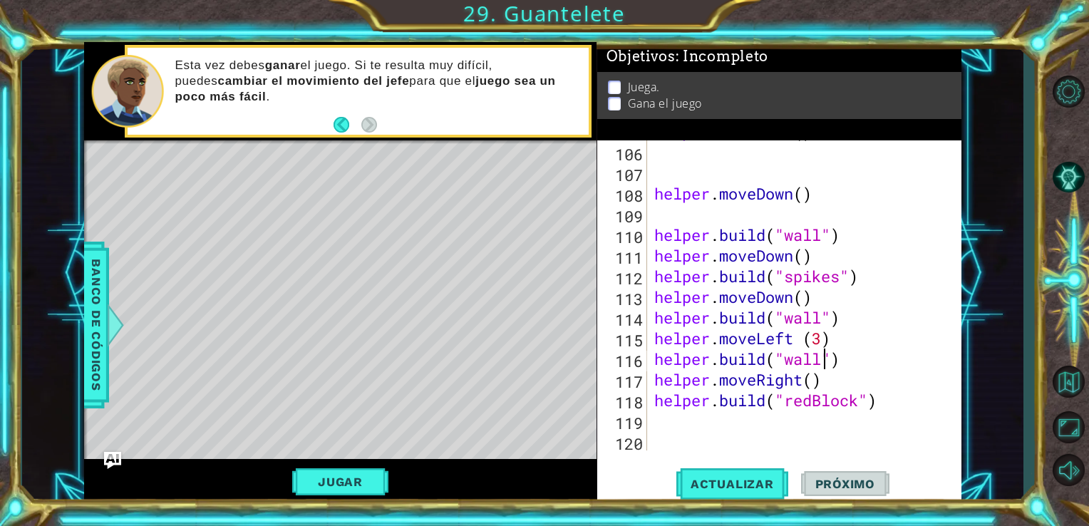
click at [825, 361] on div "helper . moveLeft ( ) helper . moveDown ( ) helper . build ( "wall" ) helper . …" at bounding box center [803, 296] width 304 height 351
type textarea "[DOMAIN_NAME]("redBlock")"
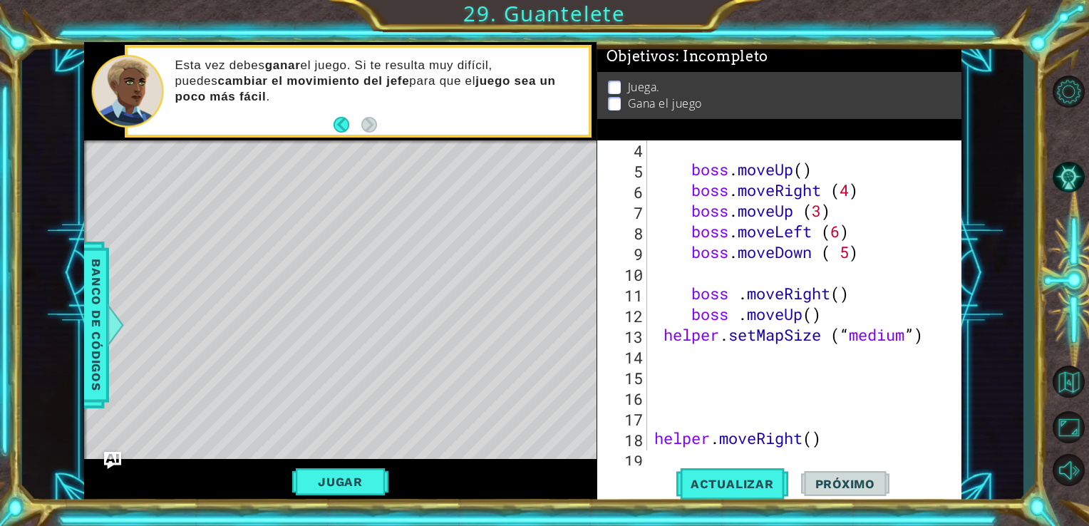
scroll to position [70, 0]
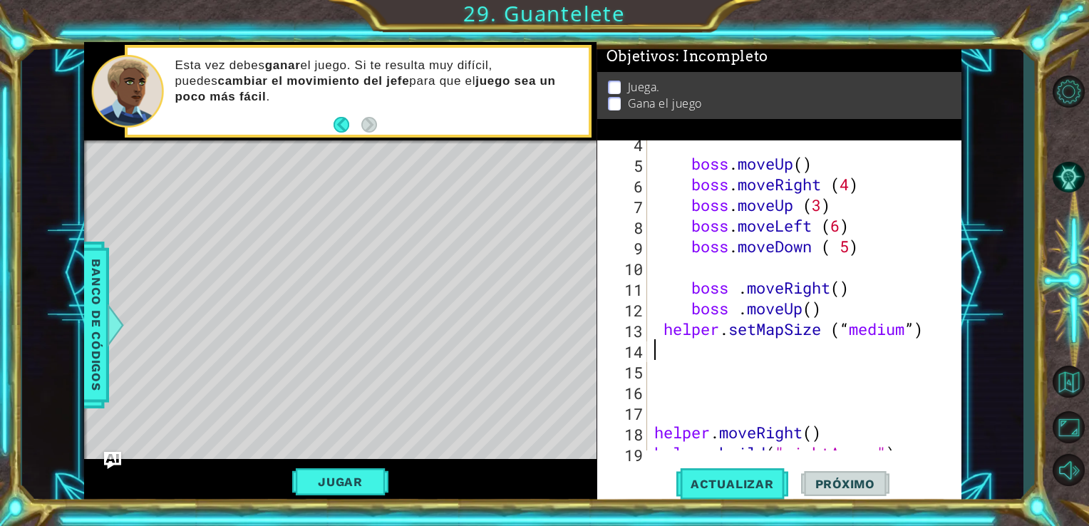
click at [663, 354] on div "boss . moveUp ( ) boss . moveRight ( 4 ) boss . moveUp ( 3 ) boss . moveLeft ( …" at bounding box center [803, 308] width 304 height 351
paste textarea "helper. setBackground (“crystal”)"
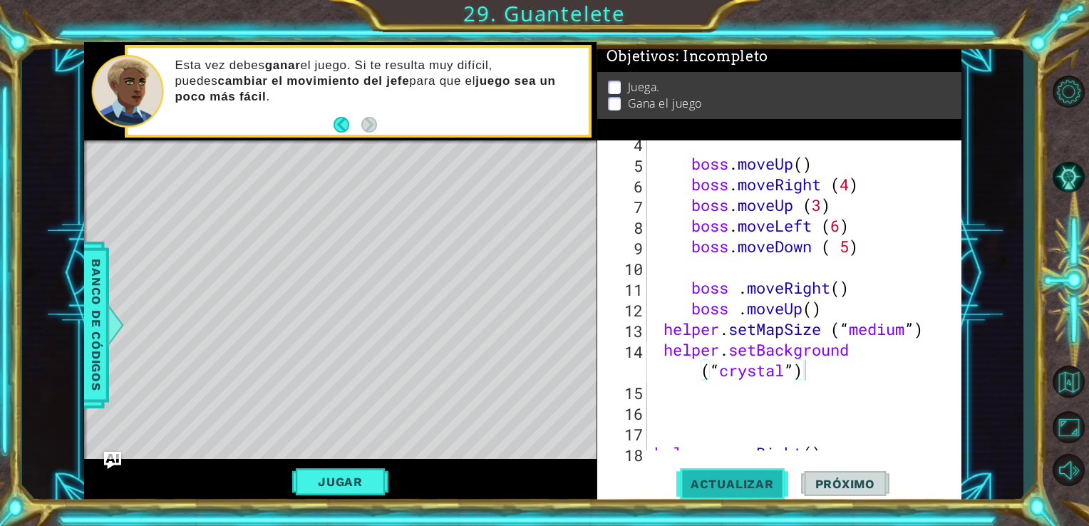
click at [703, 472] on button "Actualizar" at bounding box center [732, 483] width 112 height 36
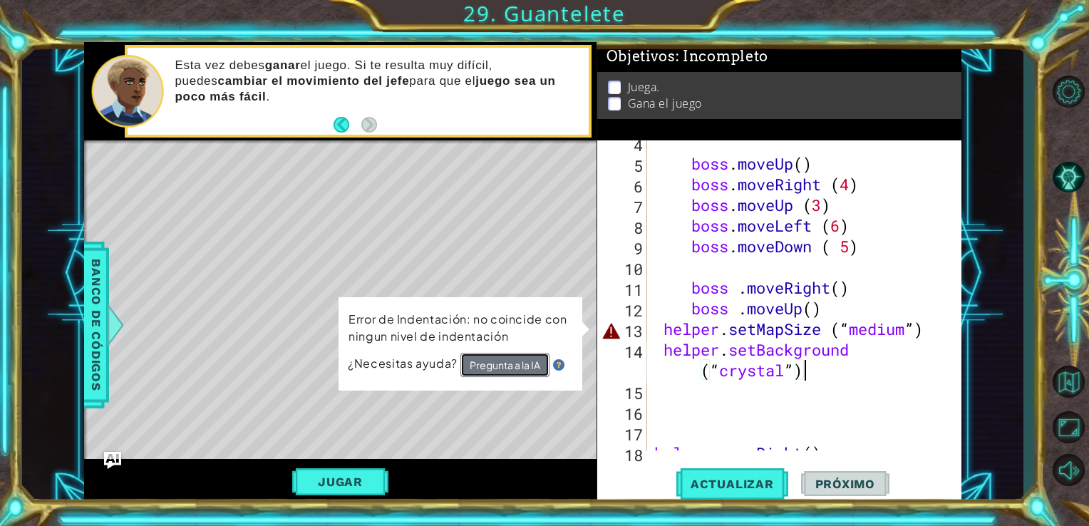
click at [534, 362] on button "Pregunta a la IA" at bounding box center [505, 364] width 90 height 26
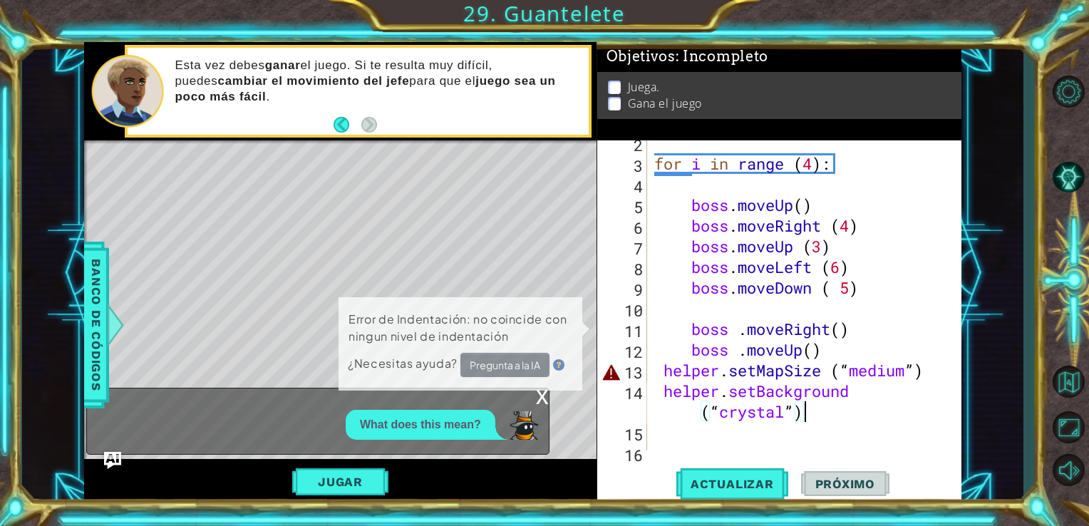
scroll to position [29, 0]
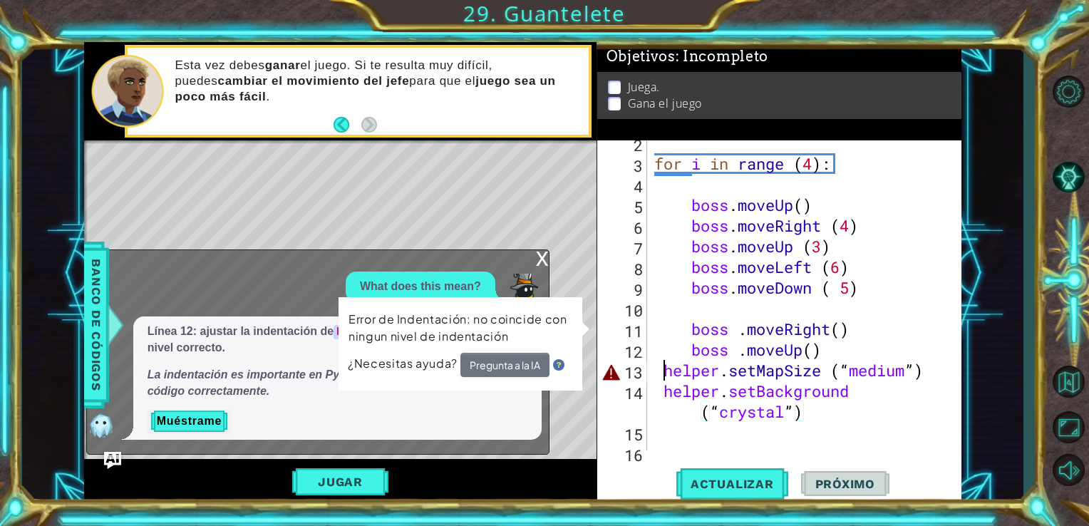
click at [664, 370] on div "for i in range ( 4 ) : boss . moveUp ( ) boss . moveRight ( 4 ) boss . moveUp (…" at bounding box center [803, 308] width 304 height 351
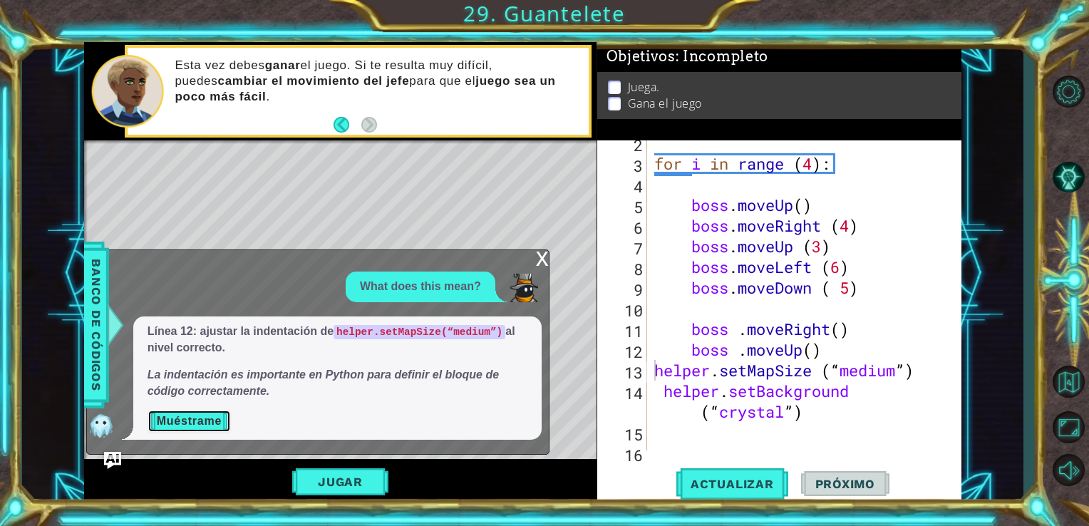
click at [165, 425] on button "Muéstrame" at bounding box center [189, 421] width 83 height 23
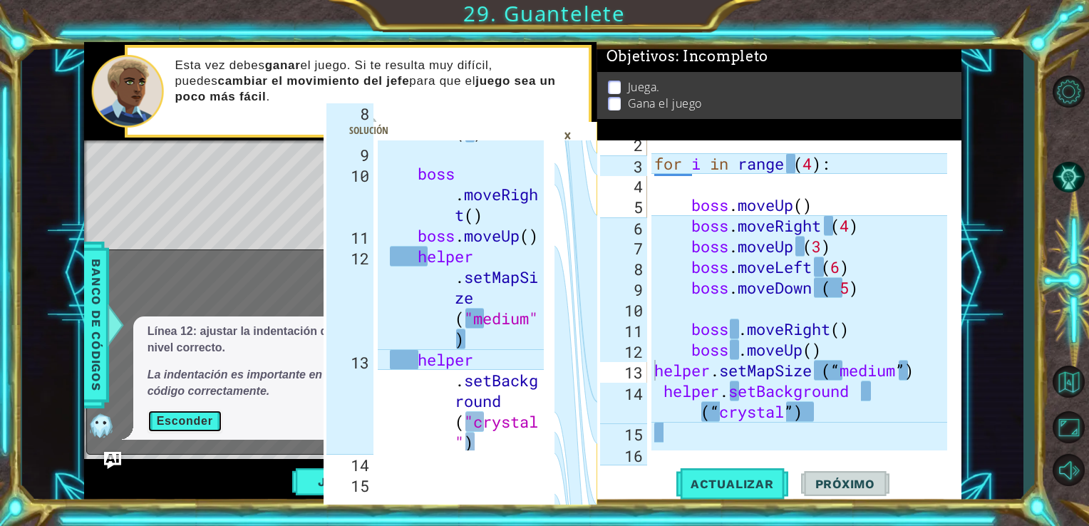
scroll to position [315, 0]
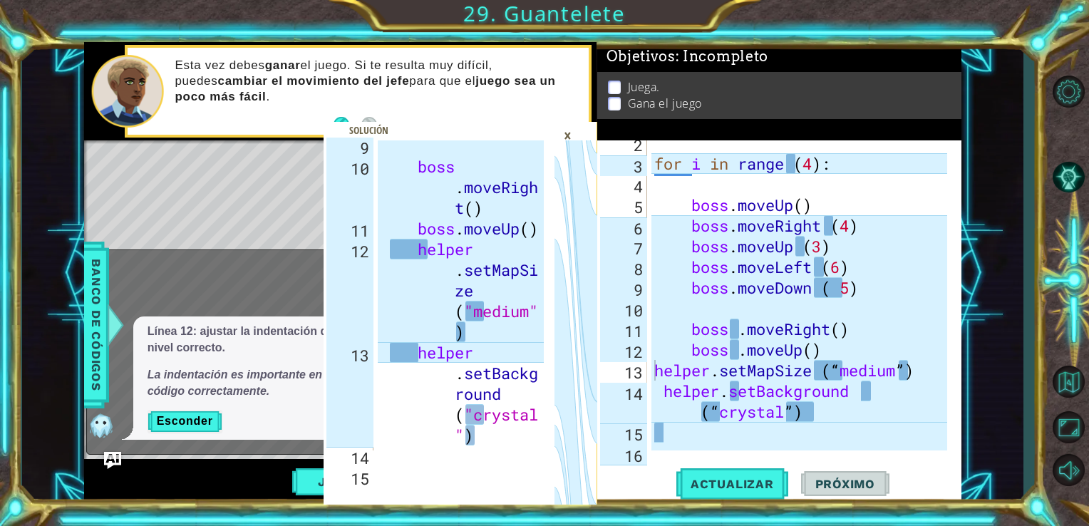
click at [569, 133] on div "×" at bounding box center [568, 135] width 22 height 24
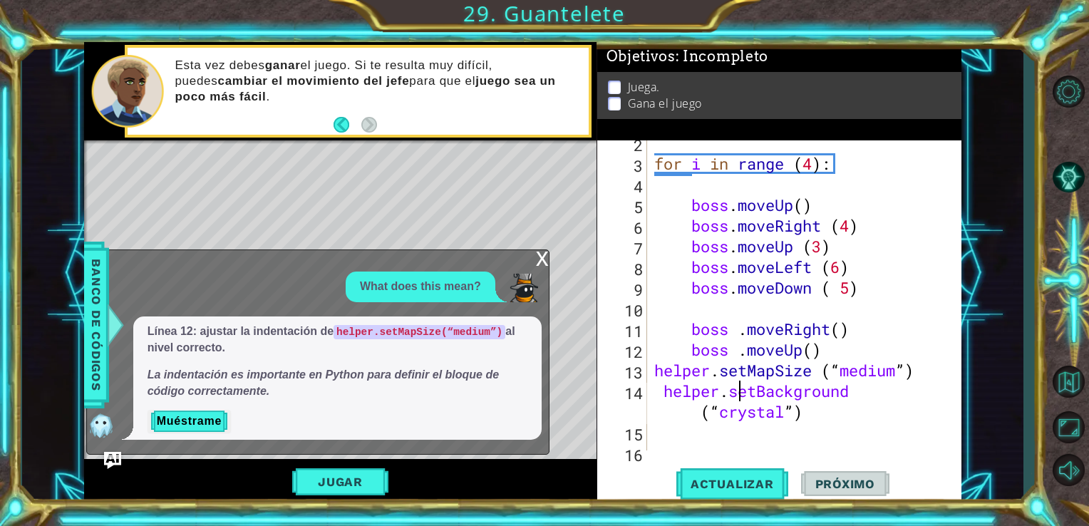
click at [743, 395] on div "for i in range ( 4 ) : boss . moveUp ( ) boss . moveRight ( 4 ) boss . moveUp (…" at bounding box center [803, 308] width 304 height 351
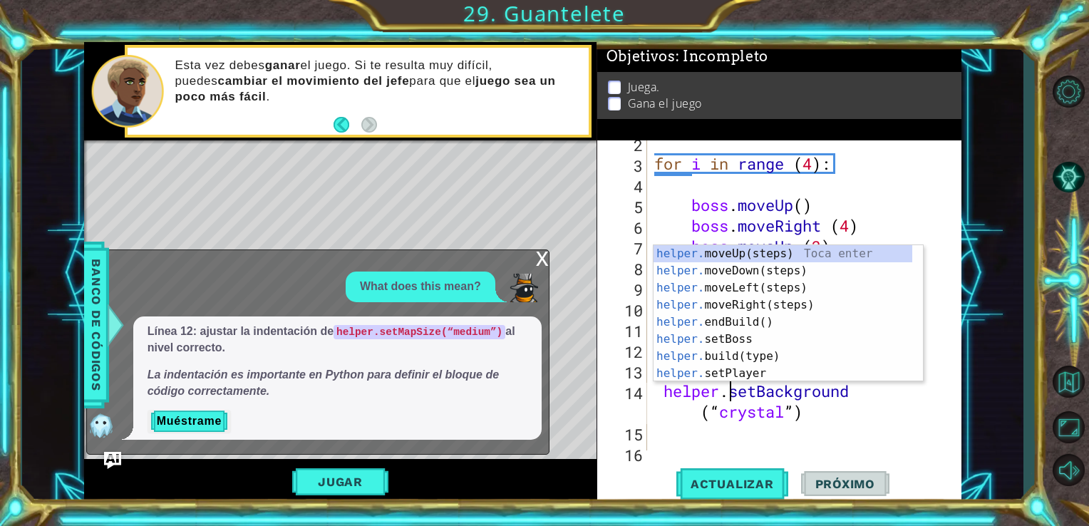
click at [661, 396] on div "for i in range ( 4 ) : boss . moveUp ( ) boss . moveRight ( 4 ) boss . moveUp (…" at bounding box center [803, 308] width 304 height 351
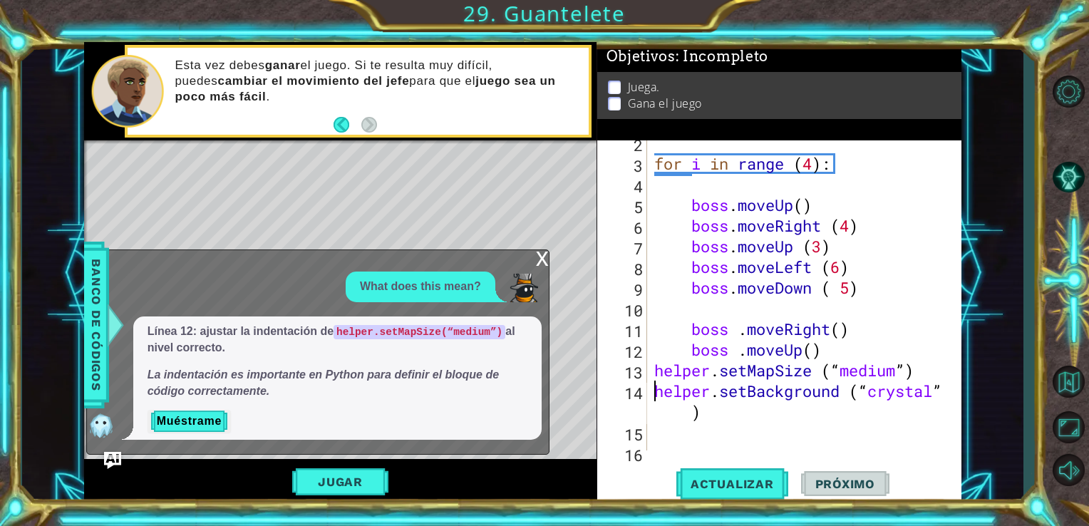
click at [682, 417] on div "for i in range ( 4 ) : boss . moveUp ( ) boss . moveRight ( 4 ) boss . moveUp (…" at bounding box center [803, 308] width 304 height 351
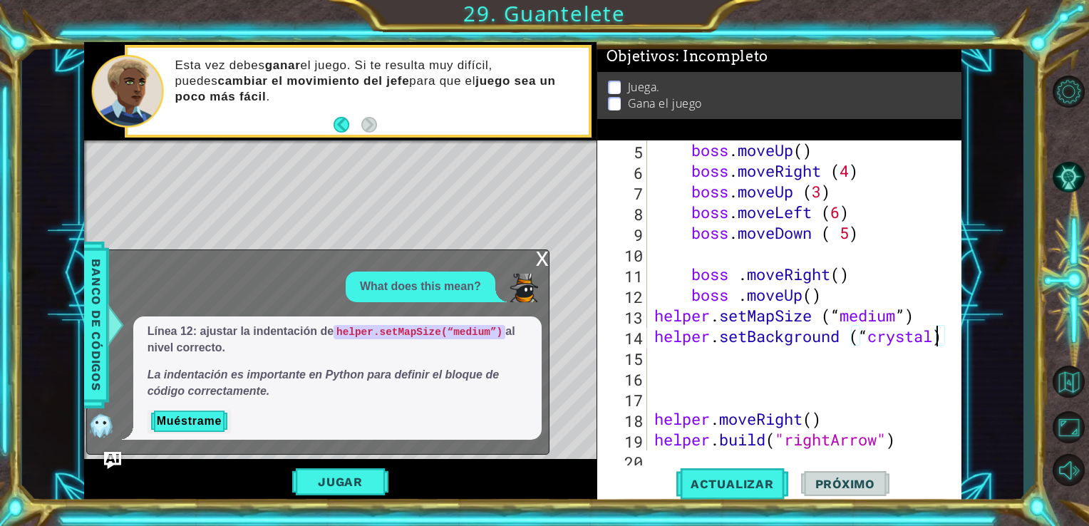
scroll to position [83, 0]
click at [321, 469] on button "Jugar" at bounding box center [340, 481] width 96 height 27
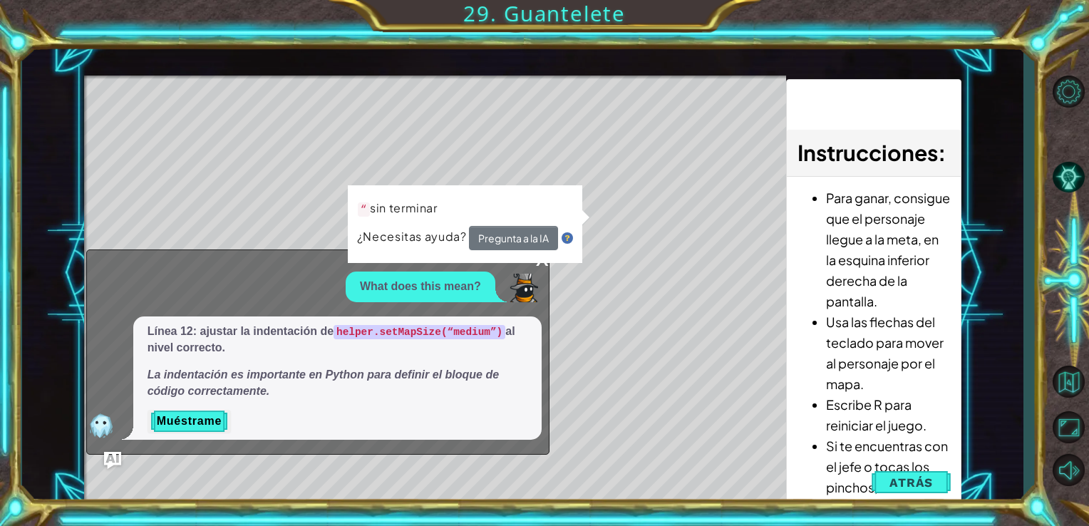
click at [537, 262] on div "x" at bounding box center [542, 257] width 13 height 14
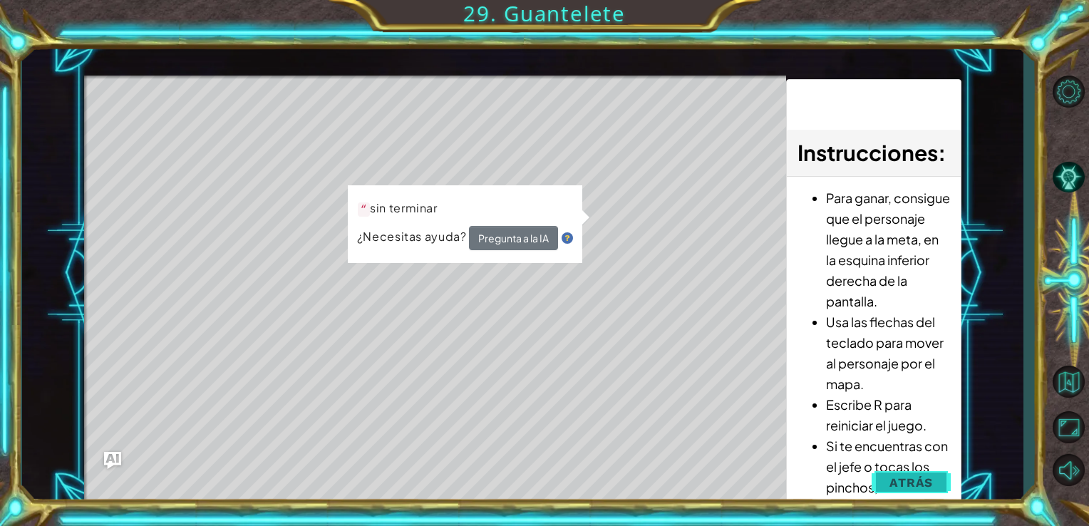
click at [932, 475] on span "Atrás" at bounding box center [910, 482] width 43 height 14
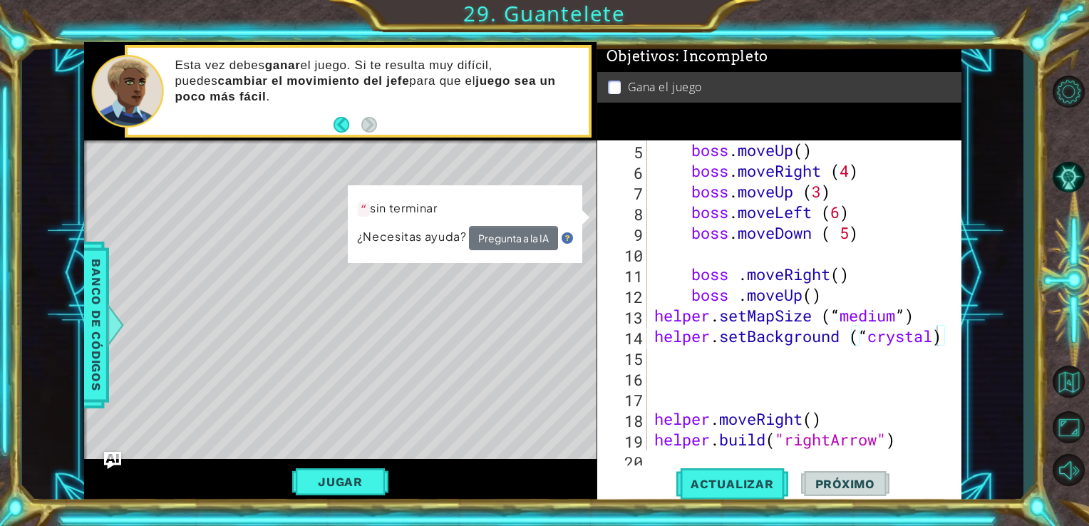
click at [898, 319] on div "boss . moveUp ( ) boss . moveRight ( 4 ) boss . moveUp ( 3 ) boss . moveLeft ( …" at bounding box center [803, 315] width 304 height 351
click at [909, 319] on div "boss . moveUp ( ) boss . moveRight ( 4 ) boss . moveUp ( 3 ) boss . moveLeft ( …" at bounding box center [803, 315] width 304 height 351
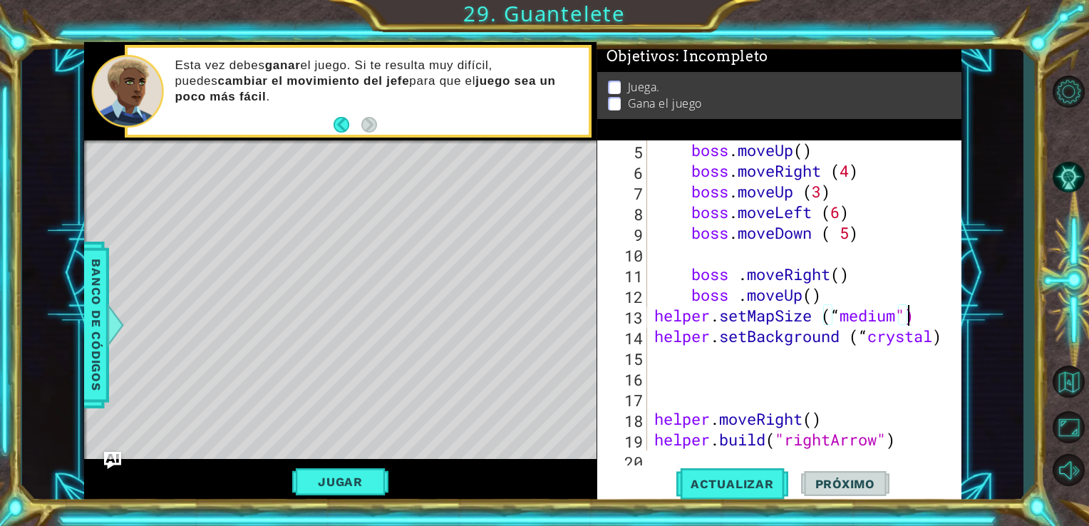
scroll to position [0, 11]
click at [844, 316] on div "boss . moveUp ( ) boss . moveRight ( 4 ) boss . moveUp ( 3 ) boss . moveLeft ( …" at bounding box center [803, 315] width 304 height 351
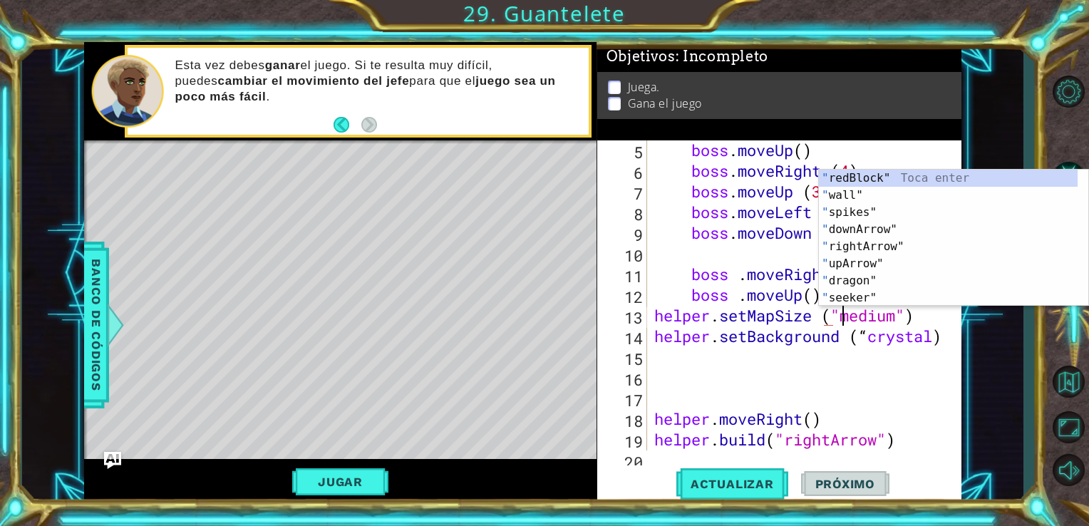
scroll to position [0, 9]
click at [869, 335] on div "boss . moveUp ( ) boss . moveRight ( 4 ) boss . moveUp ( 3 ) boss . moveLeft ( …" at bounding box center [803, 315] width 304 height 351
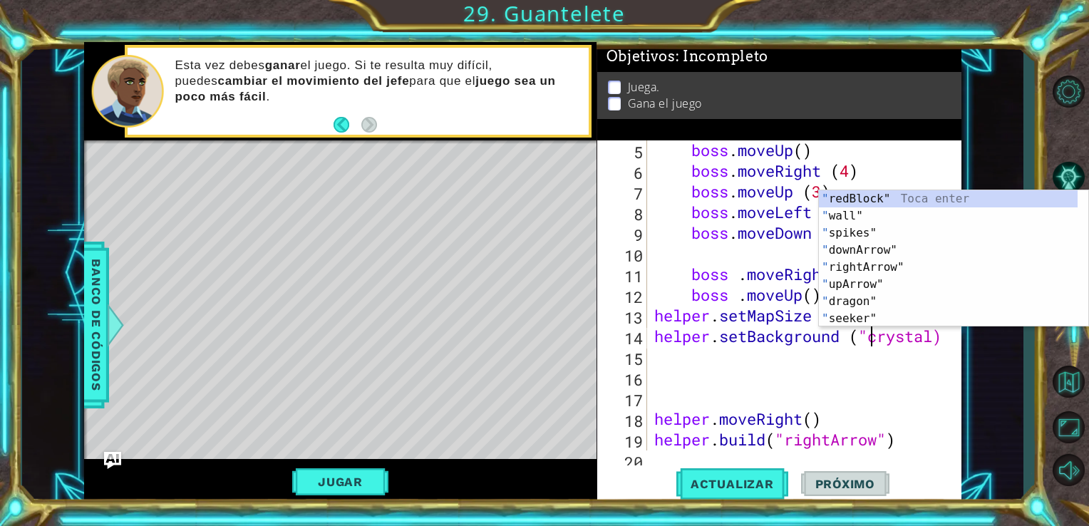
scroll to position [0, 9]
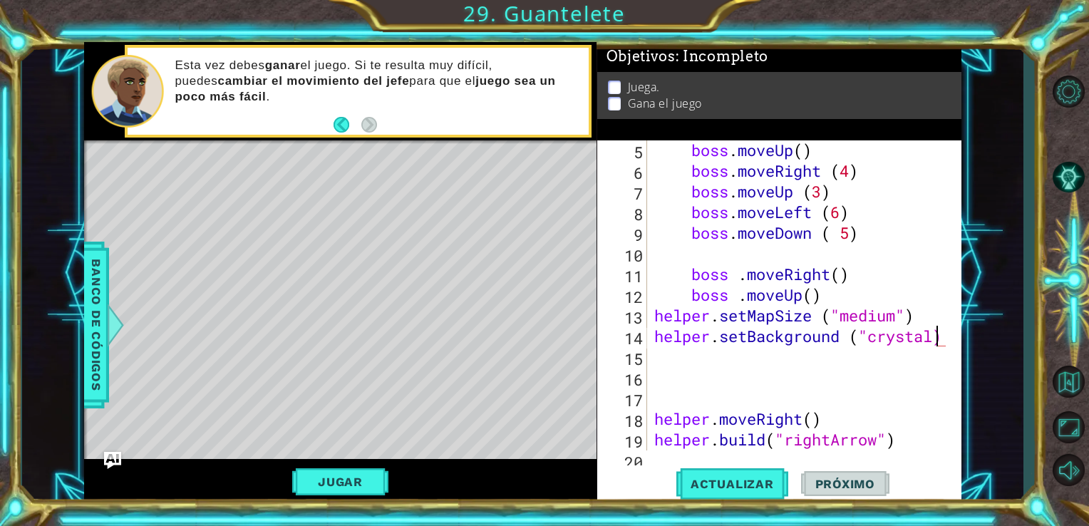
click at [936, 341] on div "boss . moveUp ( ) boss . moveRight ( 4 ) boss . moveUp ( 3 ) boss . moveLeft ( …" at bounding box center [803, 315] width 304 height 351
click at [847, 341] on div "boss . moveUp ( ) boss . moveRight ( 4 ) boss . moveUp ( 3 ) boss . moveLeft ( …" at bounding box center [803, 315] width 304 height 351
click at [851, 341] on div "boss . moveUp ( ) boss . moveRight ( 4 ) boss . moveUp ( 3 ) boss . moveLeft ( …" at bounding box center [803, 315] width 304 height 351
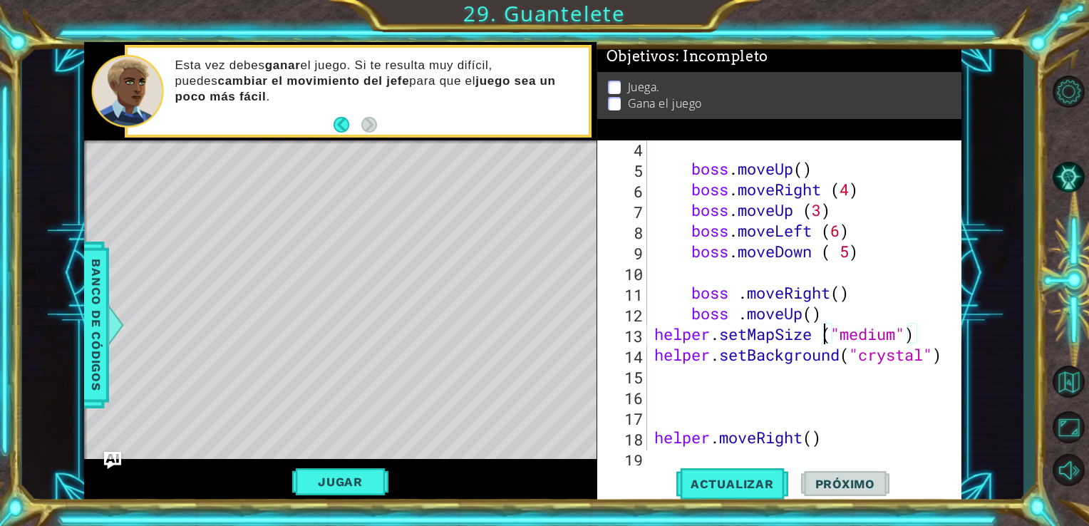
click at [822, 337] on div "boss . moveUp ( ) boss . moveRight ( 4 ) boss . moveUp ( 3 ) boss . moveLeft ( …" at bounding box center [803, 313] width 304 height 351
type textarea "helper.setMapSize("medium")"
click at [365, 474] on button "Jugar" at bounding box center [340, 481] width 96 height 27
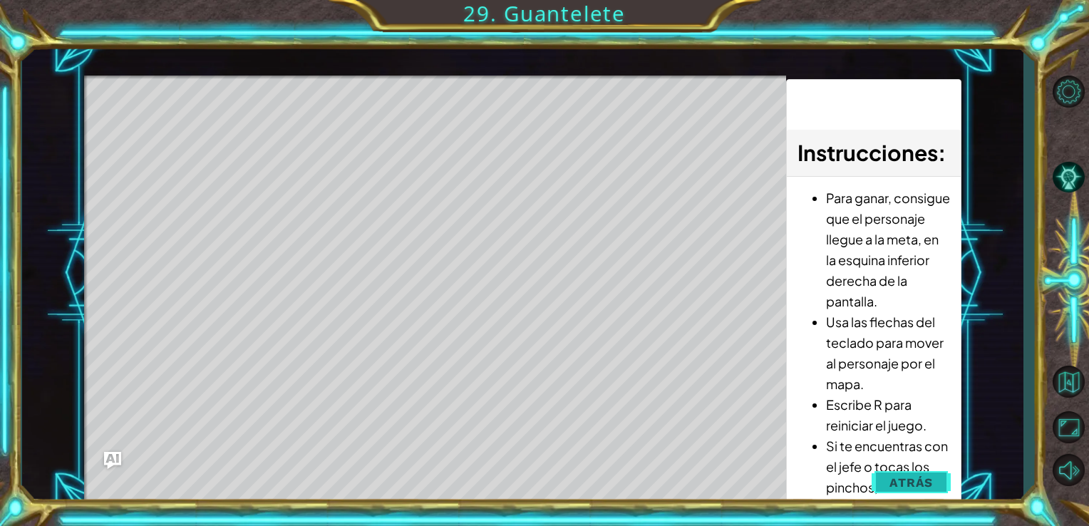
click at [923, 475] on span "Atrás" at bounding box center [910, 482] width 43 height 14
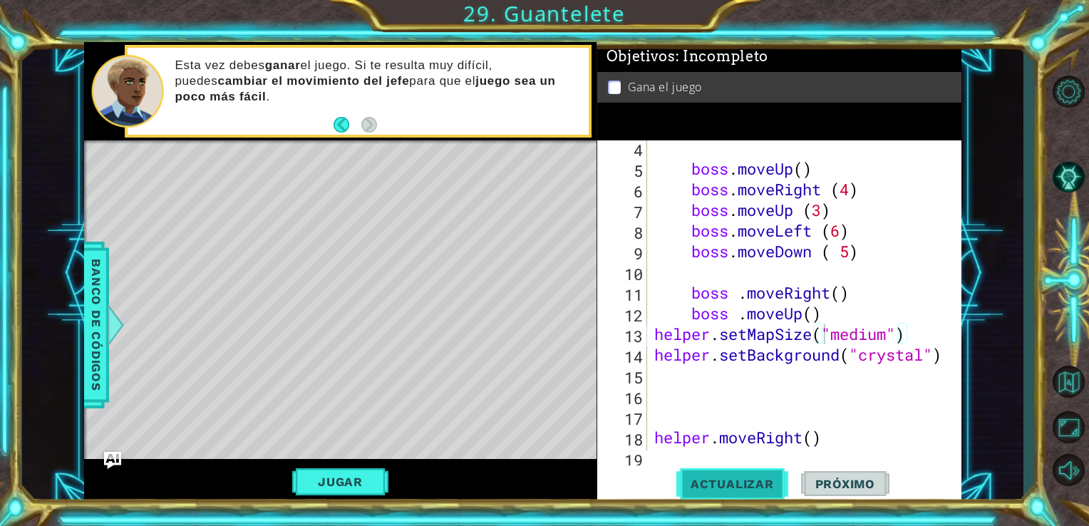
click at [762, 489] on span "Actualizar" at bounding box center [732, 484] width 112 height 14
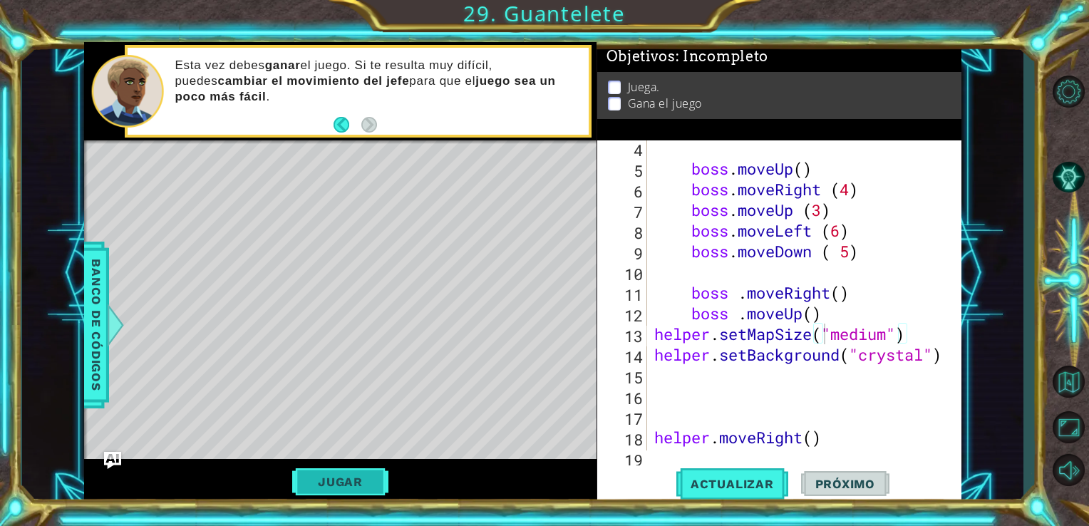
click at [338, 488] on button "Jugar" at bounding box center [340, 481] width 96 height 27
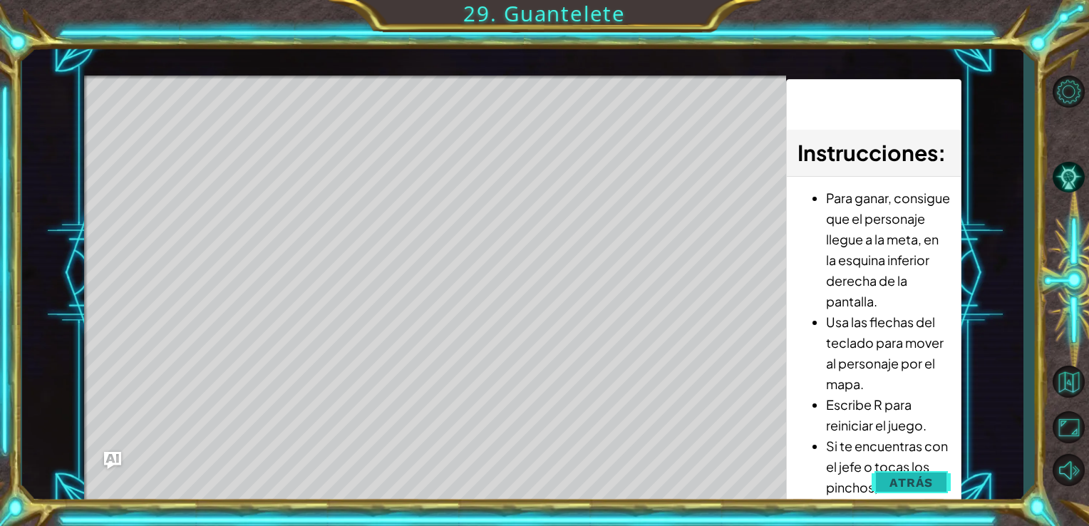
click at [901, 475] on span "Atrás" at bounding box center [910, 482] width 43 height 14
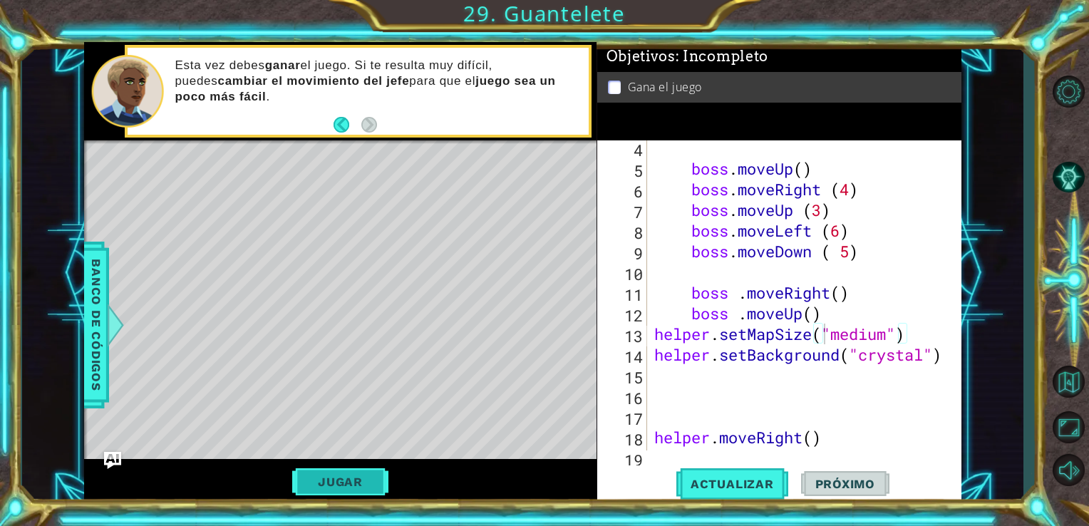
click at [347, 477] on button "Jugar" at bounding box center [340, 481] width 96 height 27
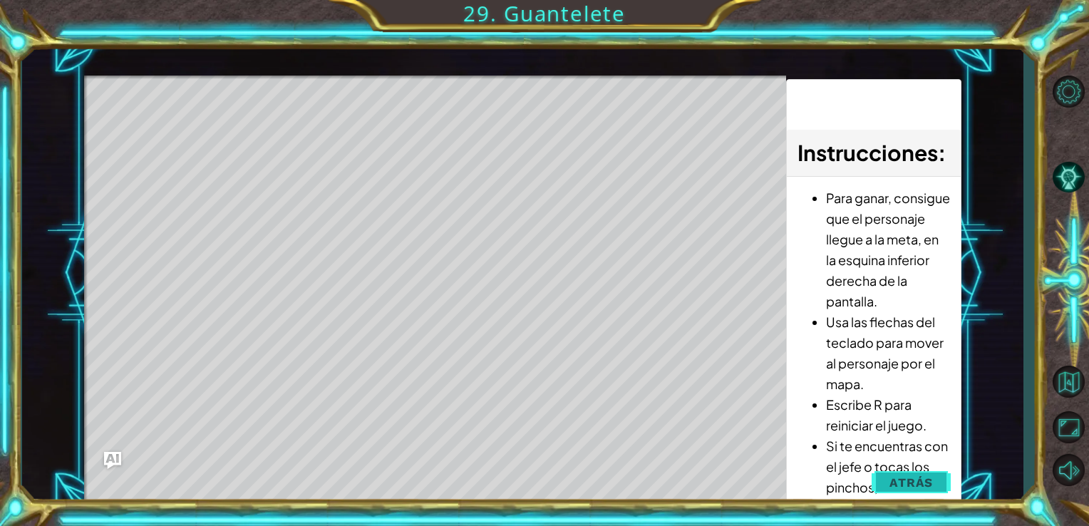
click at [876, 480] on button "Atrás" at bounding box center [911, 482] width 79 height 29
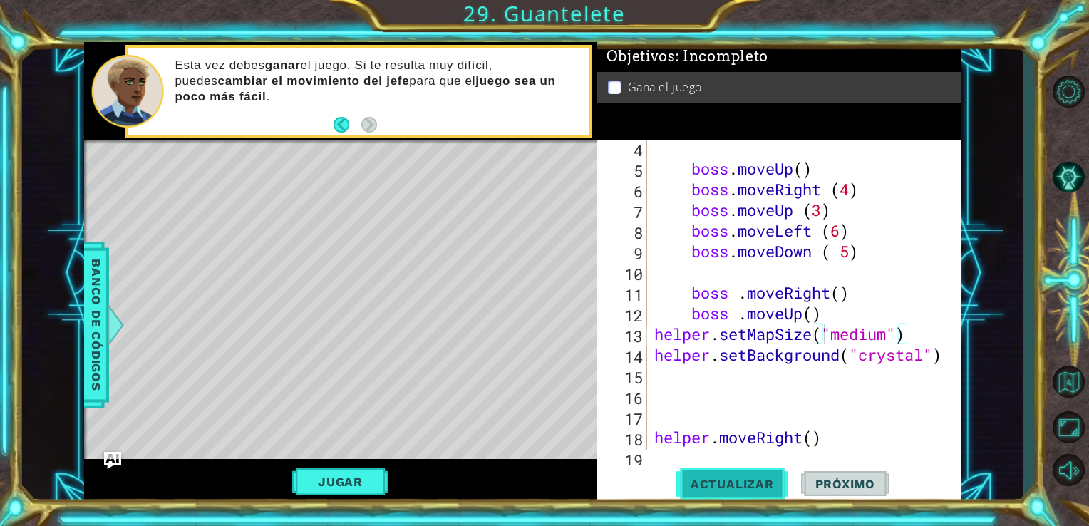
click at [750, 485] on span "Actualizar" at bounding box center [732, 484] width 112 height 14
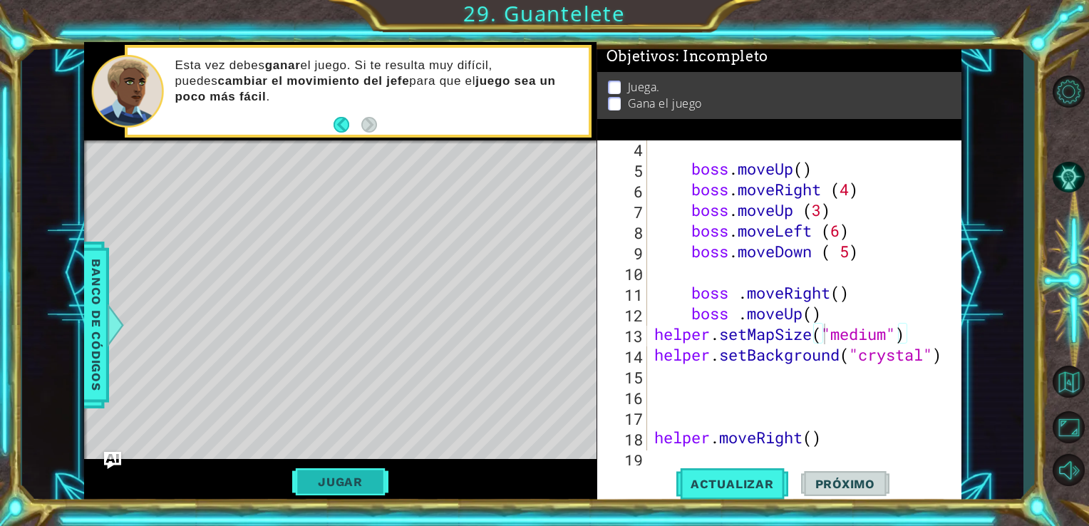
click at [352, 477] on button "Jugar" at bounding box center [340, 481] width 96 height 27
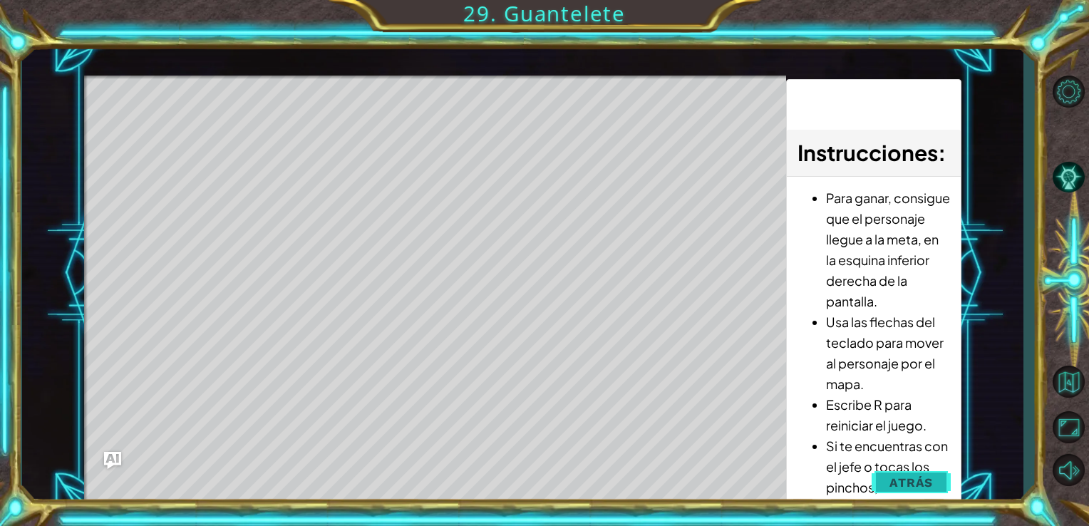
click at [894, 475] on span "Atrás" at bounding box center [910, 482] width 43 height 14
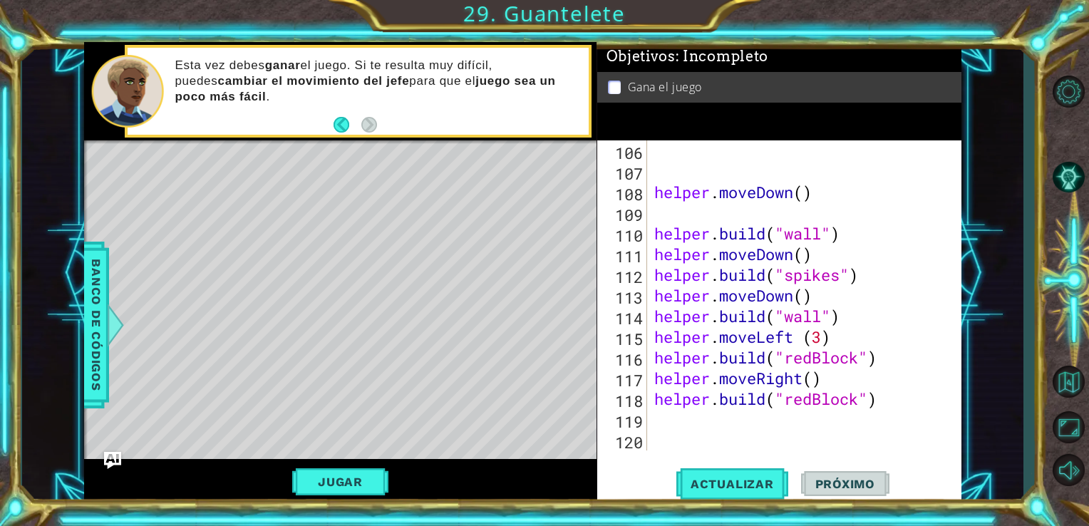
scroll to position [2169, 0]
